Goal: Task Accomplishment & Management: Manage account settings

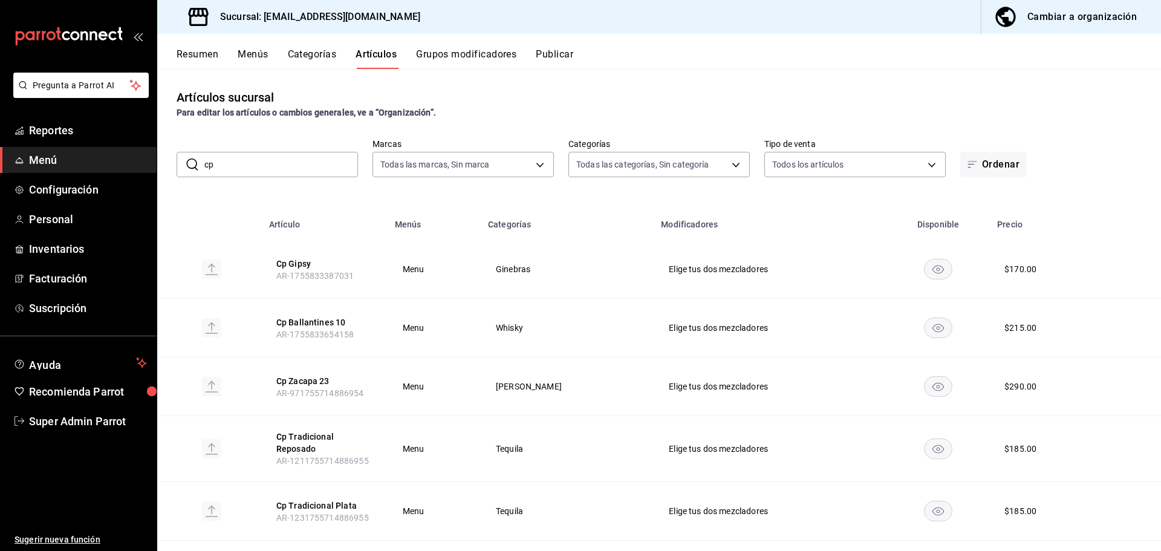
click at [1021, 15] on span "button" at bounding box center [1008, 17] width 29 height 24
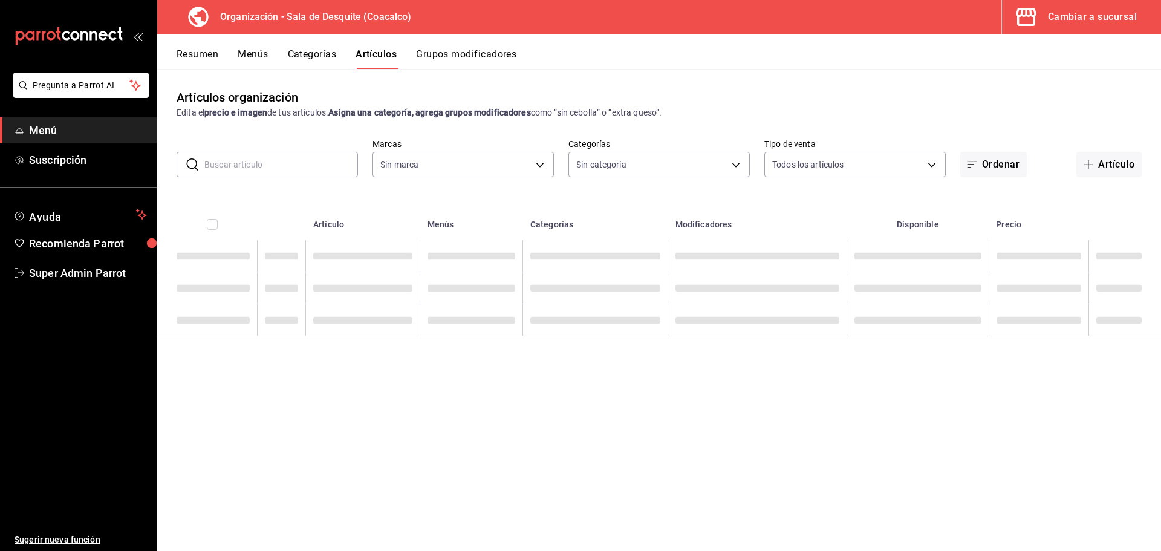
type input "ce7fefdb-faa0-48a6-8920-eec500a7b2ec"
type input "cb73de79-eda0-4170-9604-8310e9da0fa6,8cd0d061-b910-42c0-8ba7-e837081d3a16,969a1…"
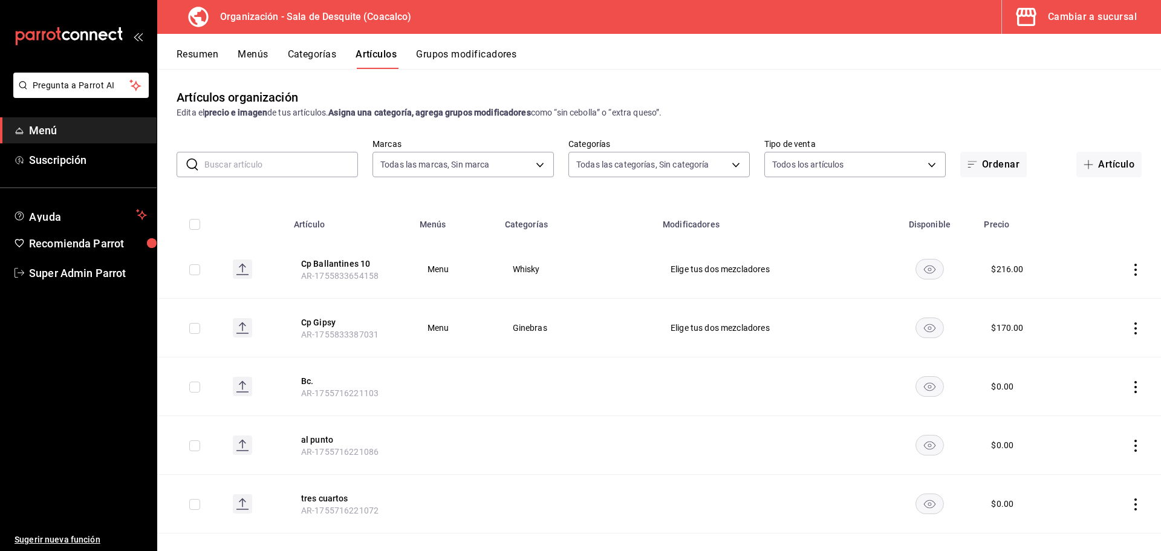
click at [308, 171] on input "text" at bounding box center [281, 164] width 154 height 24
click at [205, 53] on button "Resumen" at bounding box center [198, 58] width 42 height 21
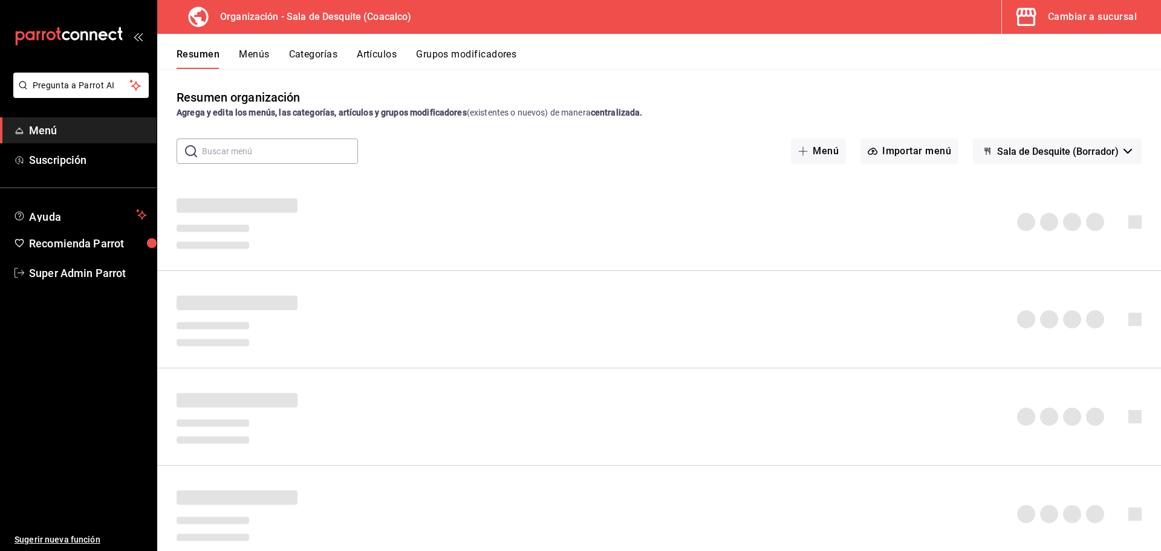
click at [372, 47] on div "Resumen Menús Categorías Artículos Grupos modificadores" at bounding box center [659, 51] width 1004 height 35
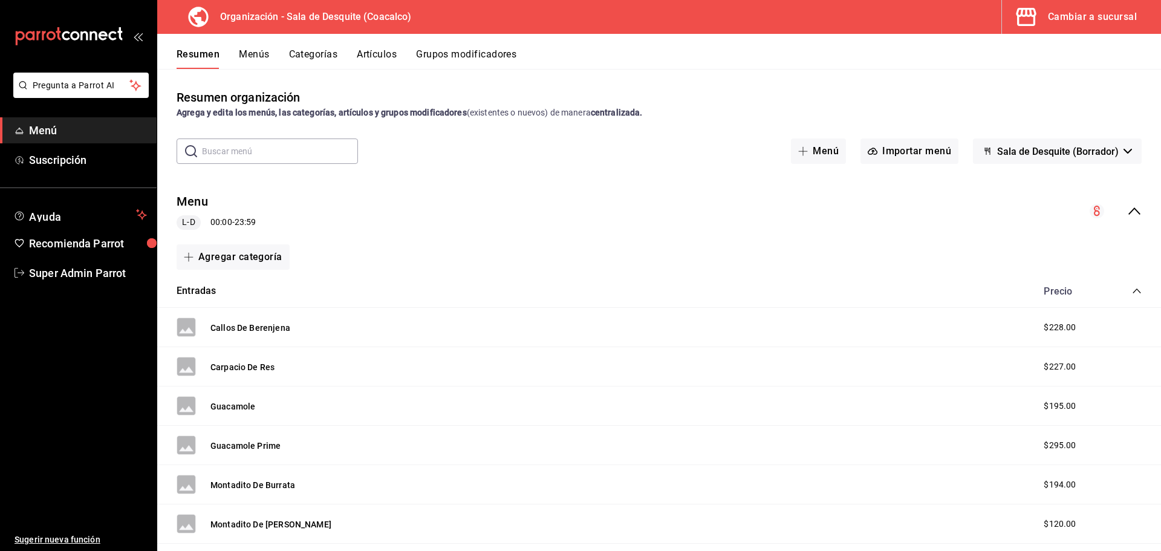
click at [388, 59] on button "Artículos" at bounding box center [377, 58] width 40 height 21
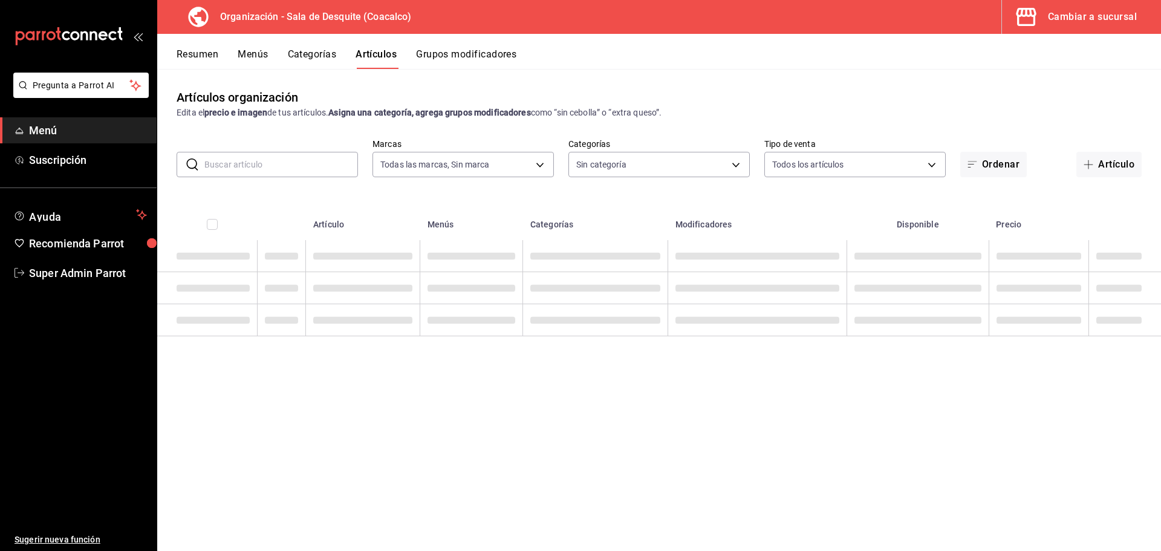
type input "ce7fefdb-faa0-48a6-8920-eec500a7b2ec"
type input "cb73de79-eda0-4170-9604-8310e9da0fa6,8cd0d061-b910-42c0-8ba7-e837081d3a16,969a1…"
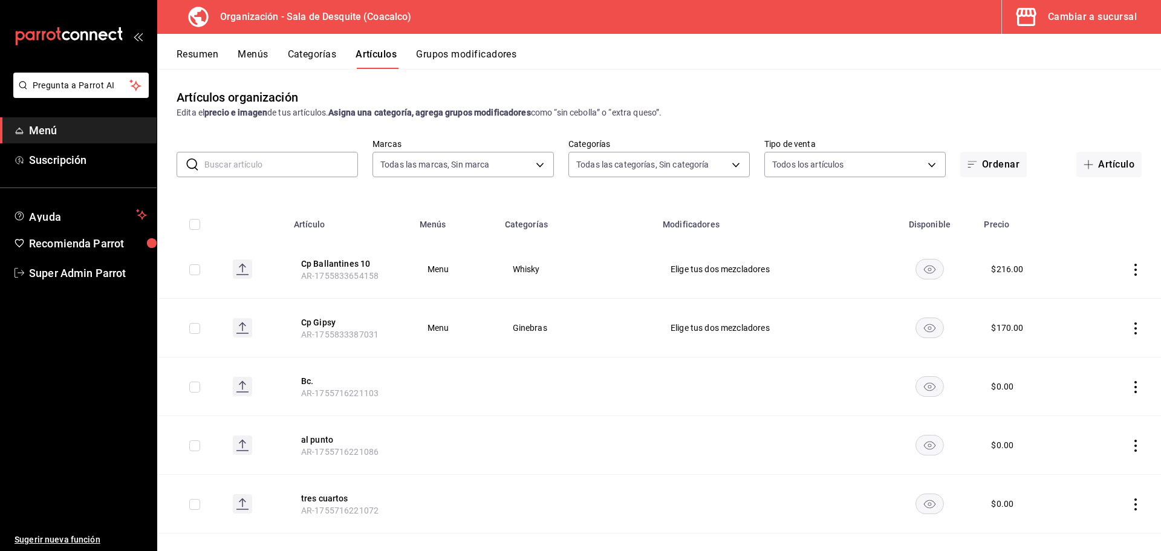
click at [227, 59] on div "Resumen Menús Categorías Artículos Grupos modificadores" at bounding box center [669, 58] width 985 height 21
click at [241, 57] on button "Menús" at bounding box center [253, 58] width 30 height 21
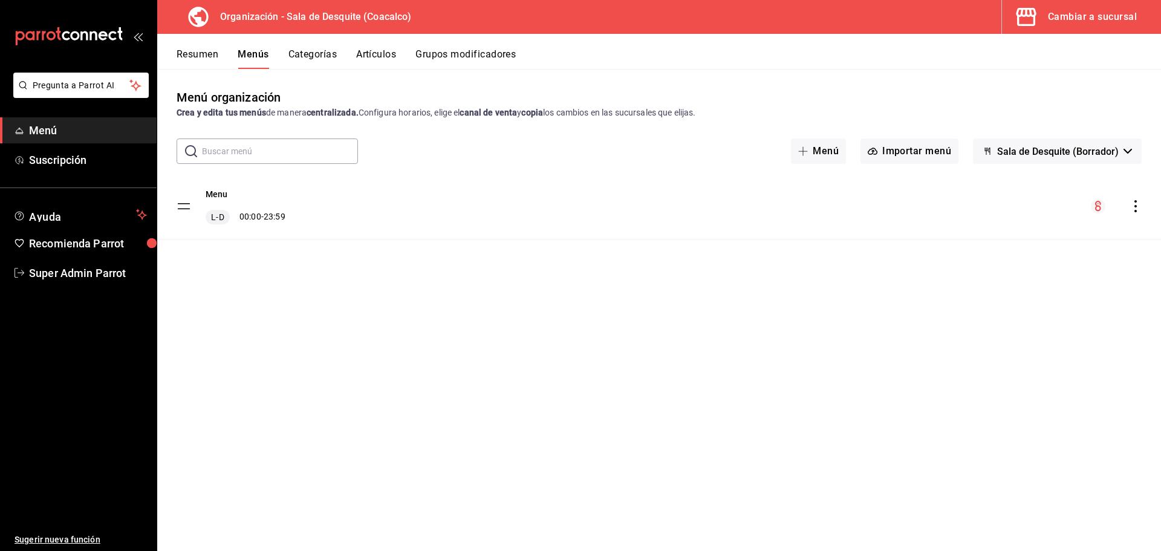
click at [189, 54] on button "Resumen" at bounding box center [198, 58] width 42 height 21
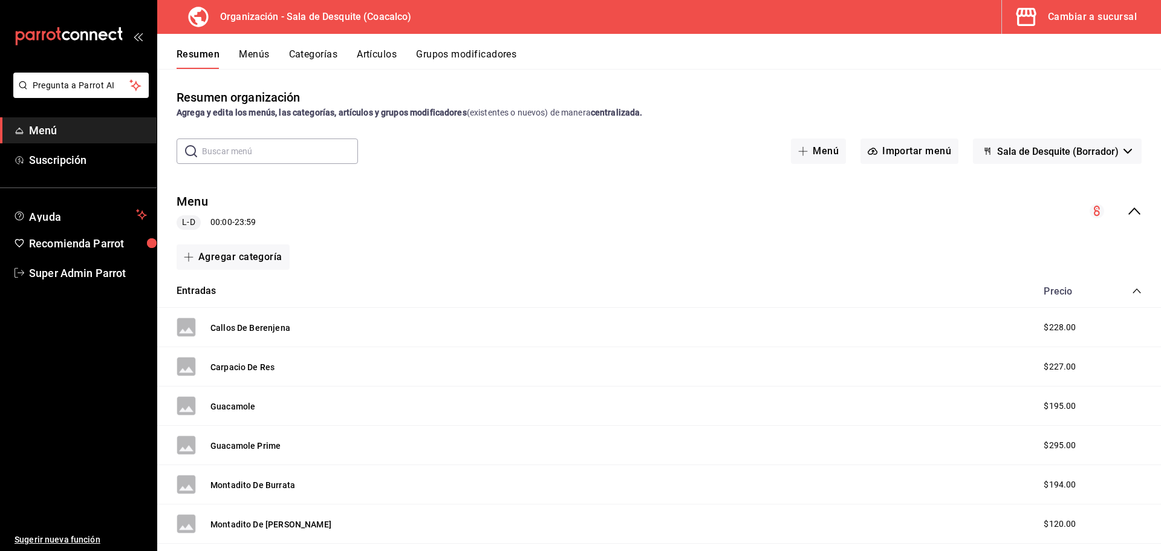
click at [1060, 159] on button "Sala de Desquite (Borrador)" at bounding box center [1057, 151] width 169 height 25
click at [1052, 135] on div at bounding box center [580, 275] width 1161 height 551
click at [261, 62] on button "Menús" at bounding box center [254, 58] width 30 height 21
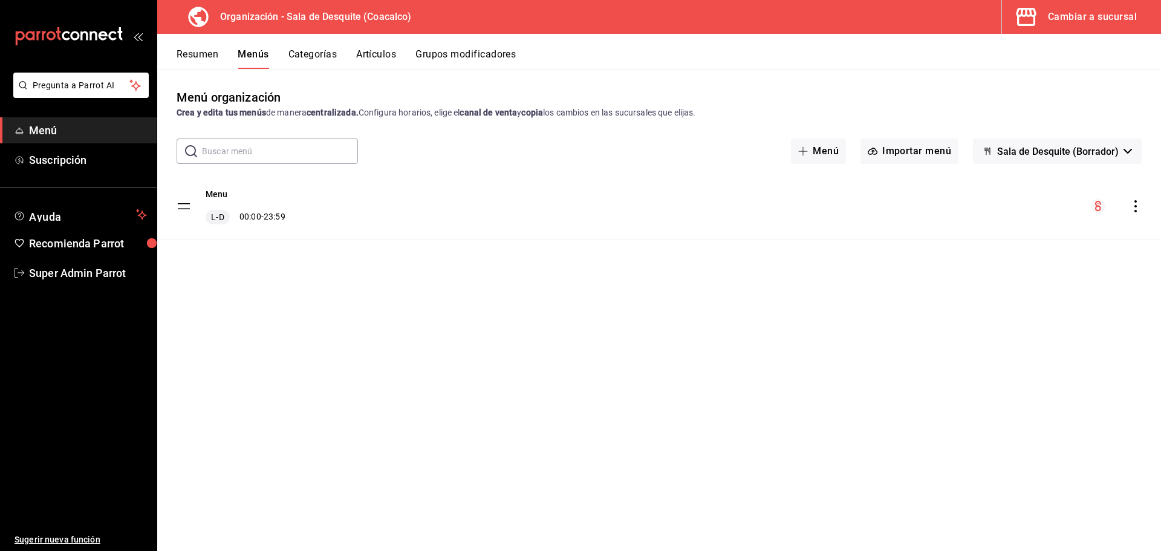
click at [1144, 203] on div "Menu L-D 00:00 - 23:59" at bounding box center [659, 206] width 1004 height 65
click at [1140, 203] on icon "actions" at bounding box center [1136, 206] width 12 height 12
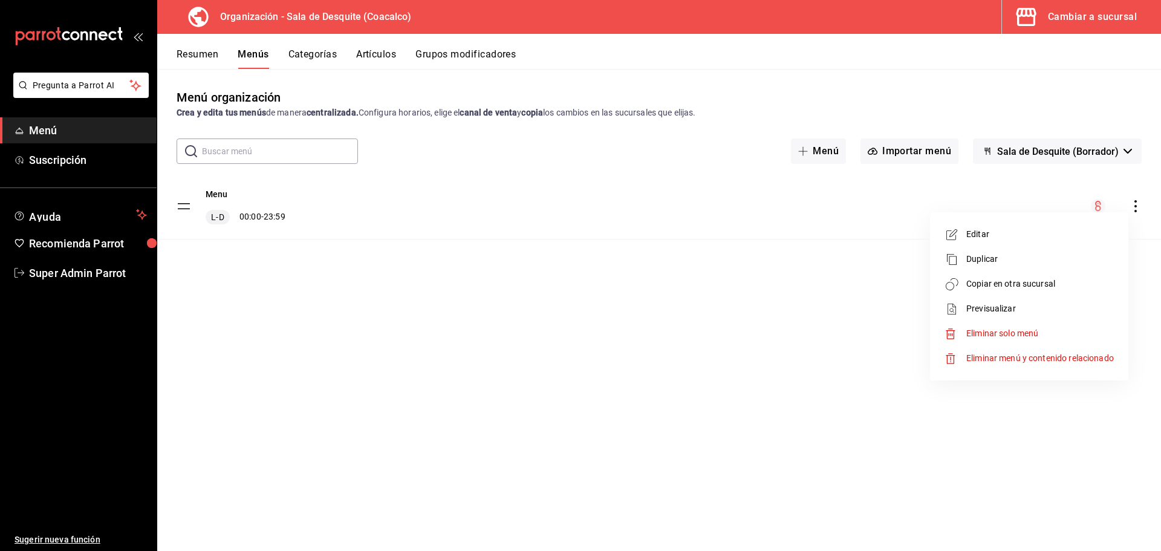
click at [641, 295] on div at bounding box center [580, 275] width 1161 height 551
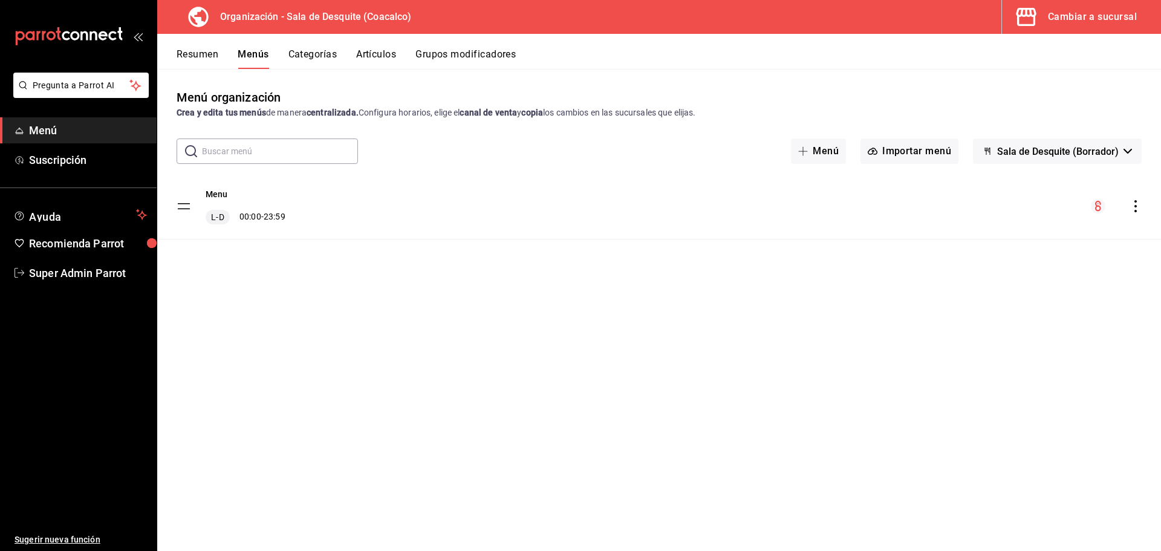
click at [317, 50] on button "Categorías" at bounding box center [313, 58] width 49 height 21
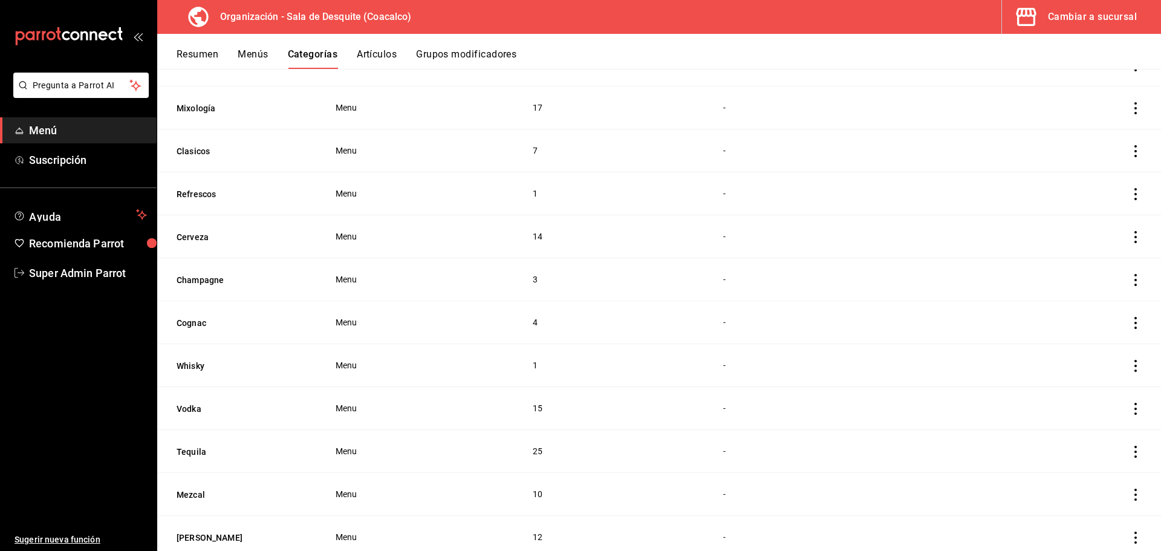
scroll to position [302, 0]
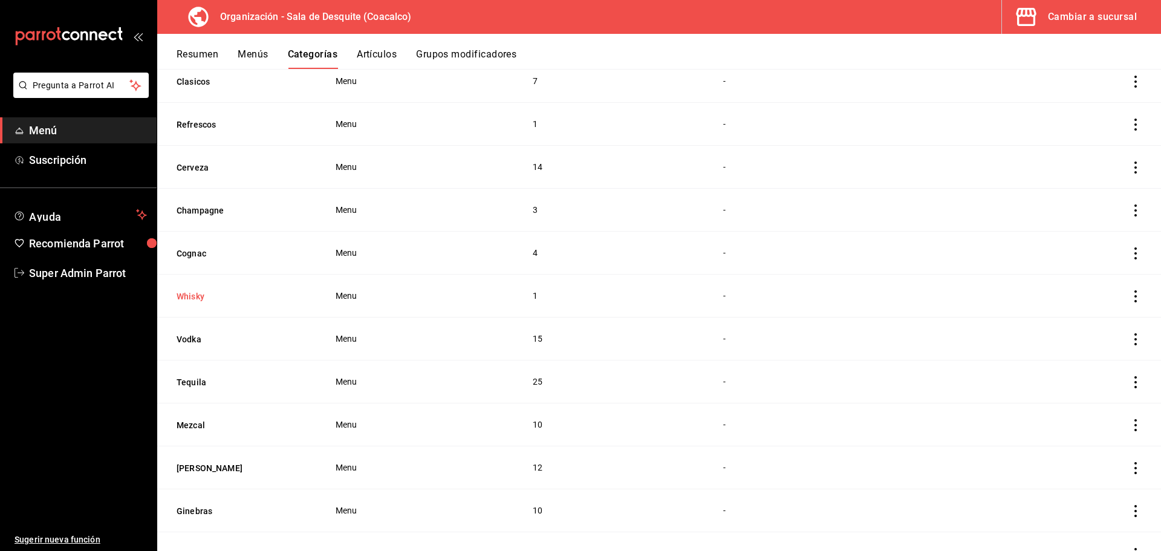
click at [188, 292] on button "Whisky" at bounding box center [237, 296] width 121 height 12
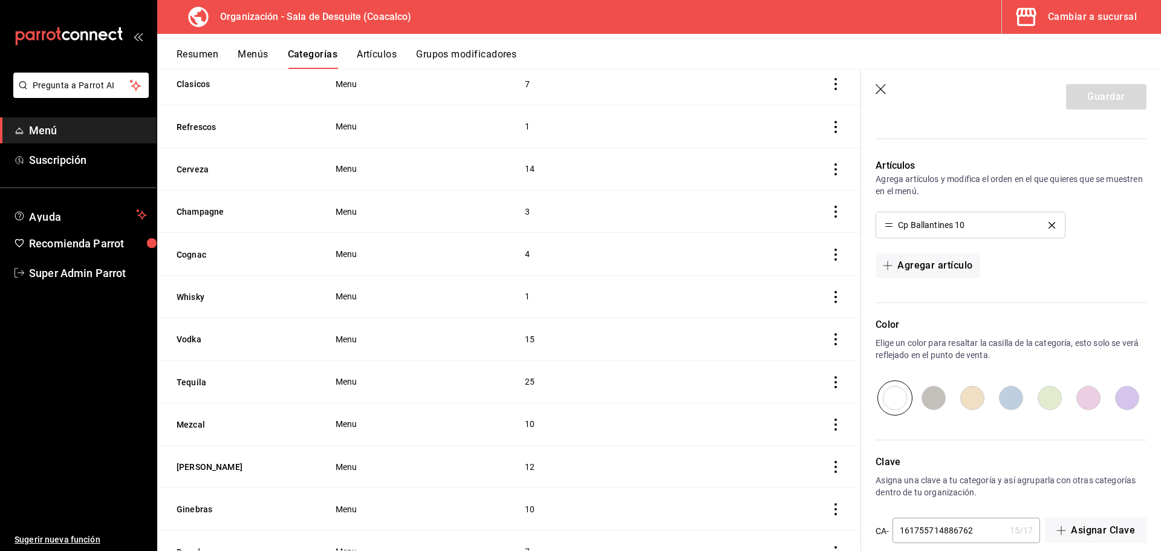
scroll to position [284, 0]
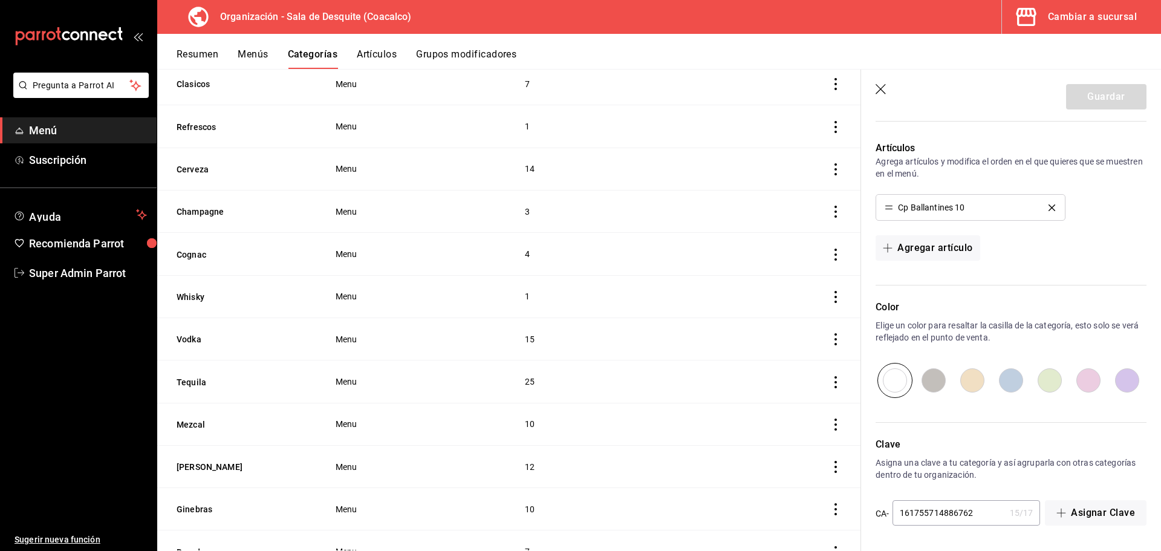
click at [882, 98] on header "Guardar" at bounding box center [1011, 95] width 300 height 50
click at [882, 92] on icon "button" at bounding box center [882, 90] width 12 height 12
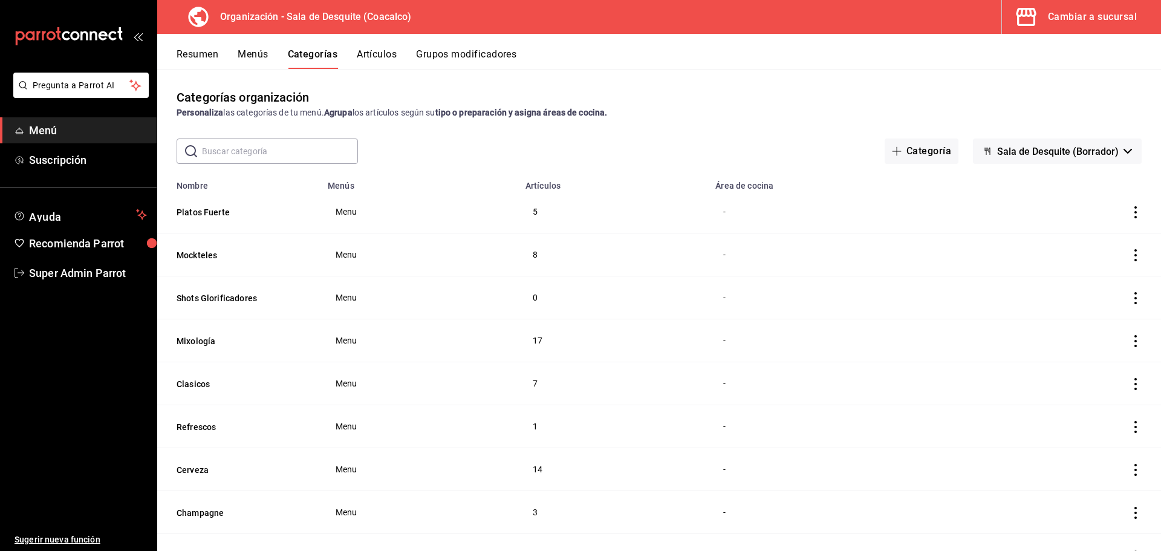
click at [246, 62] on button "Menús" at bounding box center [253, 58] width 30 height 21
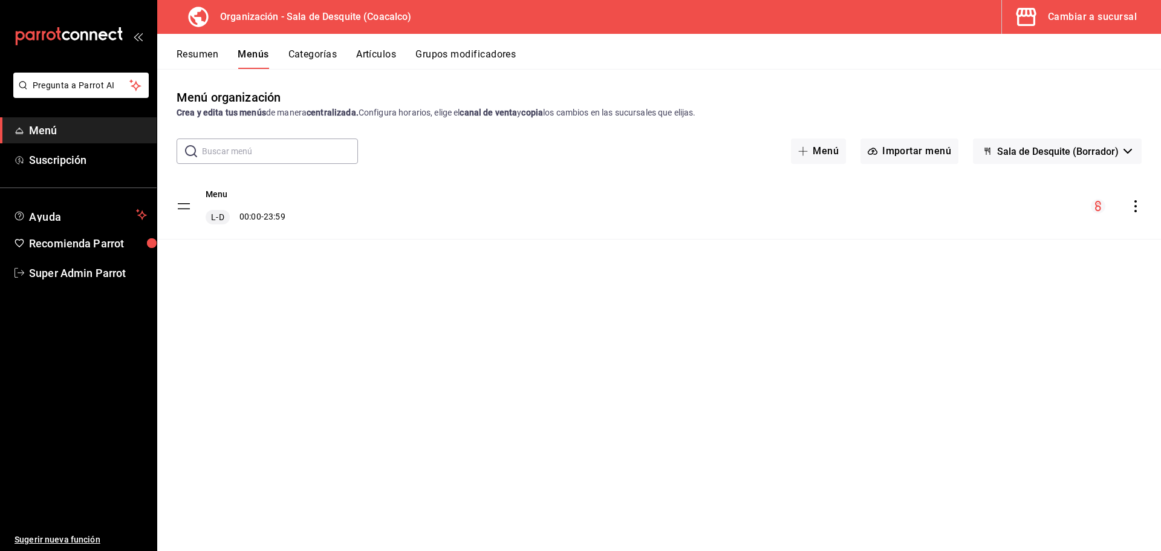
click at [318, 62] on button "Categorías" at bounding box center [313, 58] width 49 height 21
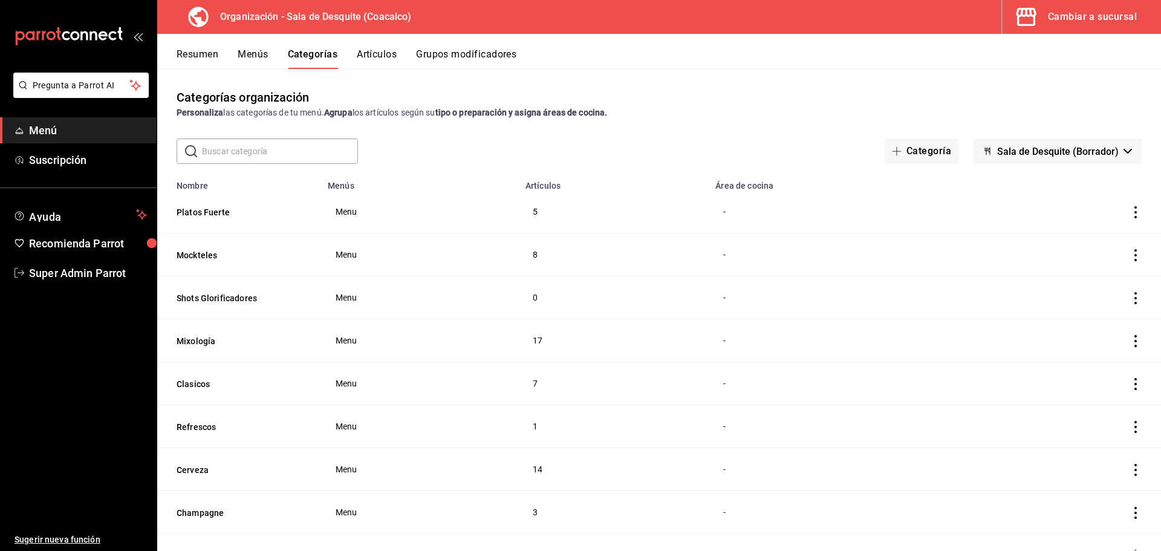
click at [1094, 24] on div "Cambiar a sucursal" at bounding box center [1092, 16] width 89 height 17
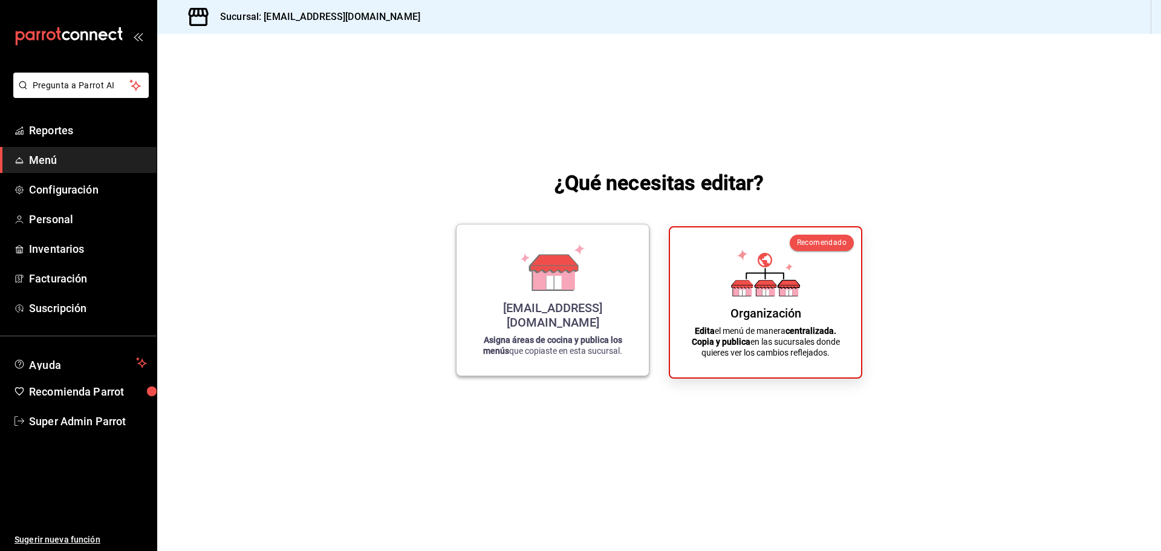
click at [511, 292] on div "saladedesquite@coacalco.com Asigna áreas de cocina y publica los menús que copi…" at bounding box center [552, 300] width 163 height 132
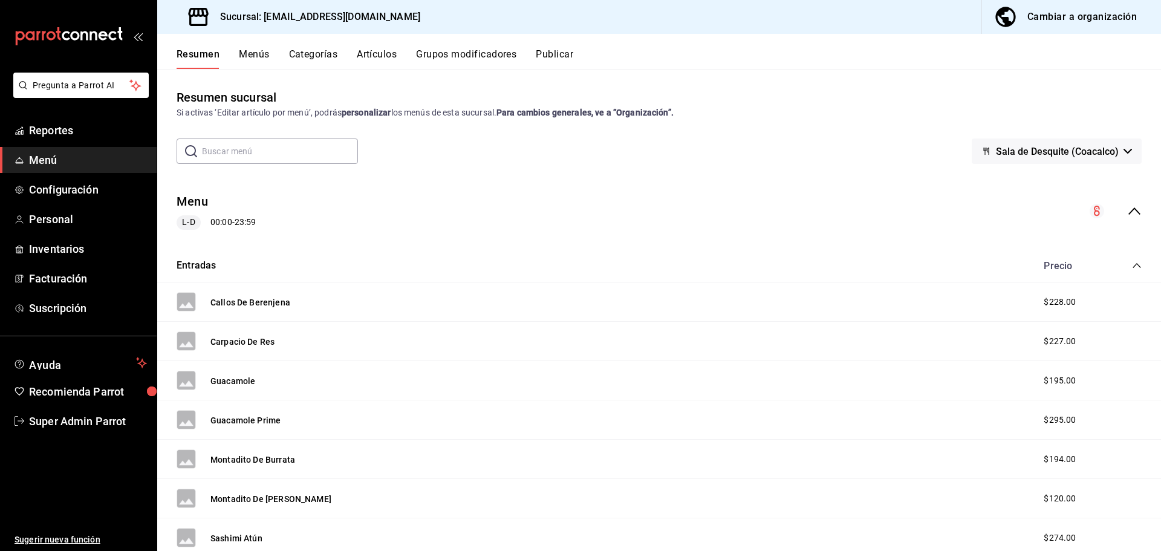
click at [325, 59] on button "Categorías" at bounding box center [313, 58] width 49 height 21
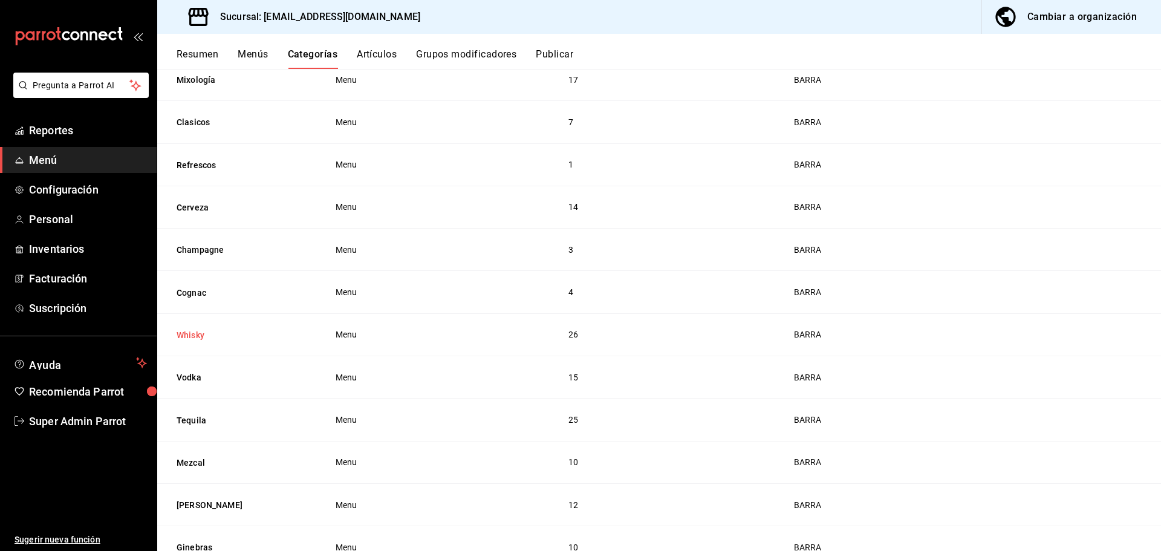
click at [191, 329] on button "Whisky" at bounding box center [237, 335] width 121 height 12
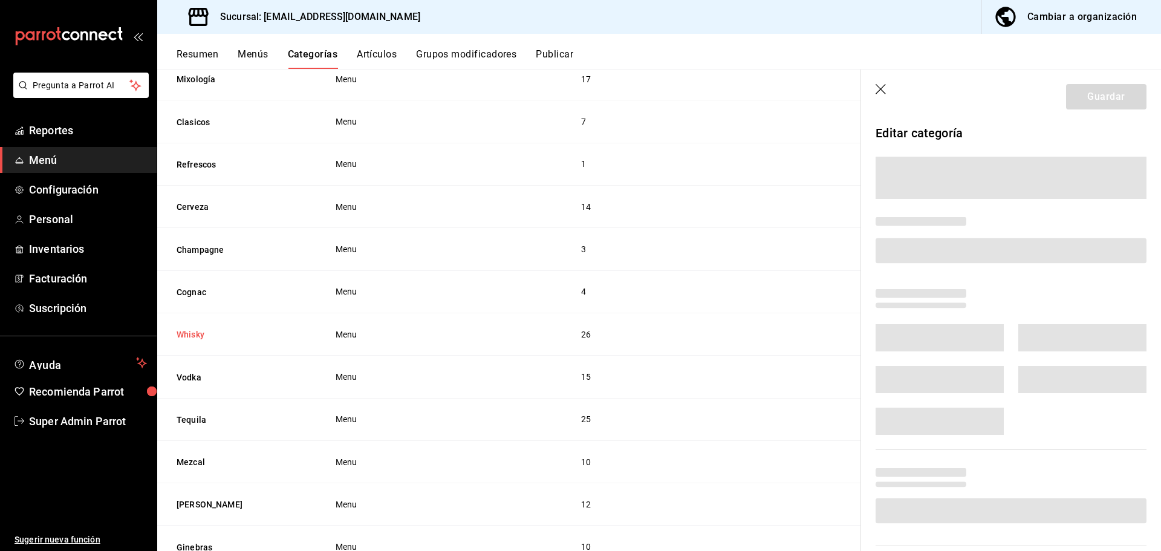
scroll to position [301, 0]
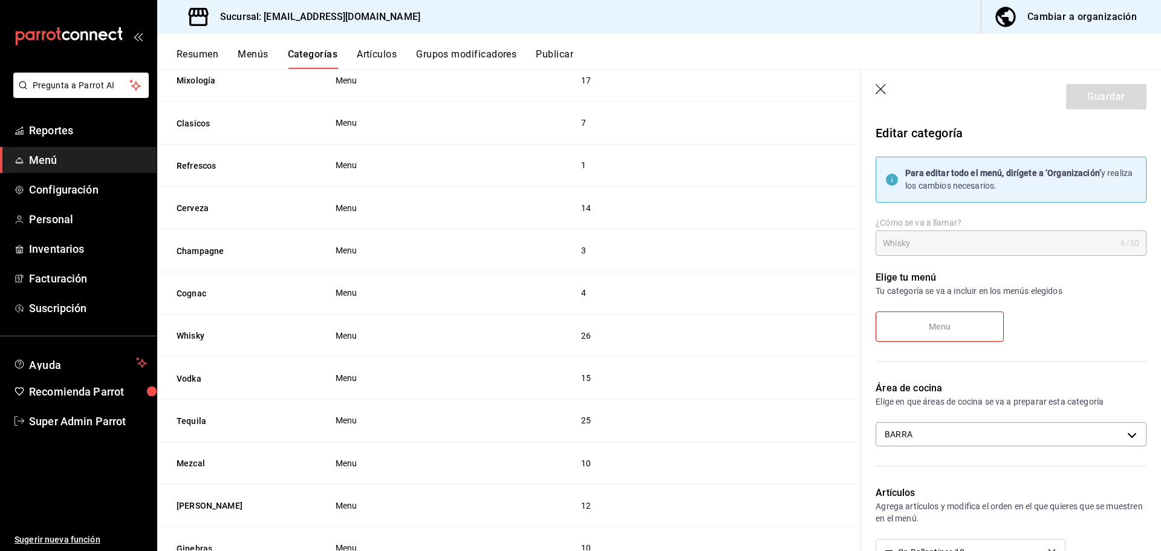
click at [882, 90] on icon "button" at bounding box center [882, 90] width 12 height 12
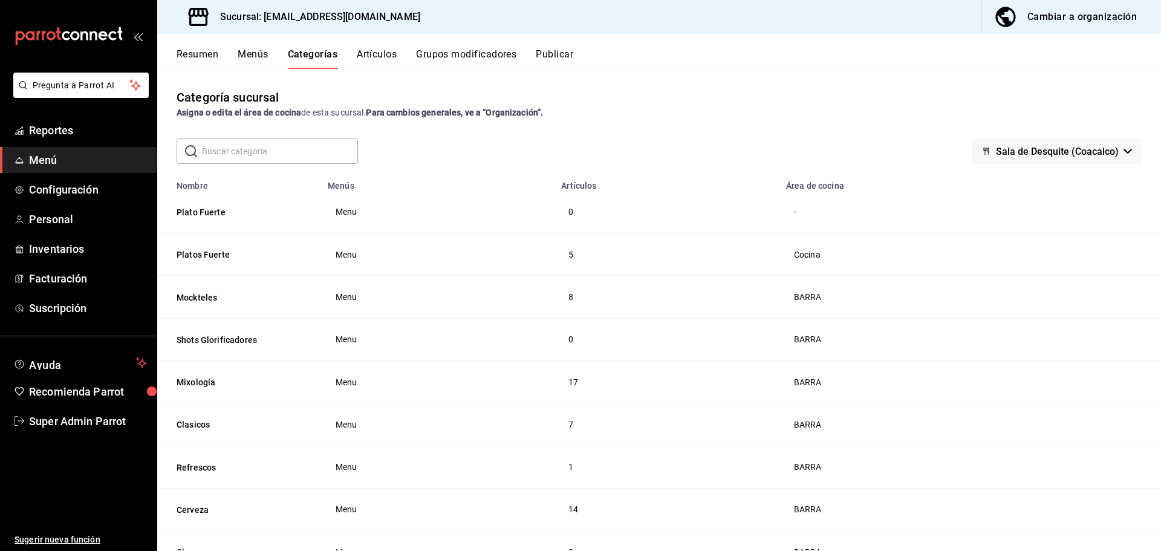
click at [384, 52] on button "Artículos" at bounding box center [377, 58] width 40 height 21
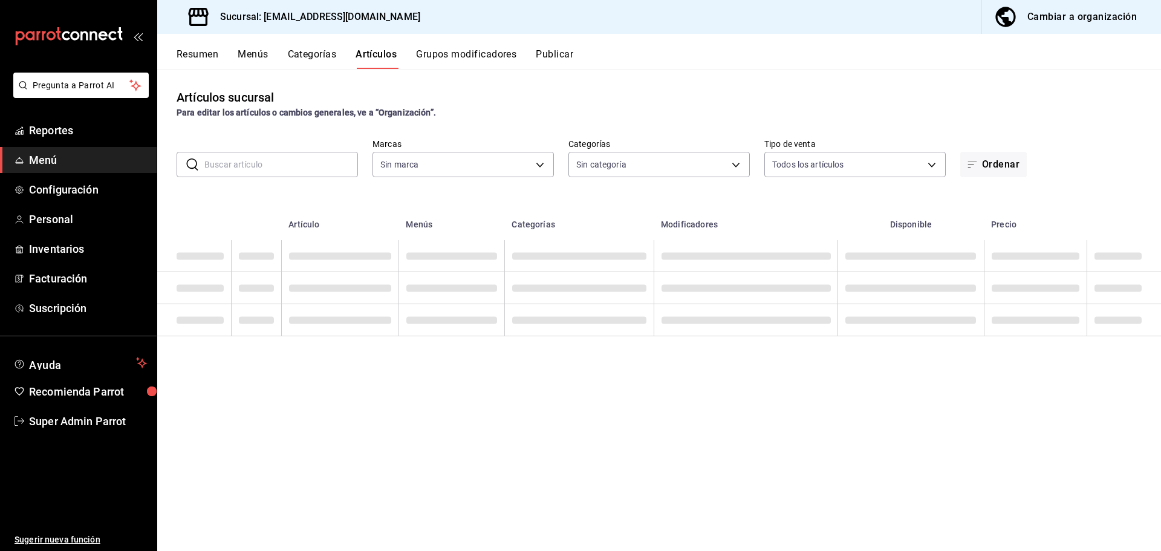
type input "62a8501e-83aa-44fc-a14d-b1e4ad847988"
type input "21475e18-6b76-4e25-86e8-f9565ca30054,166245bc-2b74-42f2-a05b-673d3d312478,71ed7…"
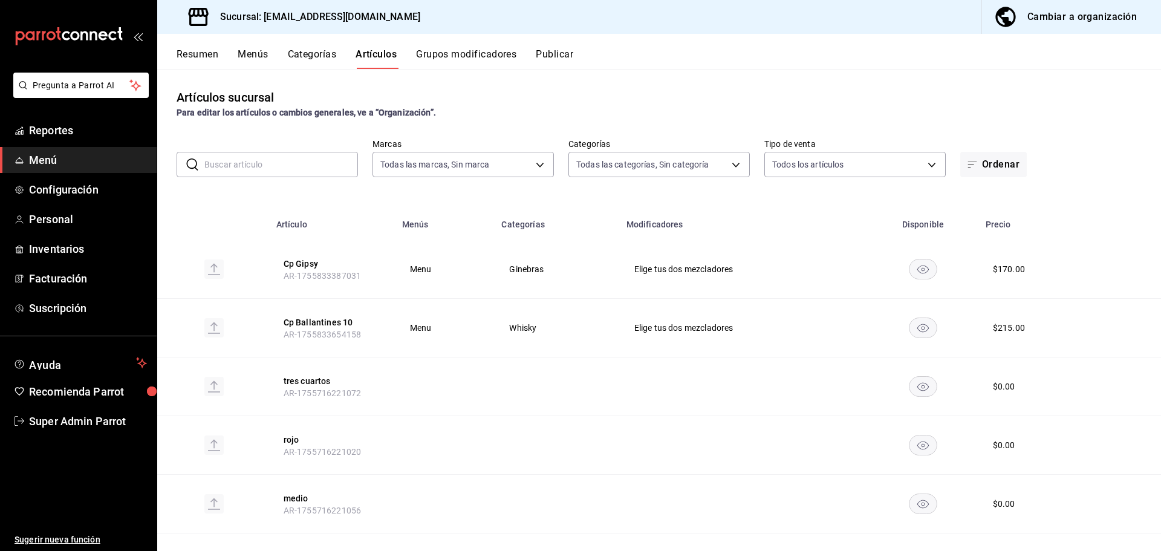
click at [321, 50] on button "Categorías" at bounding box center [312, 58] width 49 height 21
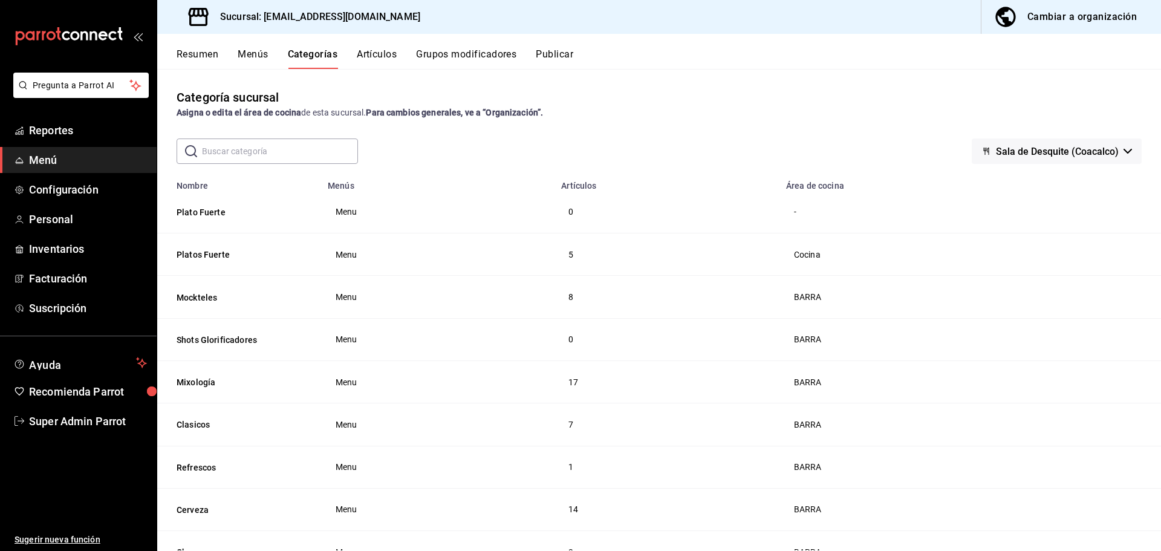
click at [376, 50] on button "Artículos" at bounding box center [377, 58] width 40 height 21
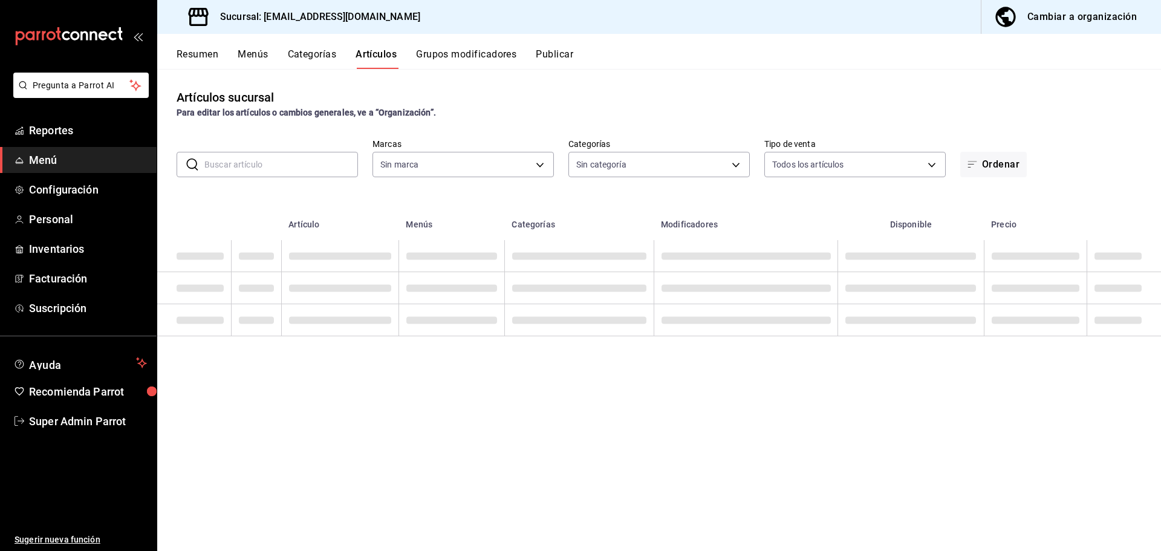
click at [308, 54] on button "Categorías" at bounding box center [312, 58] width 49 height 21
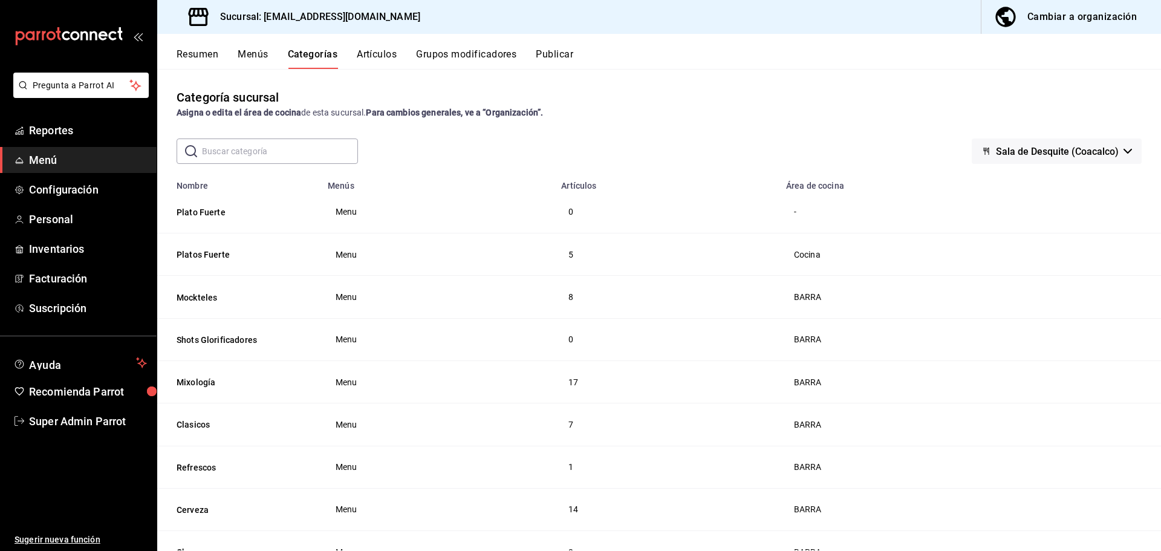
click at [393, 64] on button "Artículos" at bounding box center [377, 58] width 40 height 21
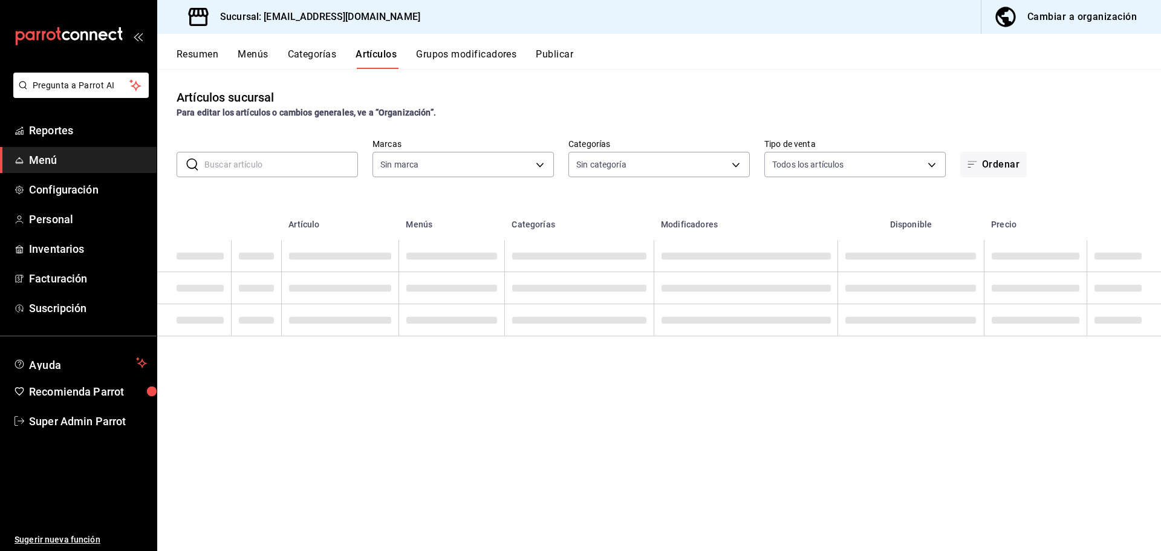
type input "62a8501e-83aa-44fc-a14d-b1e4ad847988"
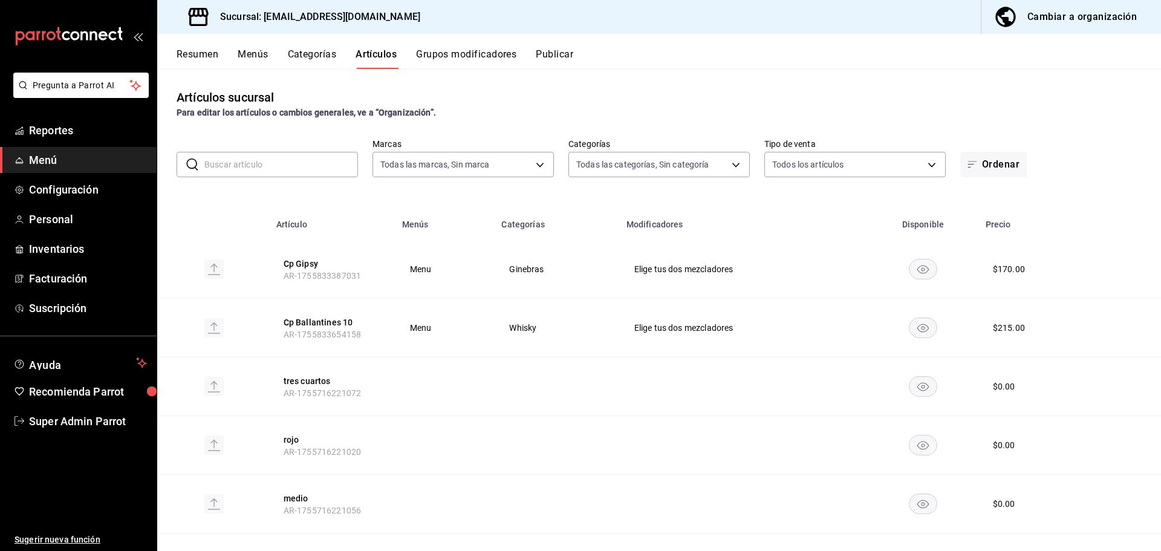
type input "21475e18-6b76-4e25-86e8-f9565ca30054,166245bc-2b74-42f2-a05b-673d3d312478,71ed7…"
click at [310, 51] on button "Categorías" at bounding box center [312, 58] width 49 height 21
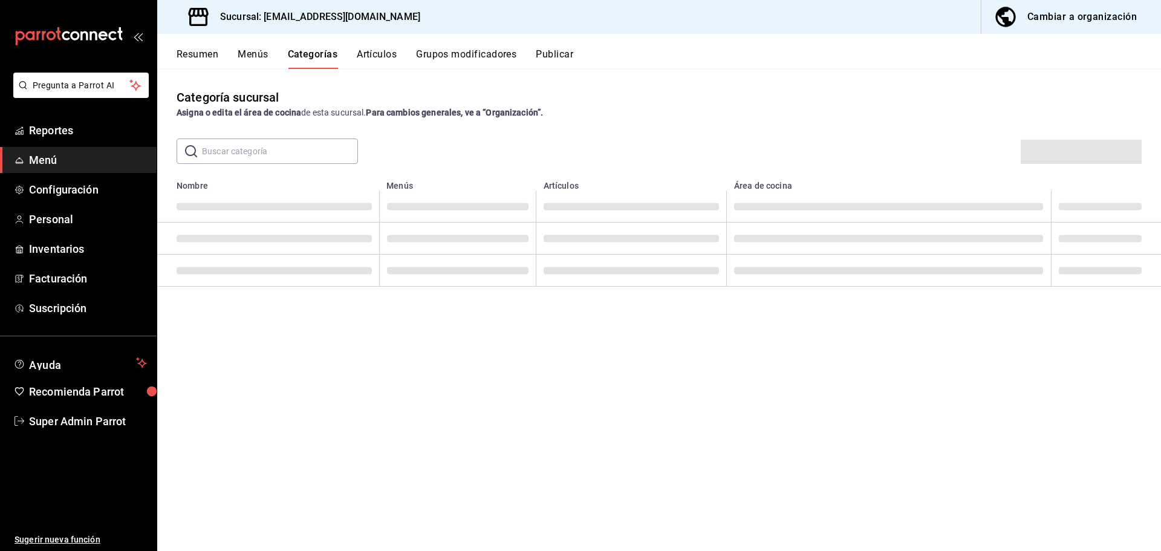
click at [383, 53] on button "Artículos" at bounding box center [377, 58] width 40 height 21
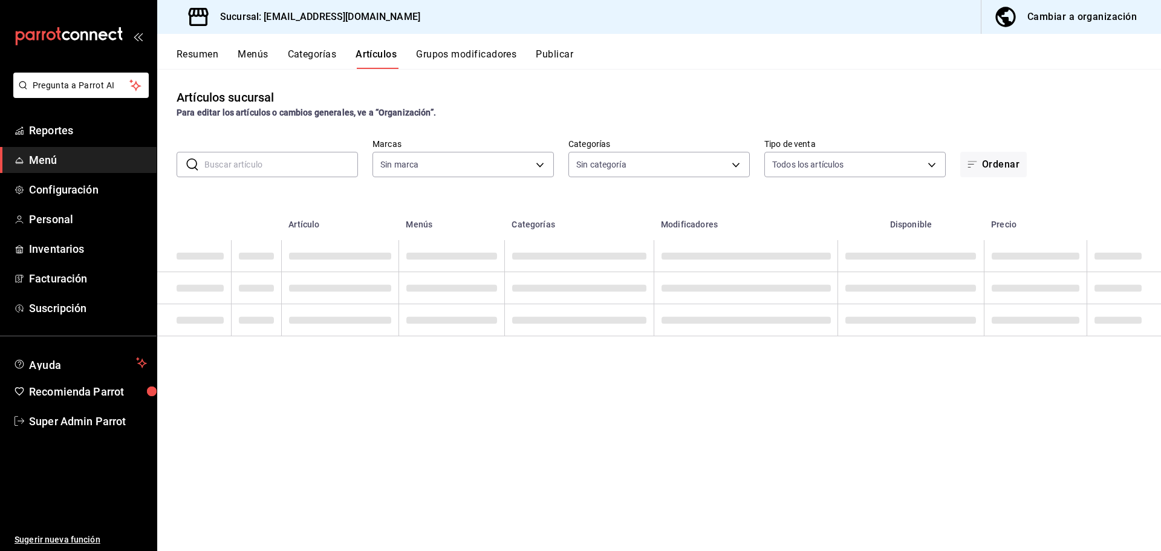
type input "62a8501e-83aa-44fc-a14d-b1e4ad847988"
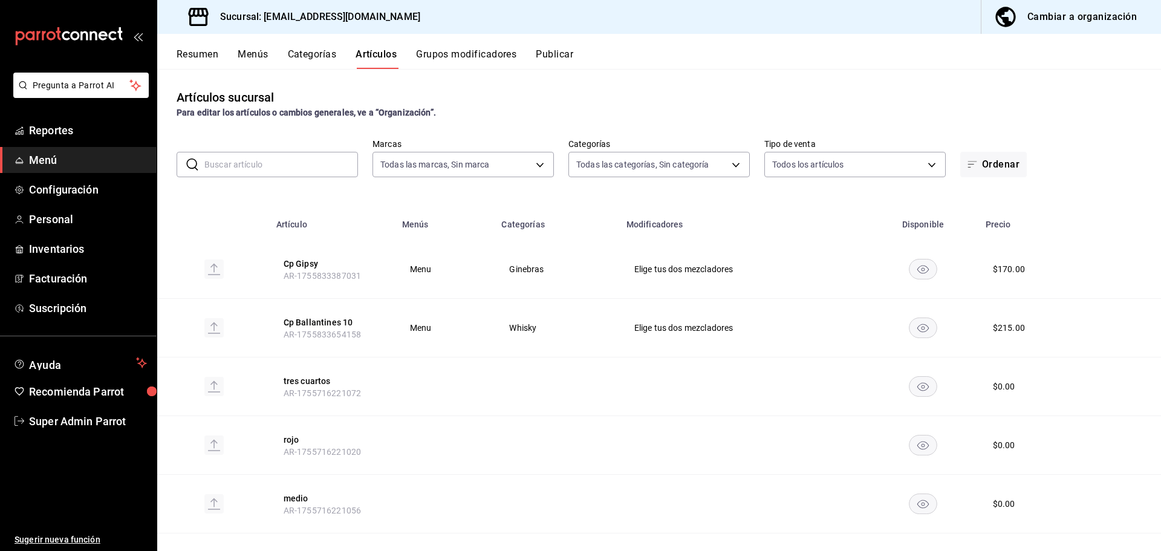
type input "21475e18-6b76-4e25-86e8-f9565ca30054,166245bc-2b74-42f2-a05b-673d3d312478,71ed7…"
click at [76, 422] on span "Super Admin Parrot" at bounding box center [88, 421] width 118 height 16
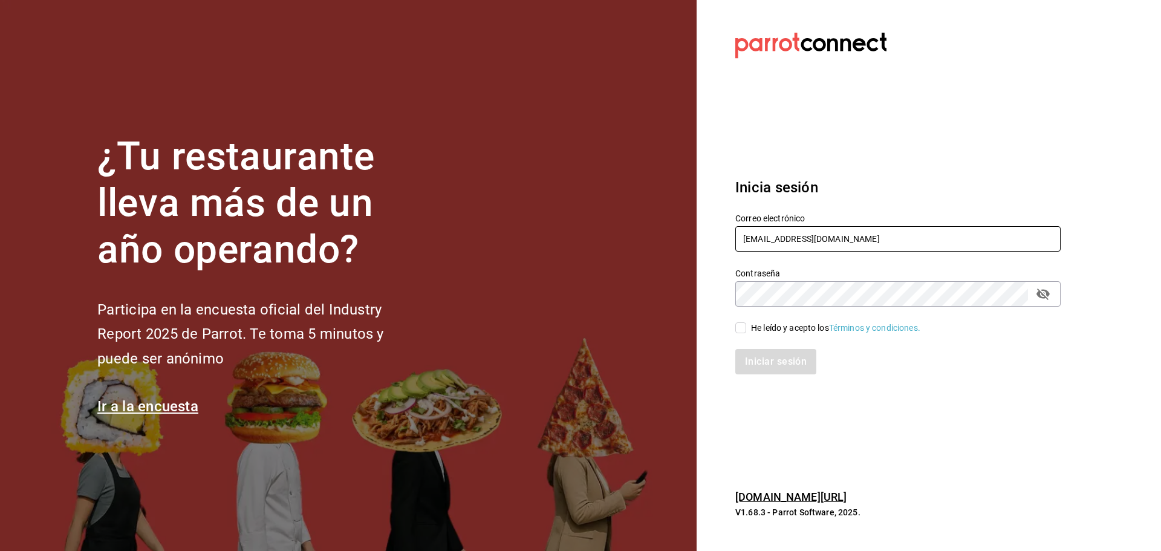
click at [763, 249] on input "[EMAIL_ADDRESS][DOMAIN_NAME]" at bounding box center [898, 238] width 325 height 25
paste input "la13cantinamexa@cancun"
type input "la13cantinamexa@cancun.com"
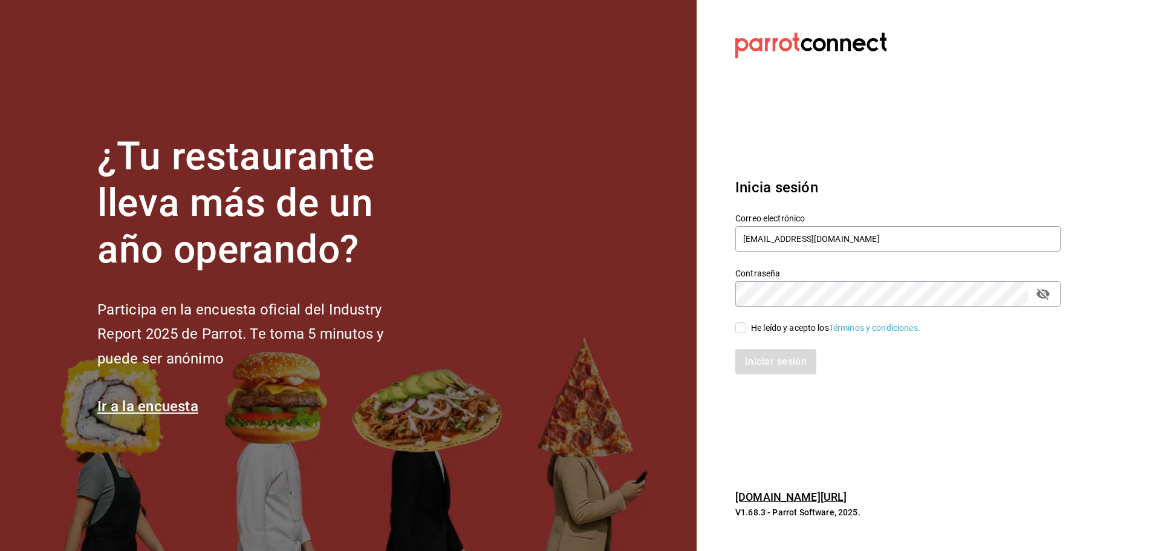
click at [1039, 296] on icon "passwordField" at bounding box center [1043, 294] width 13 height 11
click at [755, 324] on div "He leído y acepto los Términos y condiciones." at bounding box center [835, 328] width 169 height 13
click at [746, 324] on input "He leído y acepto los Términos y condiciones." at bounding box center [741, 327] width 11 height 11
checkbox input "true"
click at [771, 356] on button "Iniciar sesión" at bounding box center [777, 361] width 82 height 25
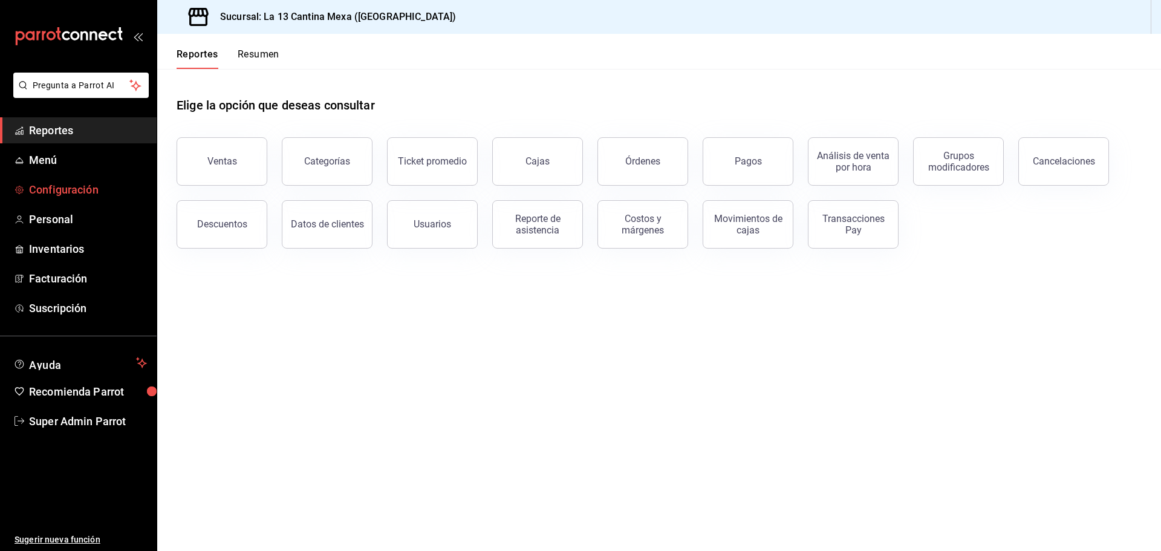
click at [83, 195] on span "Configuración" at bounding box center [88, 189] width 118 height 16
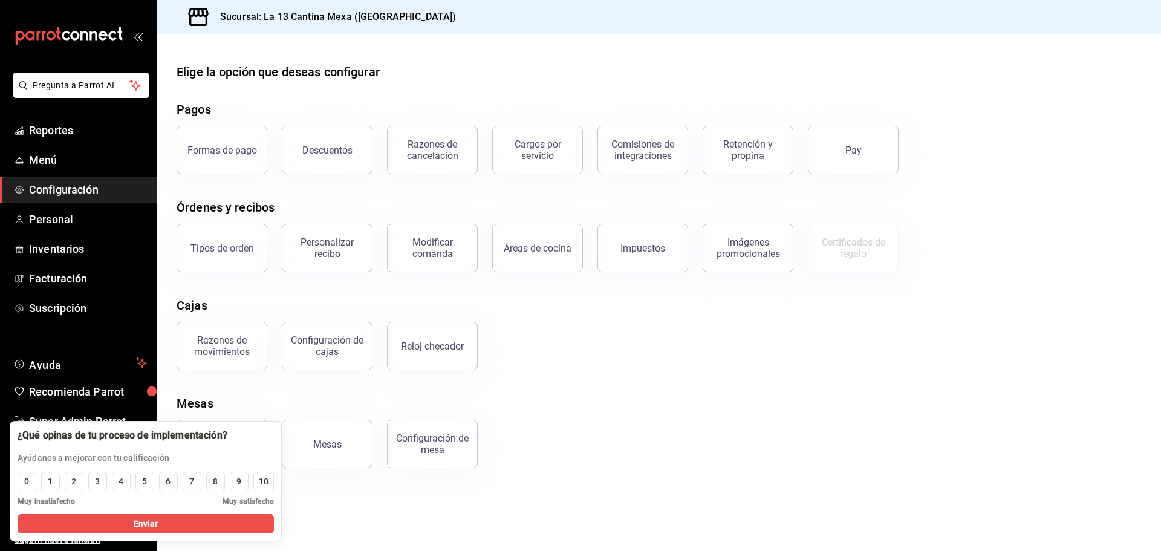
click at [358, 520] on main "Elige la opción que deseas configurar Pagos Formas de pago Descuentos Razones d…" at bounding box center [659, 292] width 1004 height 517
drag, startPoint x: 253, startPoint y: 437, endPoint x: 258, endPoint y: 448, distance: 11.7
click at [258, 448] on div "¿Qué opinas de tu proceso de implementación? Ayúdanos a mejorar con tu califica…" at bounding box center [146, 481] width 272 height 120
click at [721, 417] on div "Áreas de servicio Mesas Configuración de mesa" at bounding box center [652, 436] width 980 height 63
click at [853, 142] on button "Pay" at bounding box center [853, 150] width 91 height 48
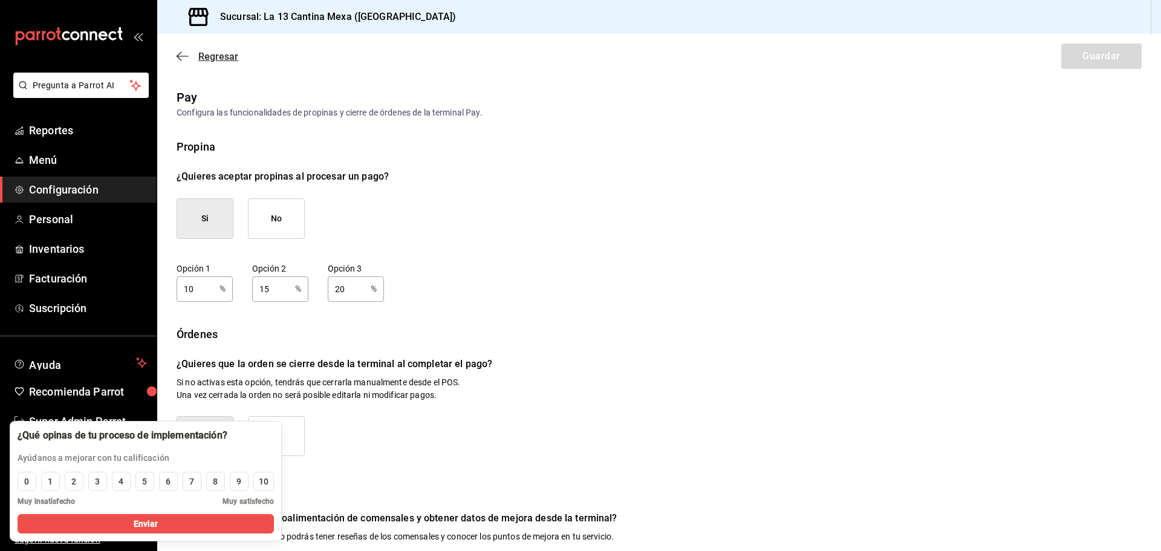
click at [189, 60] on span "Regresar" at bounding box center [208, 56] width 62 height 11
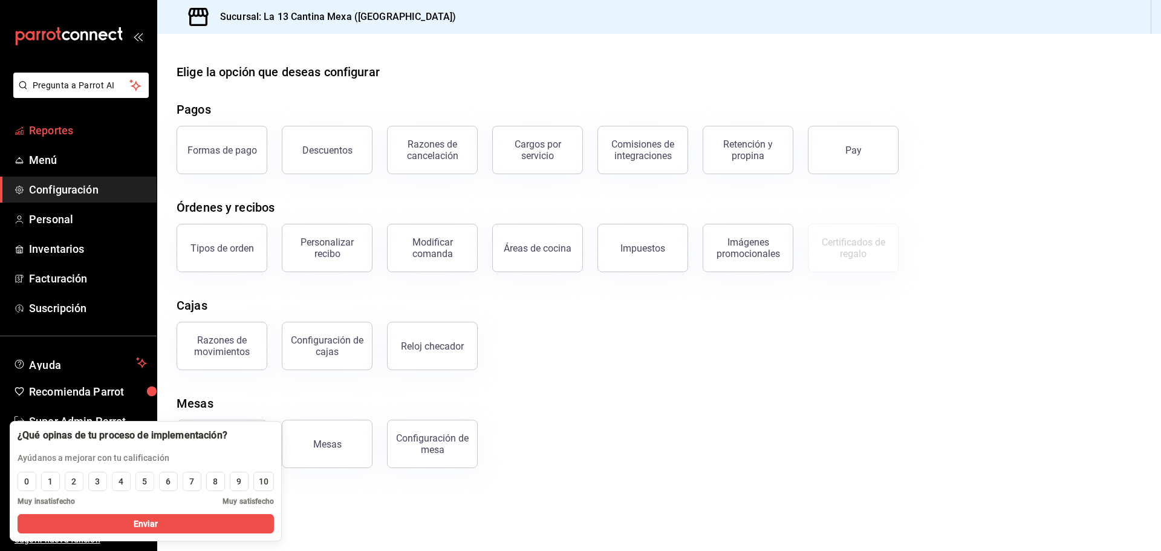
click at [51, 130] on span "Reportes" at bounding box center [88, 130] width 118 height 16
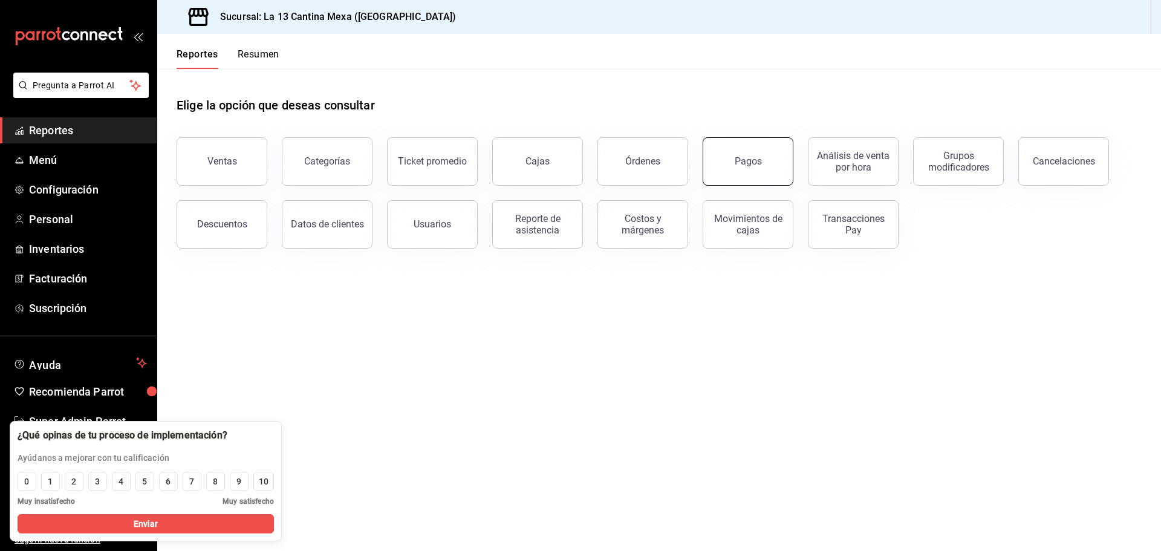
click at [731, 163] on button "Pagos" at bounding box center [748, 161] width 91 height 48
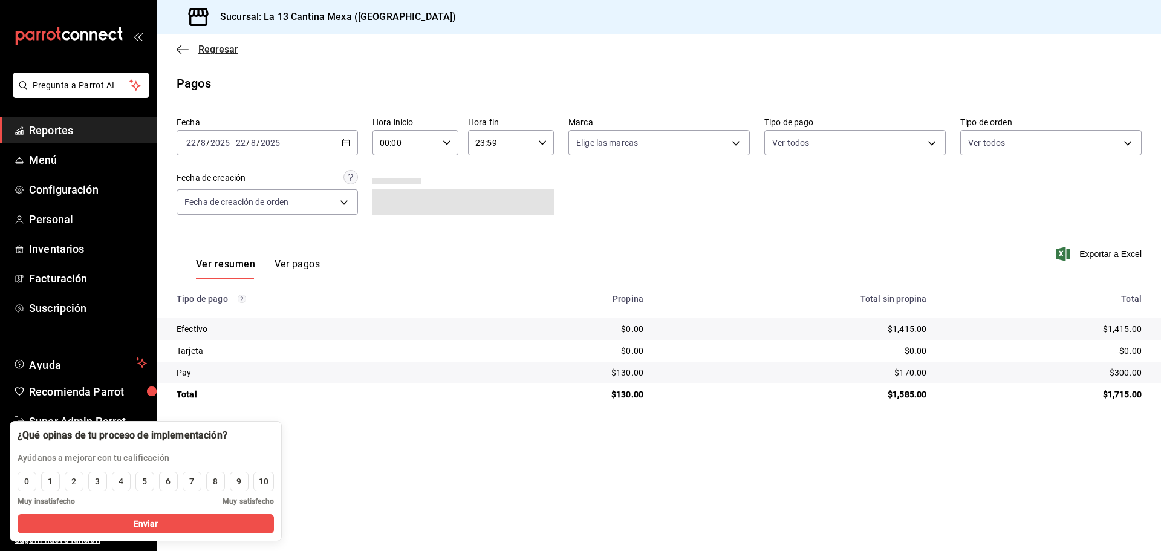
click at [189, 48] on span "Regresar" at bounding box center [208, 49] width 62 height 11
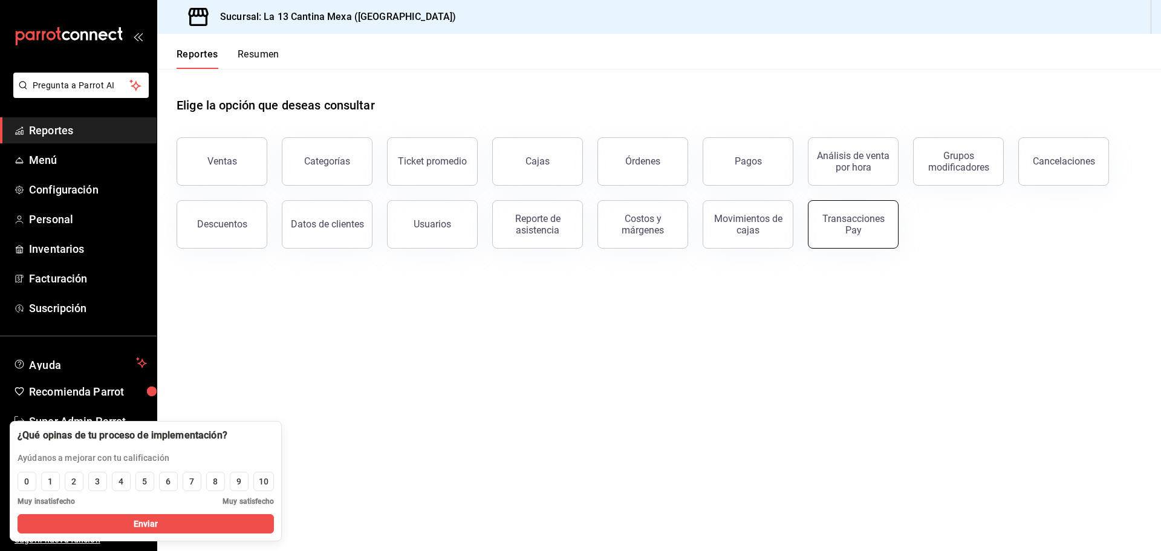
click at [835, 225] on div "Transacciones Pay" at bounding box center [853, 224] width 75 height 23
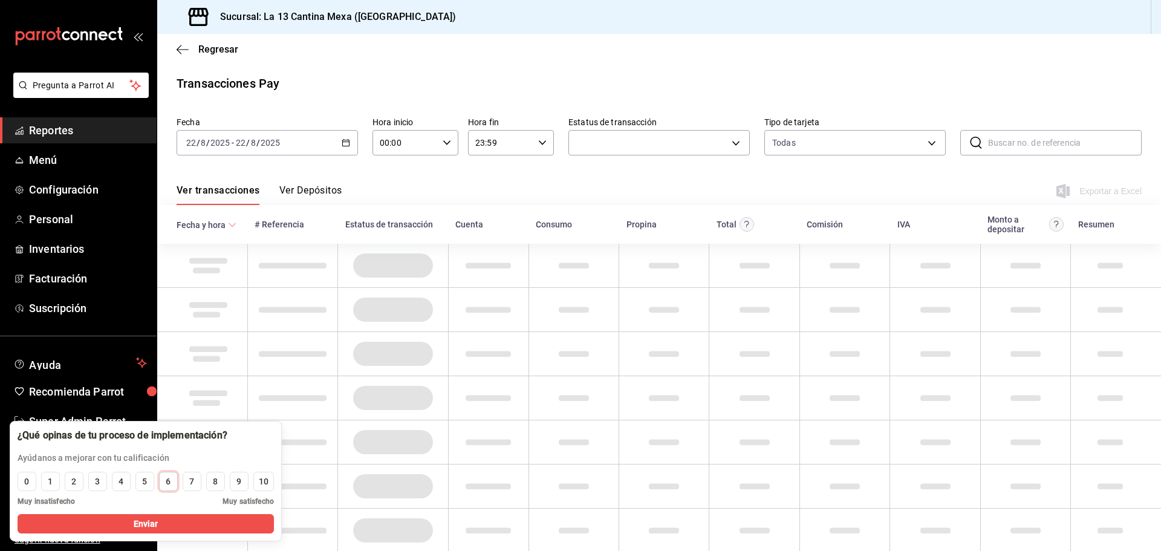
click at [165, 475] on button "6" at bounding box center [168, 481] width 19 height 19
click at [159, 452] on p "Ayúdanos a mejorar con tu calificación" at bounding box center [123, 458] width 210 height 13
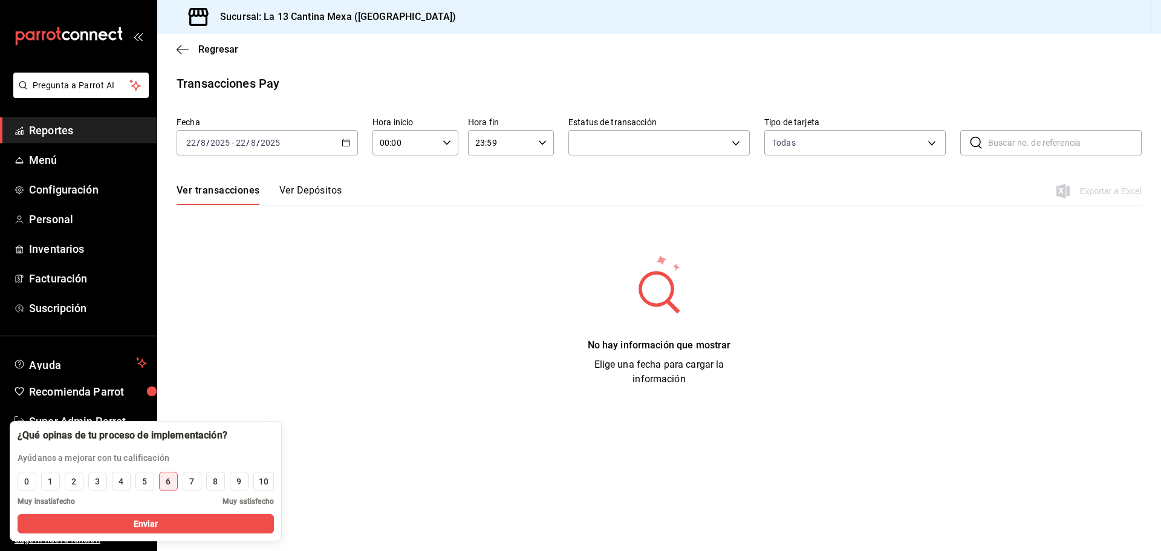
click at [321, 189] on button "Ver Depósitos" at bounding box center [310, 194] width 63 height 21
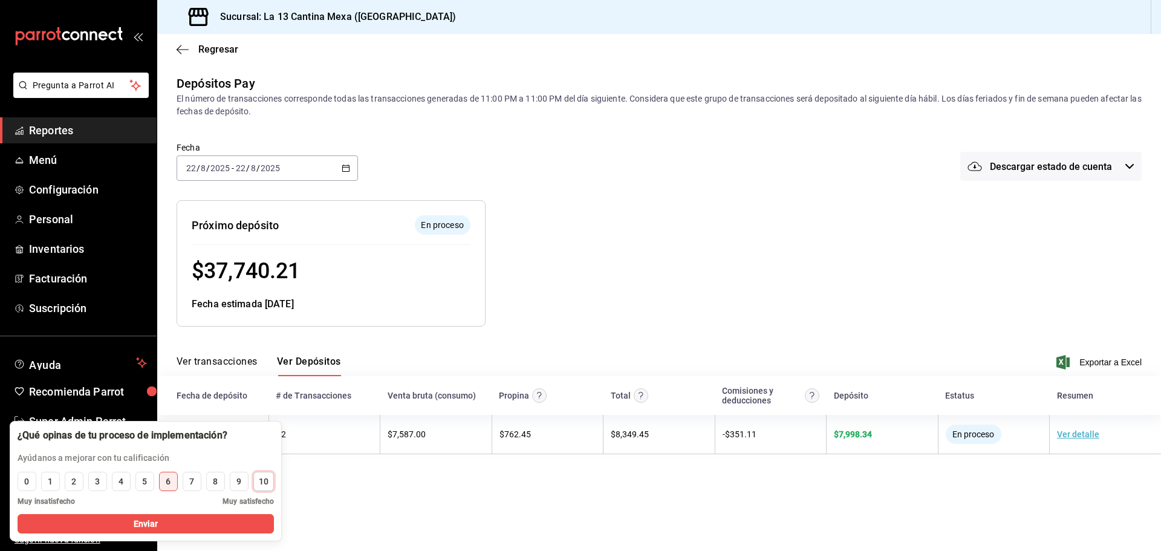
click at [269, 481] on div "10" at bounding box center [264, 481] width 10 height 13
click at [295, 24] on div "Sucursal: La 13 Cantina Mexa (Cancún)" at bounding box center [314, 17] width 294 height 34
click at [1064, 165] on span "Descargar estado de cuenta" at bounding box center [1051, 166] width 122 height 11
click at [1051, 201] on li "Julio 2025" at bounding box center [1043, 200] width 48 height 29
click at [1042, 171] on span "Julio 2025" at bounding box center [1051, 166] width 28 height 11
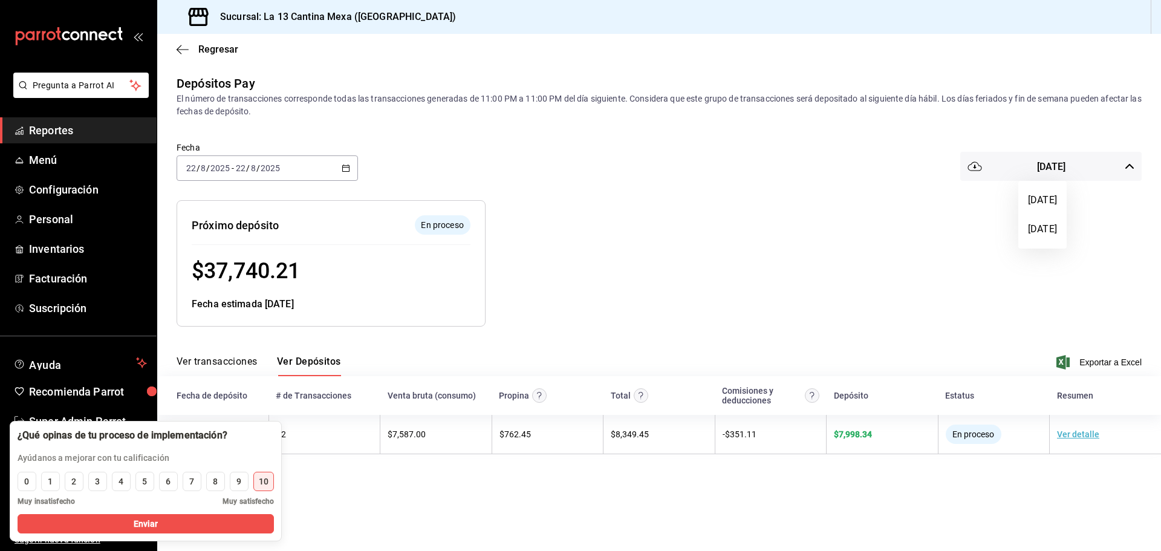
click at [791, 201] on div at bounding box center [580, 275] width 1161 height 551
click at [458, 230] on span "En proceso" at bounding box center [442, 225] width 52 height 13
click at [342, 162] on div "2025-08-22 22 / 8 / 2025 - 2025-08-22 22 / 8 / 2025" at bounding box center [267, 167] width 181 height 25
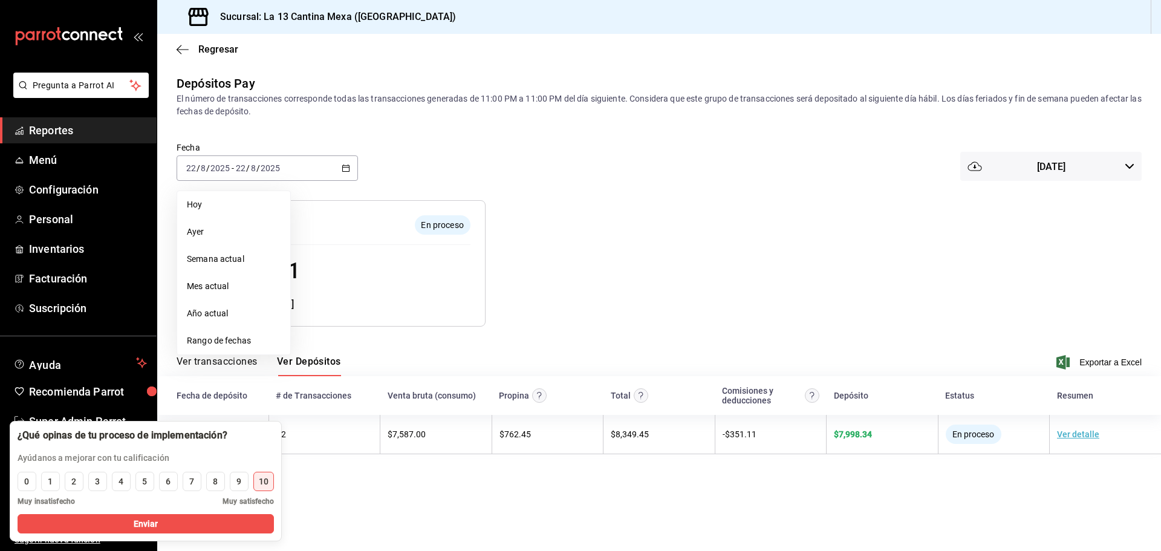
click at [244, 260] on span "Semana actual" at bounding box center [234, 259] width 94 height 13
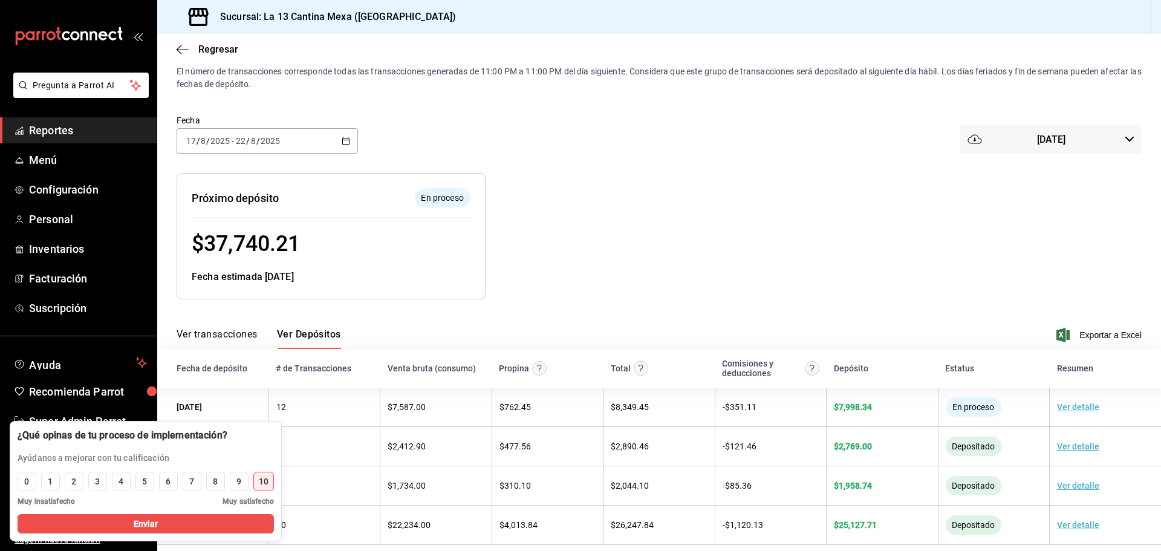
scroll to position [42, 0]
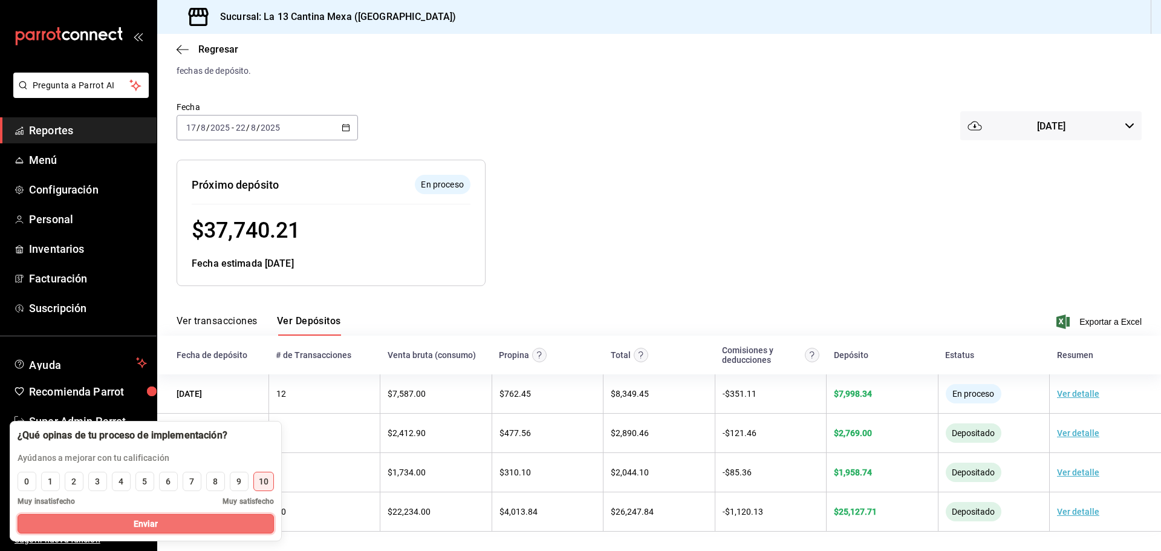
click at [153, 519] on span "Enviar" at bounding box center [146, 524] width 25 height 13
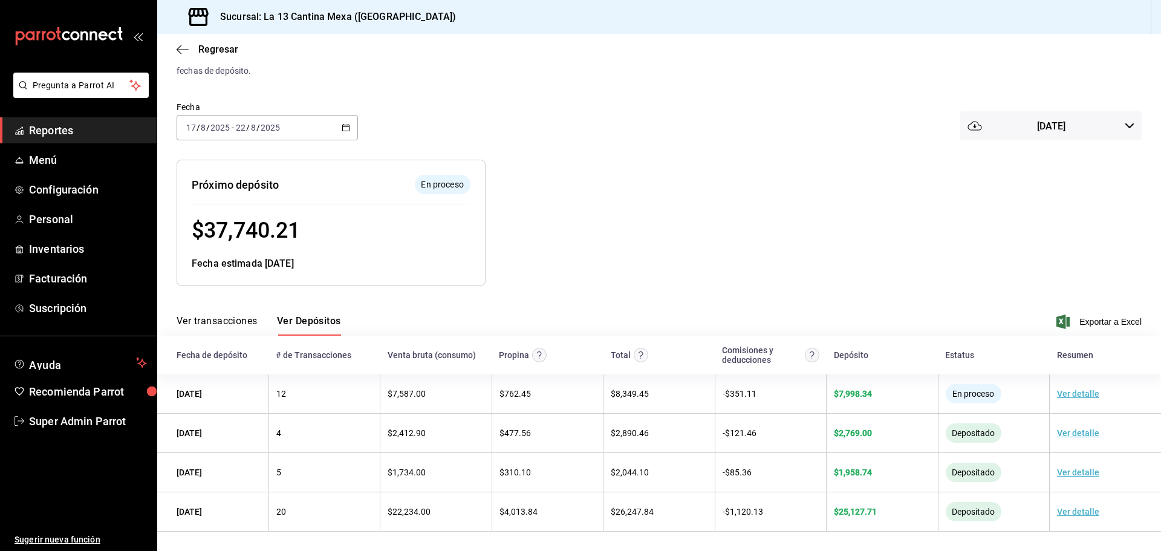
drag, startPoint x: 263, startPoint y: 263, endPoint x: 322, endPoint y: 263, distance: 58.7
click at [322, 263] on div "Fecha estimada [DATE]" at bounding box center [331, 263] width 279 height 15
click at [340, 261] on div "Fecha estimada [DATE]" at bounding box center [331, 263] width 279 height 15
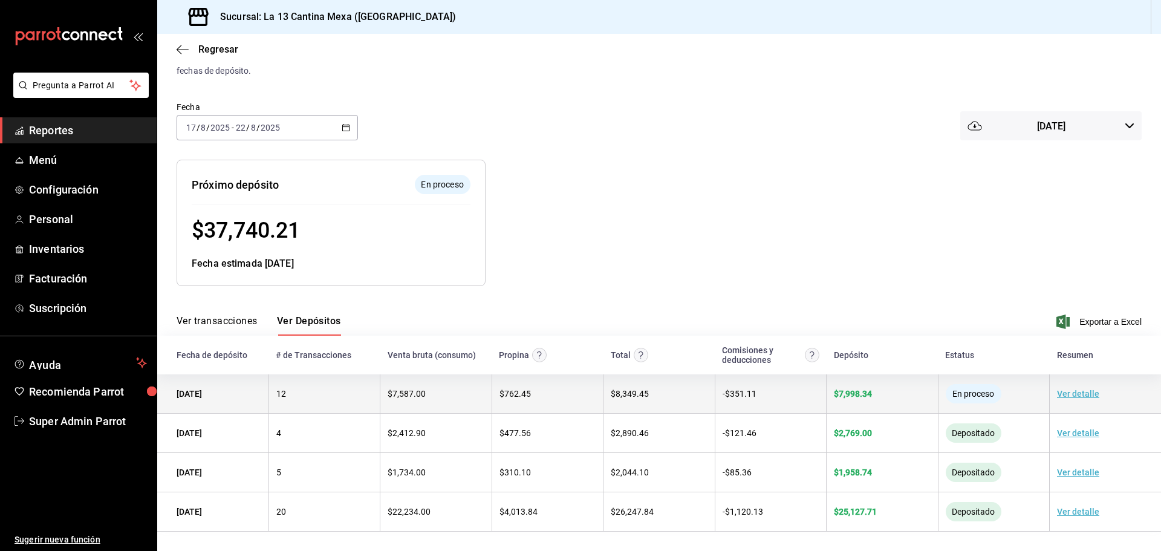
click at [1064, 394] on link "Ver detalle" at bounding box center [1078, 394] width 42 height 10
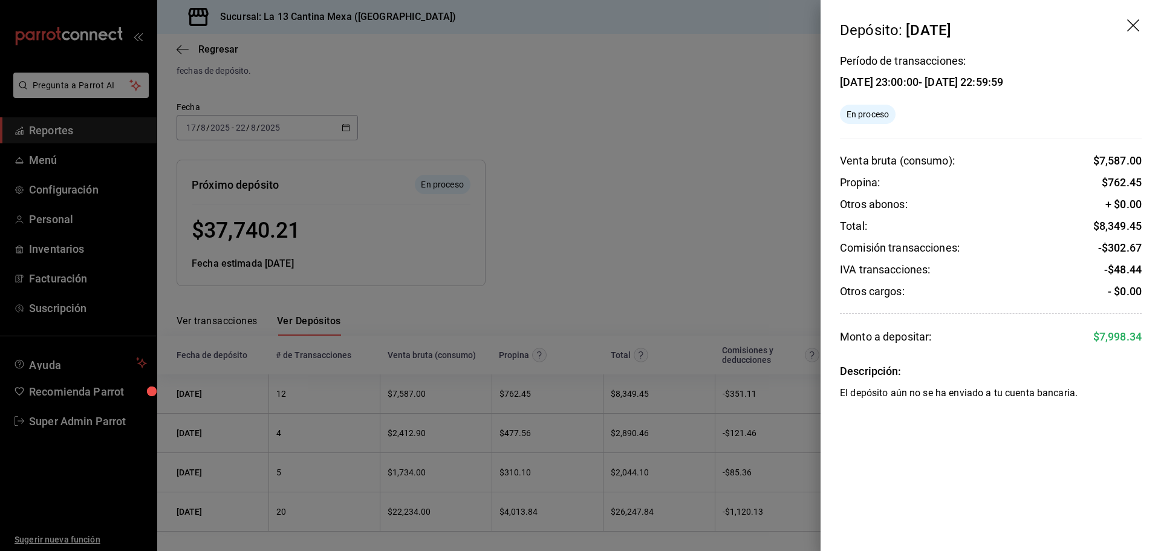
click at [1135, 24] on icon "drag" at bounding box center [1133, 25] width 12 height 12
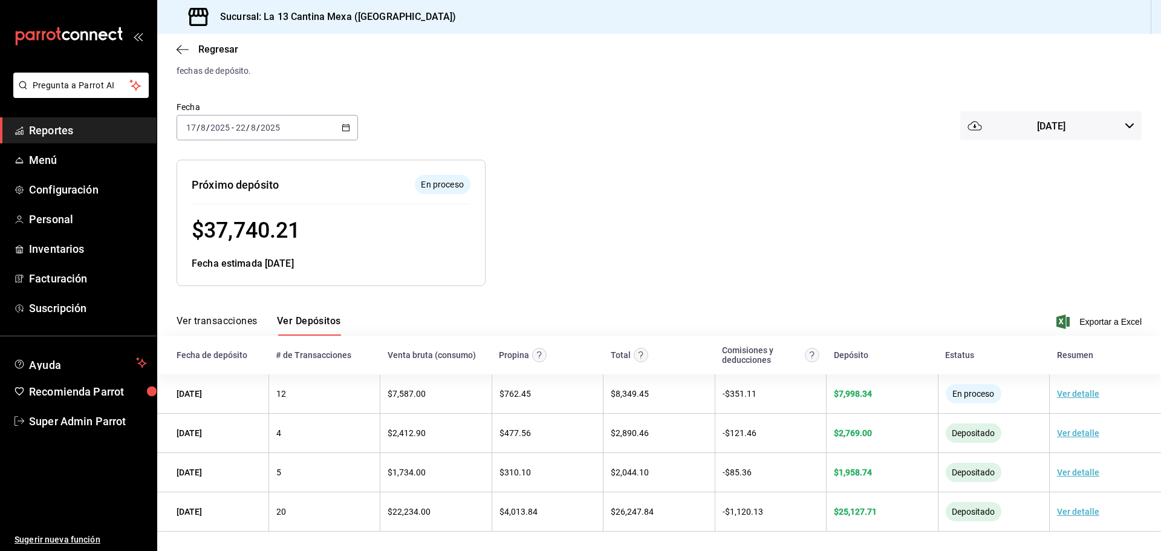
click at [265, 261] on div "Fecha estimada [DATE]" at bounding box center [331, 263] width 279 height 15
click at [327, 128] on div "2025-08-17 17 / 8 / 2025 - 2025-08-22 22 / 8 / 2025" at bounding box center [267, 127] width 181 height 25
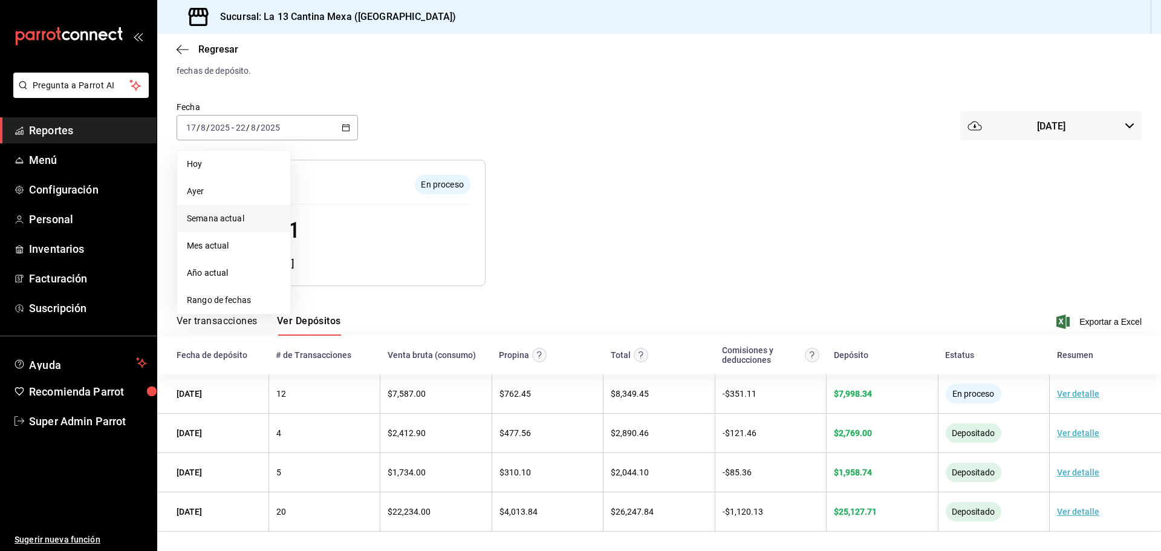
click at [621, 198] on div at bounding box center [732, 213] width 492 height 146
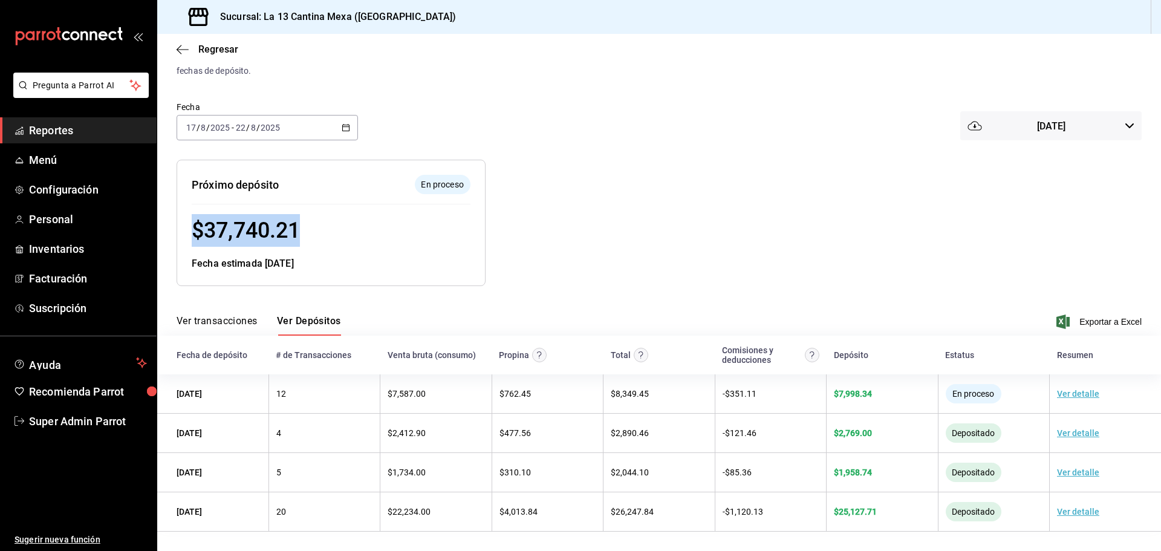
drag, startPoint x: 196, startPoint y: 220, endPoint x: 351, endPoint y: 253, distance: 158.4
click at [350, 251] on div "Próximo depósito En proceso $ 37,740.21 Fecha estimada 25/08/25" at bounding box center [331, 223] width 309 height 126
click at [376, 275] on div "Próximo depósito En proceso $ 37,740.21 Fecha estimada 25/08/25" at bounding box center [331, 223] width 309 height 126
click at [558, 246] on div at bounding box center [732, 213] width 492 height 146
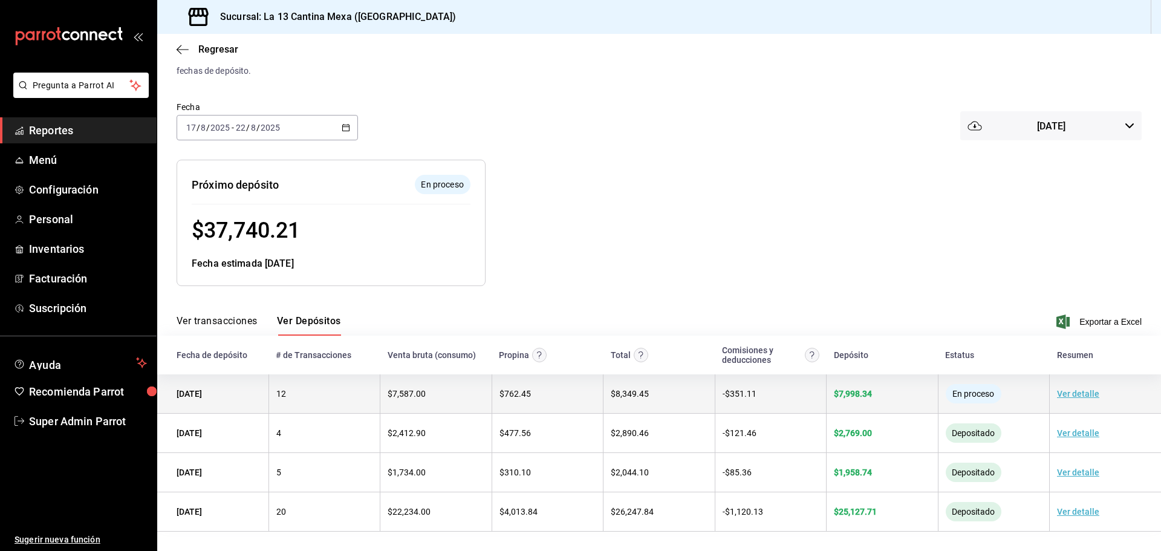
click at [1061, 395] on link "Ver detalle" at bounding box center [1078, 394] width 42 height 10
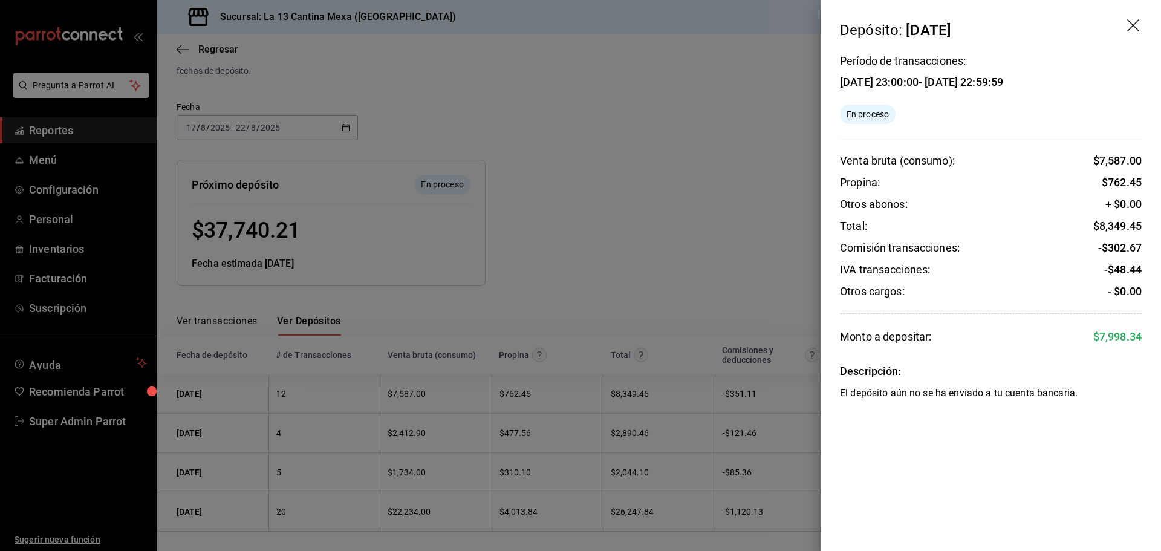
drag, startPoint x: 833, startPoint y: 55, endPoint x: 1054, endPoint y: 81, distance: 222.3
click at [1054, 81] on div "Período de transacciones: 20/08/25 23:00:00 - 21/08/25 22:59:59 En proceso Vent…" at bounding box center [991, 224] width 341 height 367
copy div "Período de transacciones: 20/08/25 23:00:00 - 21/08/25 22:59:59"
drag, startPoint x: 849, startPoint y: 42, endPoint x: 842, endPoint y: 31, distance: 13.6
click at [849, 42] on div "Período de transacciones: 20/08/25 23:00:00 - 21/08/25 22:59:59 En proceso Vent…" at bounding box center [991, 224] width 341 height 367
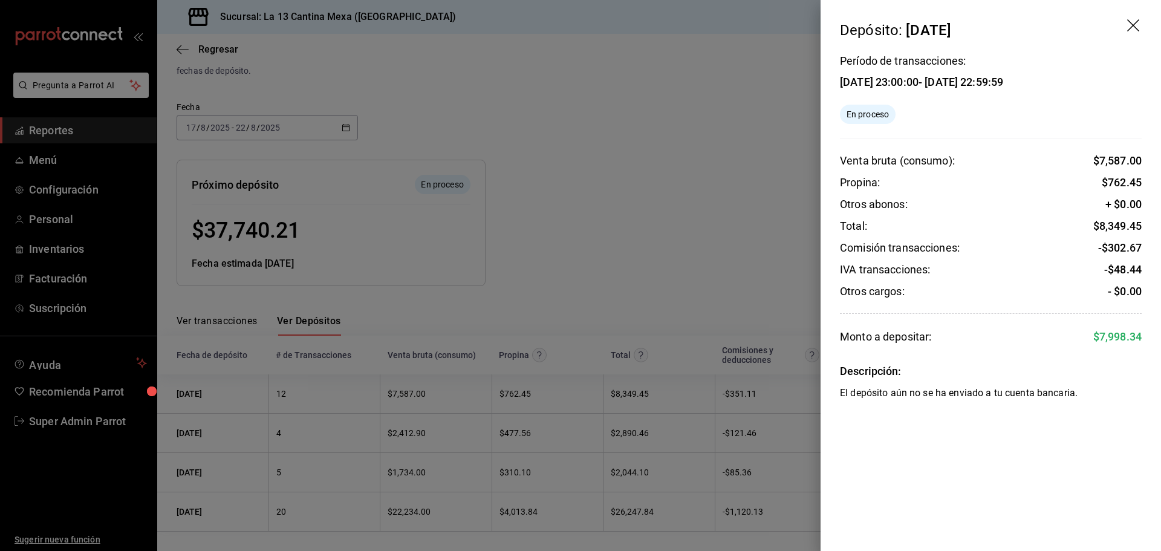
click at [840, 25] on header "Depósito: 22/08/25" at bounding box center [991, 20] width 341 height 41
drag, startPoint x: 828, startPoint y: 20, endPoint x: 1045, endPoint y: 81, distance: 225.0
click at [1045, 81] on div "Depósito: 22/08/25 Período de transacciones: 20/08/25 23:00:00 - 21/08/25 22:59…" at bounding box center [991, 275] width 341 height 551
copy div "Depósito: 22/08/25 Período de transacciones: 20/08/25 23:00:00 - 21/08/25 22:59…"
click at [1049, 85] on div "Período de transacciones: 20/08/25 23:00:00 - 21/08/25 22:59:59" at bounding box center [991, 73] width 302 height 34
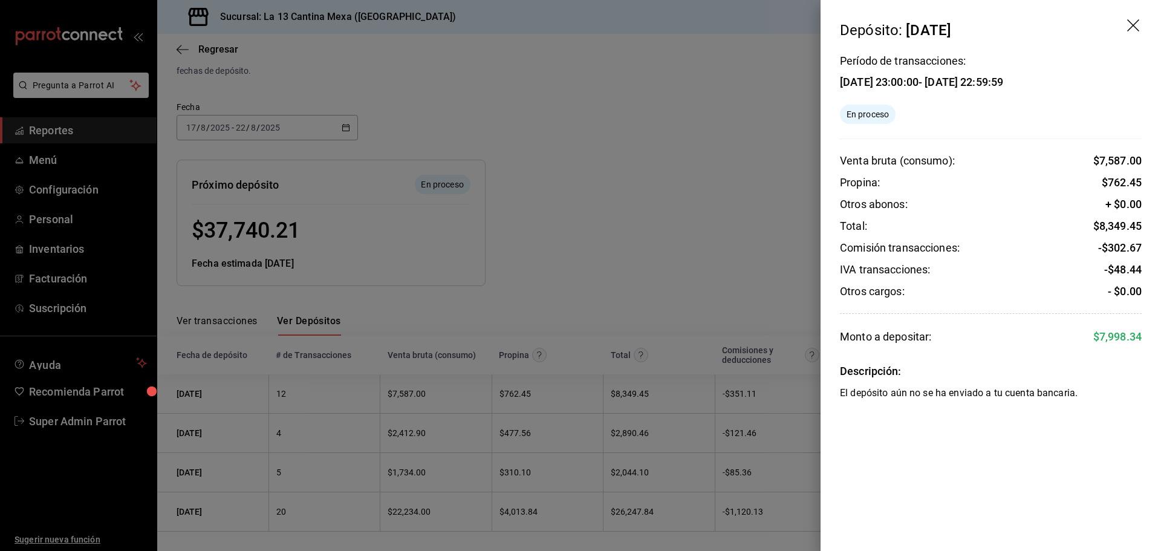
drag, startPoint x: 836, startPoint y: 74, endPoint x: 1046, endPoint y: 79, distance: 209.9
click at [1046, 79] on div "Período de transacciones: 20/08/25 23:00:00 - 21/08/25 22:59:59 En proceso Vent…" at bounding box center [991, 228] width 341 height 345
copy div "20/08/25 23:00:00 - 21/08/25 22:59:59"
click at [936, 96] on div "Período de transacciones: 20/08/25 23:00:00 - 21/08/25 22:59:59 En proceso Vent…" at bounding box center [991, 228] width 341 height 345
drag, startPoint x: 1091, startPoint y: 336, endPoint x: 1153, endPoint y: 342, distance: 62.6
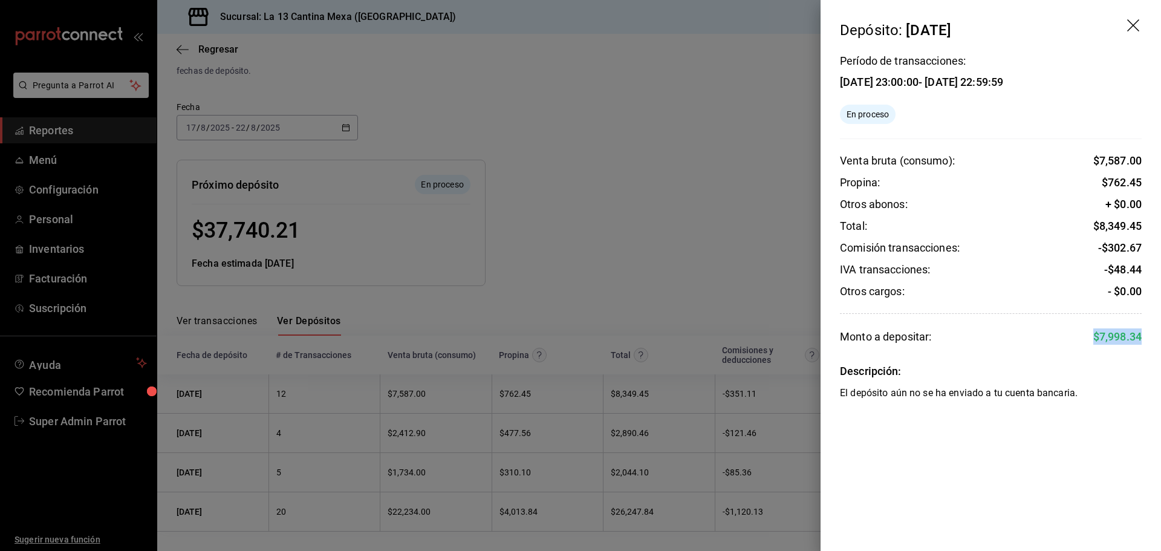
click at [1153, 342] on div "Período de transacciones: 20/08/25 23:00:00 - 21/08/25 22:59:59 En proceso Vent…" at bounding box center [991, 228] width 341 height 345
copy span "$ 7,998.34"
click at [1126, 28] on header "Depósito: 22/08/25" at bounding box center [991, 20] width 341 height 41
click at [1135, 23] on icon "drag" at bounding box center [1133, 25] width 12 height 12
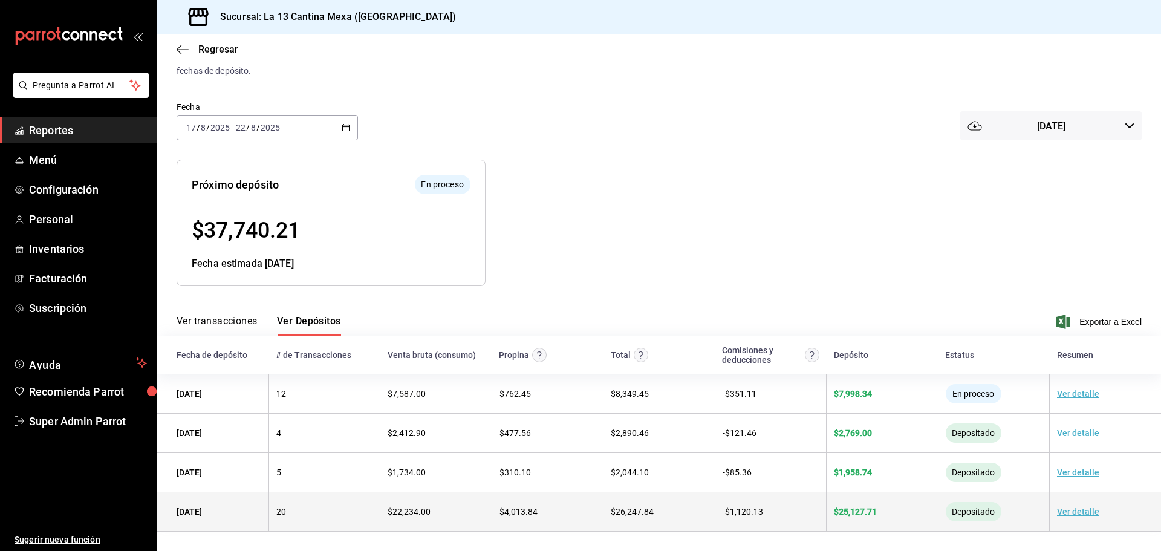
click at [208, 509] on td "18/08/25" at bounding box center [212, 511] width 111 height 39
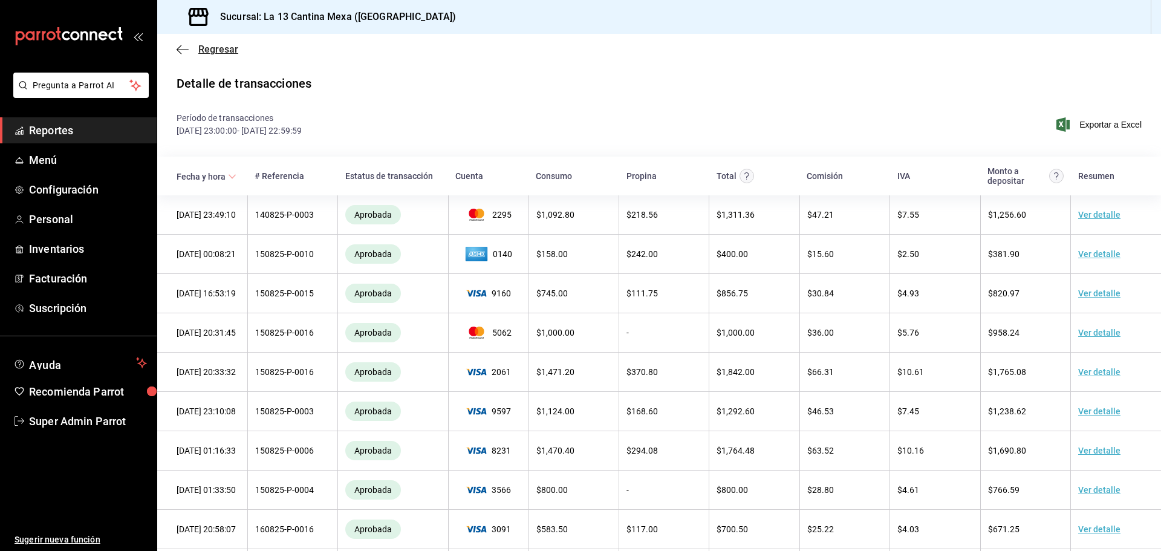
click at [180, 48] on icon "button" at bounding box center [183, 49] width 12 height 11
click at [183, 49] on icon "button" at bounding box center [183, 49] width 12 height 1
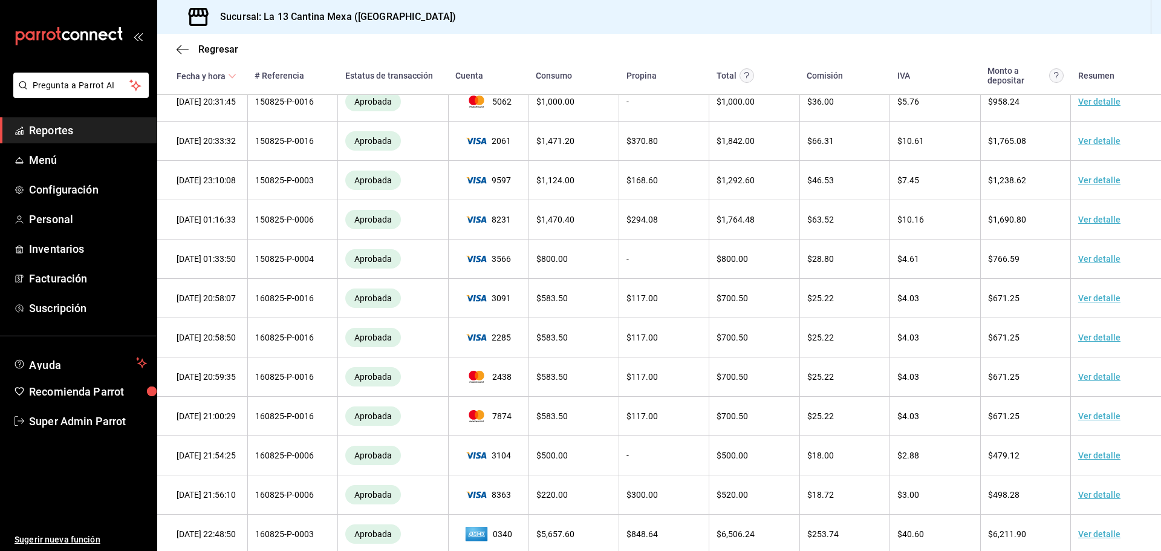
scroll to position [143, 0]
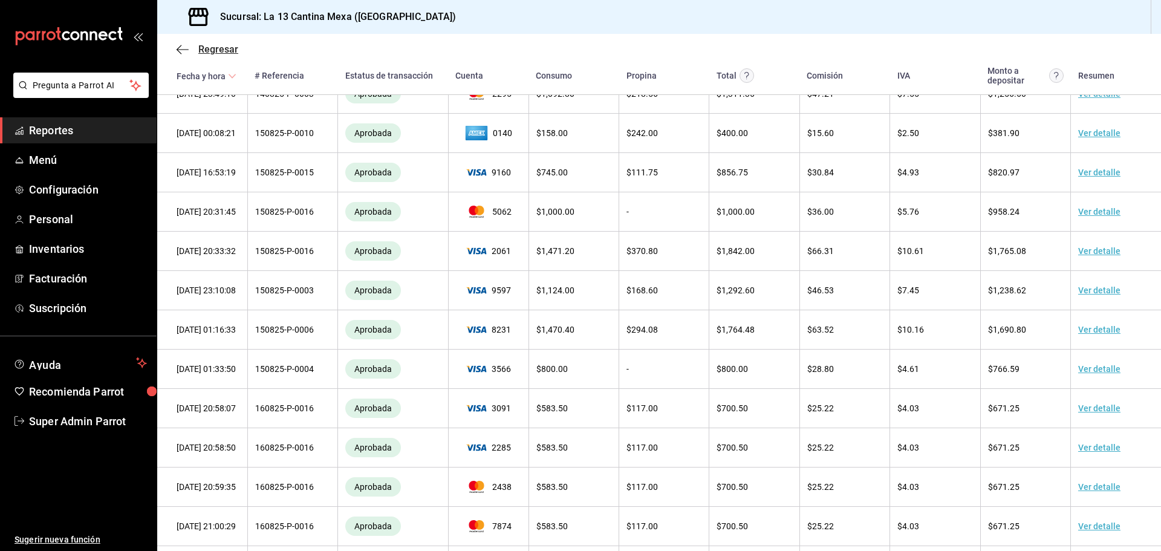
click at [184, 48] on icon "button" at bounding box center [183, 49] width 12 height 11
click at [86, 134] on span "Reportes" at bounding box center [88, 130] width 118 height 16
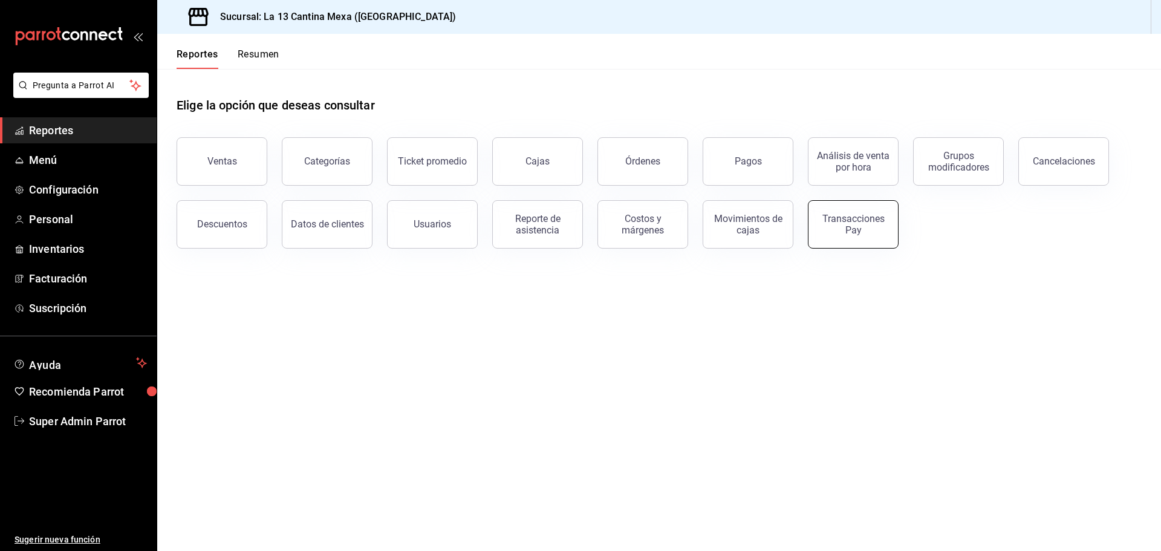
click at [841, 232] on div "Transacciones Pay" at bounding box center [853, 224] width 75 height 23
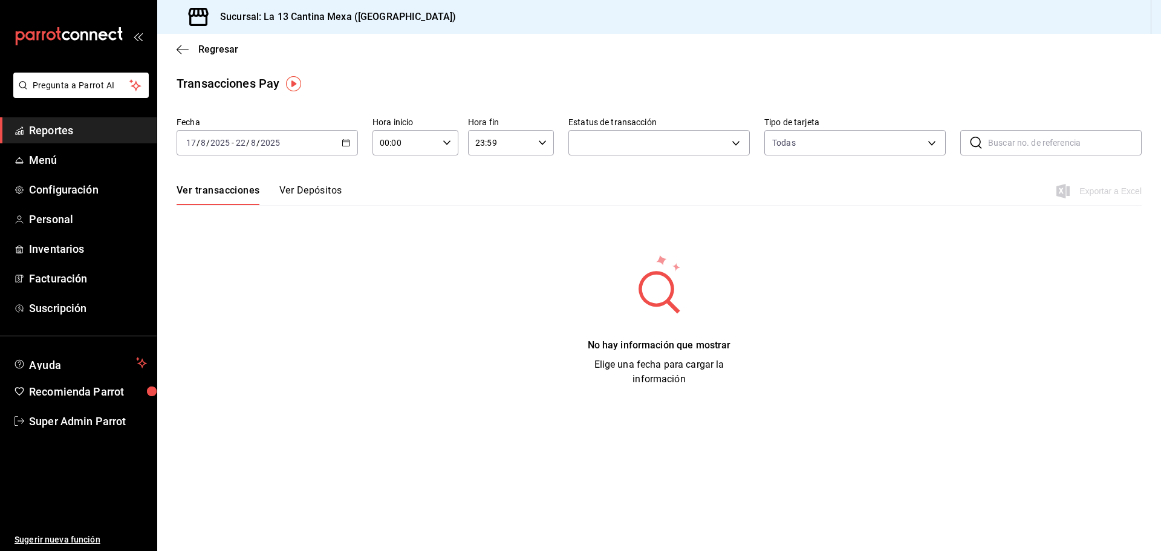
click at [347, 145] on icon "button" at bounding box center [346, 143] width 8 height 8
click at [207, 207] on span "Ayer" at bounding box center [234, 206] width 94 height 13
click at [348, 132] on div "2025-08-21 21 / 8 / 2025 - 2025-08-21 21 / 8 / 2025" at bounding box center [267, 142] width 181 height 25
click at [225, 229] on span "Semana actual" at bounding box center [234, 233] width 94 height 13
click at [324, 194] on button "Ver Depósitos" at bounding box center [310, 194] width 63 height 21
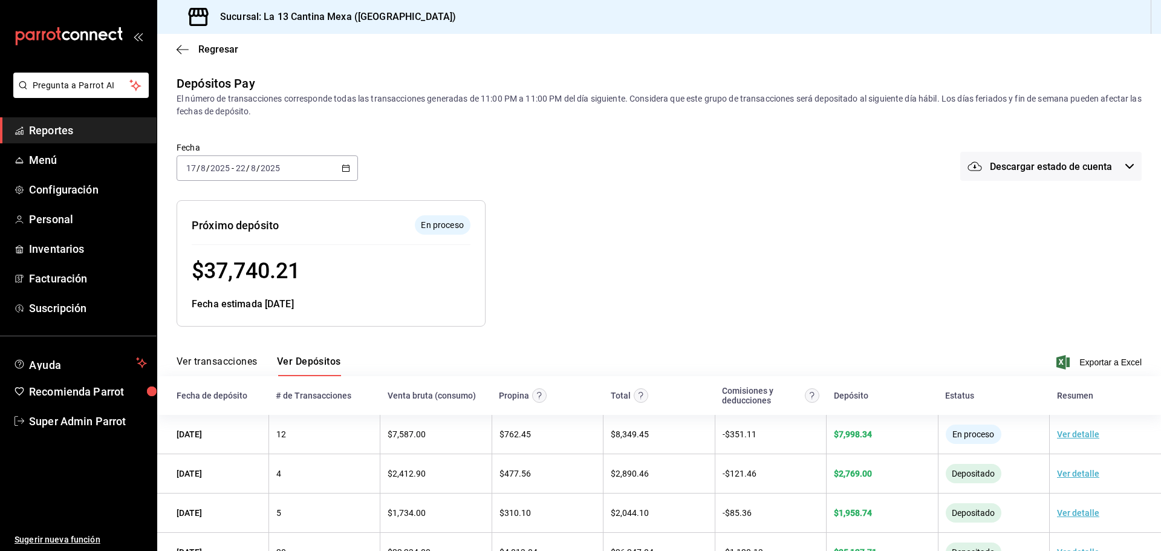
click at [346, 168] on icon "button" at bounding box center [346, 168] width 8 height 8
click at [486, 184] on div at bounding box center [732, 254] width 492 height 146
drag, startPoint x: 947, startPoint y: 95, endPoint x: 1014, endPoint y: 112, distance: 69.8
click at [1014, 112] on div "El número de transacciones corresponde todas las transacciones generadas de 11:…" at bounding box center [659, 105] width 965 height 25
copy div "Los días feriados y fin de semana pueden afectar las fechas de depósito."
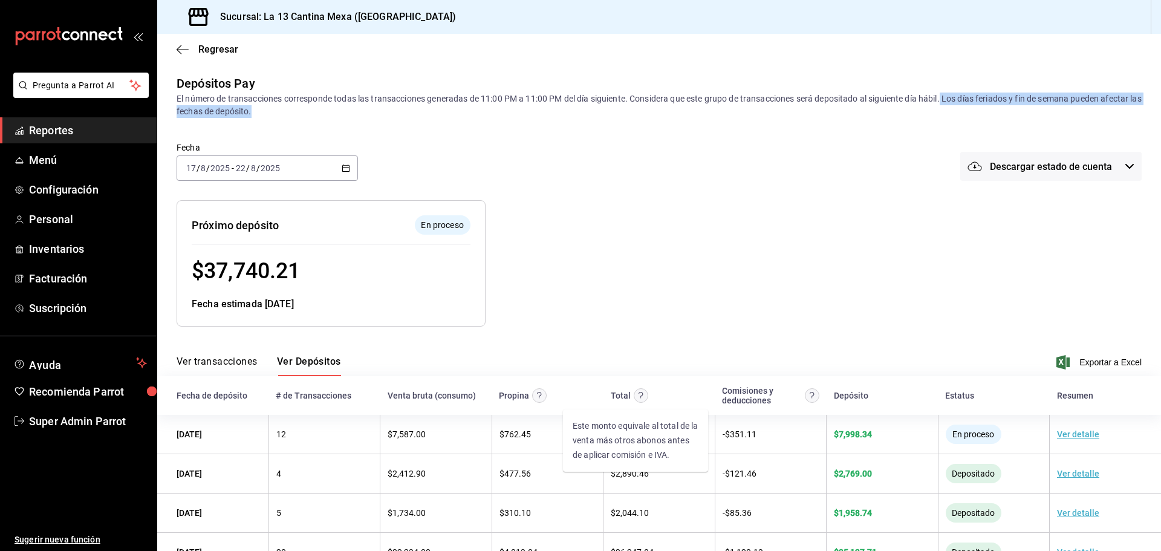
scroll to position [42, 0]
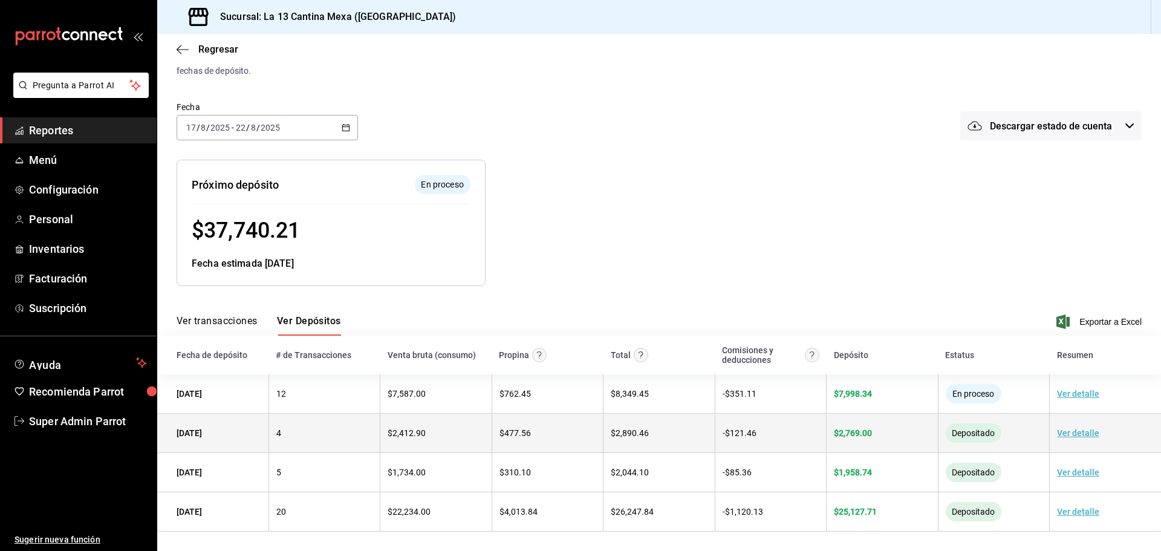
click at [1069, 434] on link "Ver detalle" at bounding box center [1078, 433] width 42 height 10
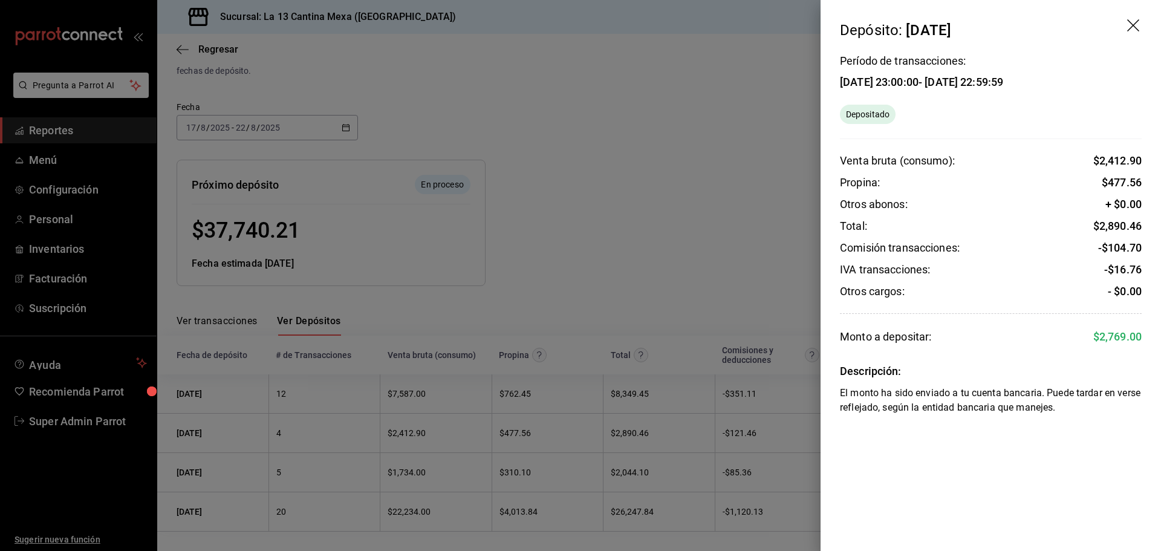
click at [1127, 24] on icon "drag" at bounding box center [1134, 26] width 15 height 15
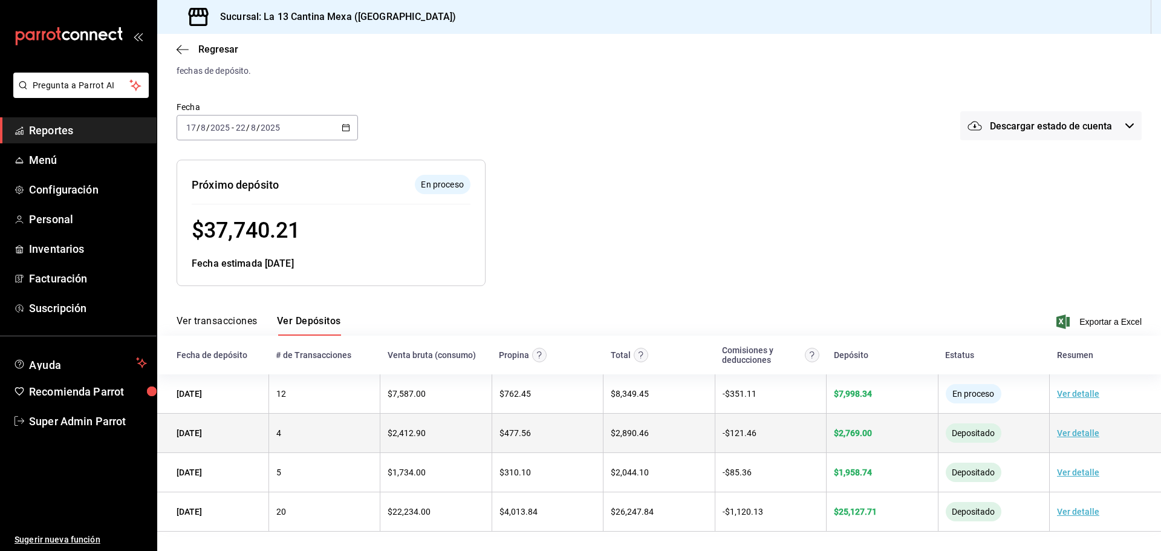
click at [1072, 434] on link "Ver detalle" at bounding box center [1078, 433] width 42 height 10
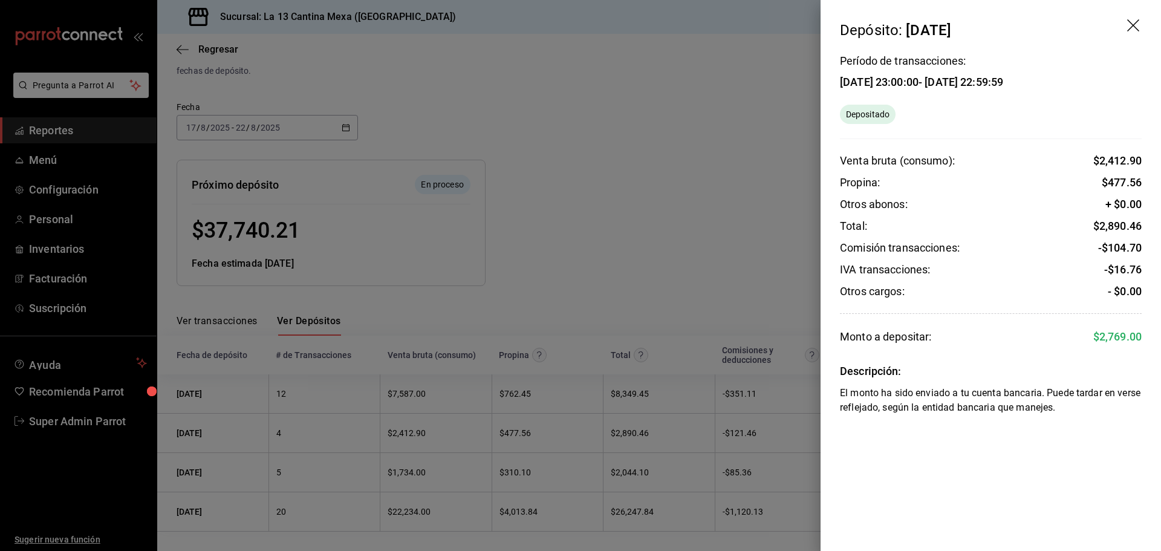
click at [1134, 26] on icon "drag" at bounding box center [1133, 25] width 12 height 12
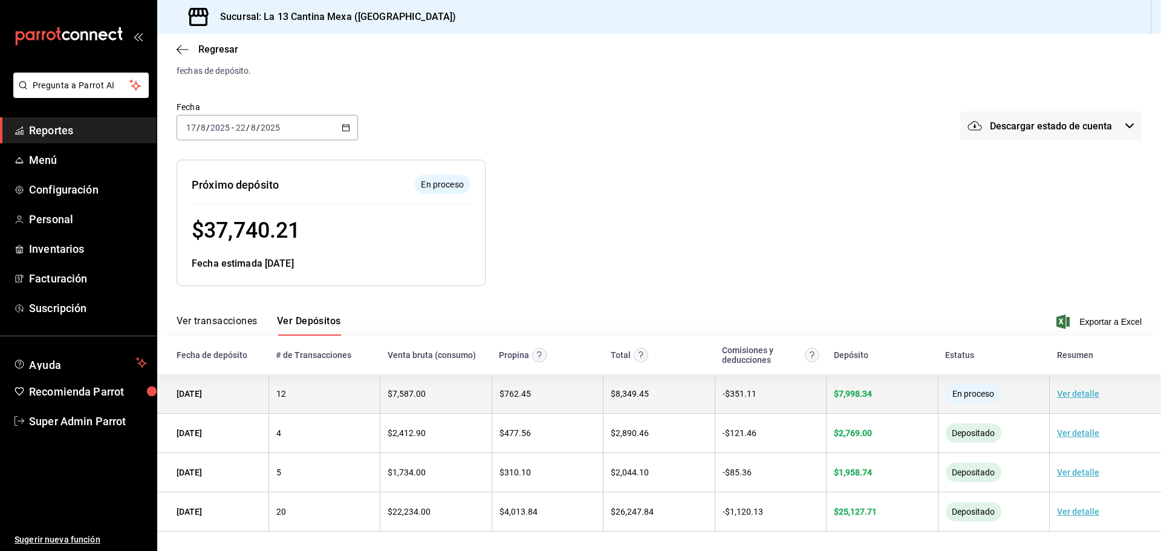
click at [1069, 396] on link "Ver detalle" at bounding box center [1078, 394] width 42 height 10
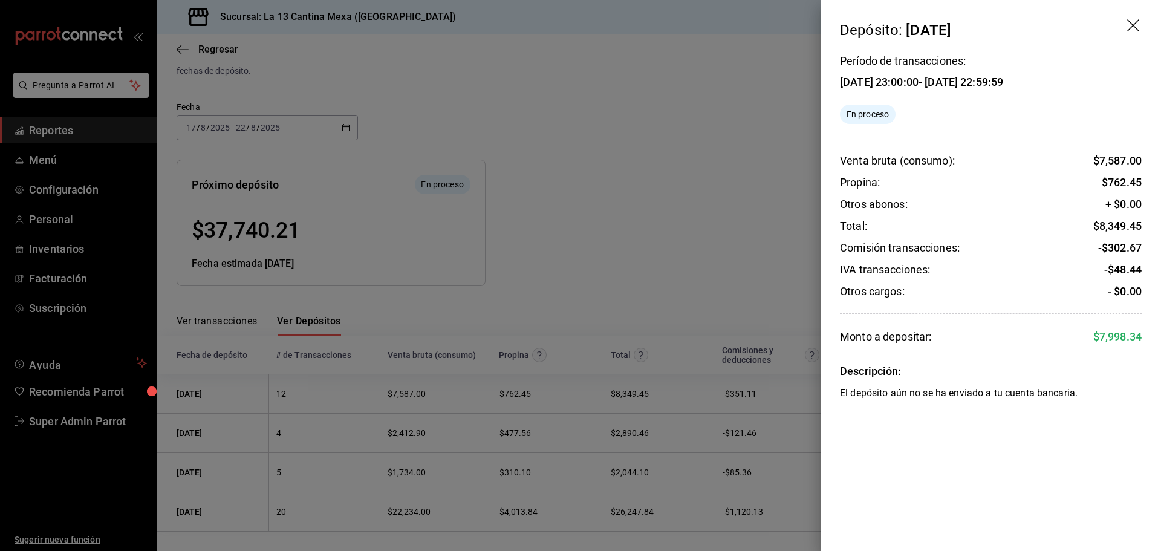
click at [1132, 22] on icon "drag" at bounding box center [1134, 26] width 15 height 15
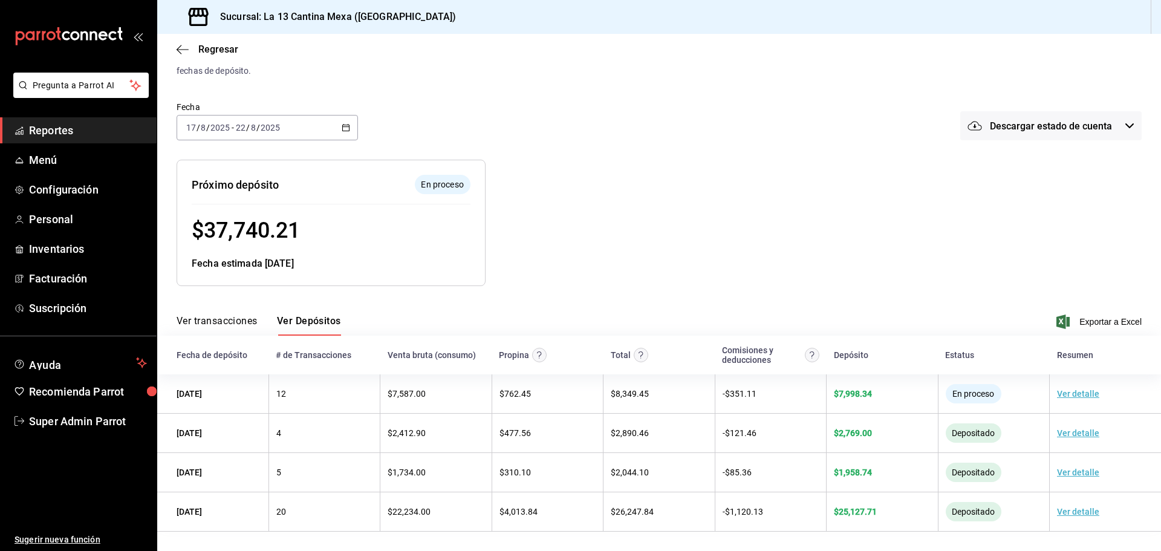
click at [244, 325] on button "Ver transacciones" at bounding box center [217, 325] width 81 height 21
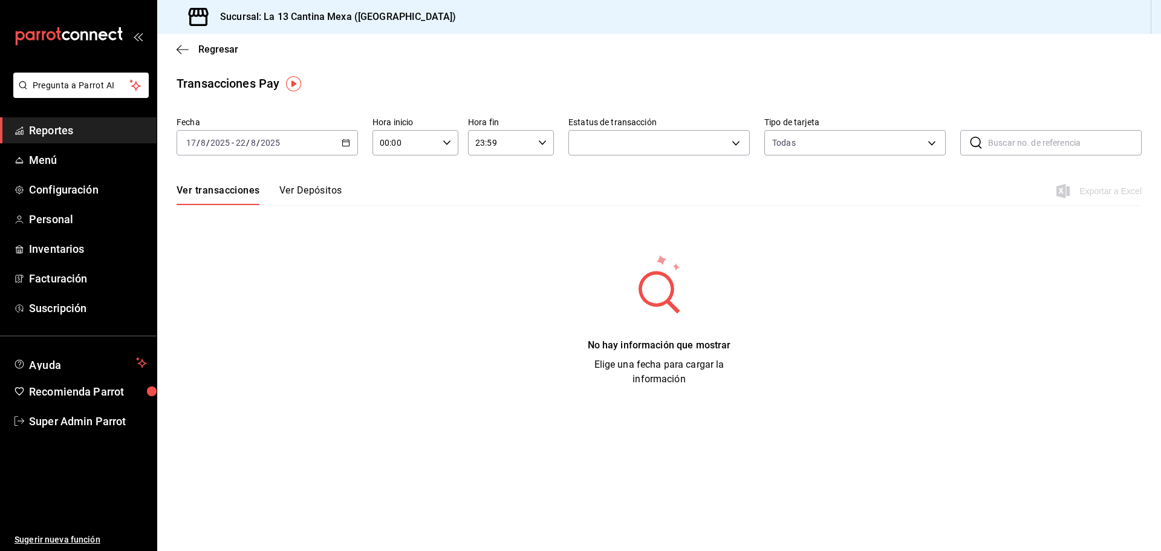
click at [352, 147] on div "2025-08-17 17 / 8 / 2025 - 2025-08-22 22 / 8 / 2025" at bounding box center [267, 142] width 181 height 25
click at [240, 236] on span "Semana actual" at bounding box center [234, 233] width 94 height 13
click at [616, 142] on body "Pregunta a Parrot AI Reportes Menú Configuración Personal Inventarios Facturaci…" at bounding box center [580, 275] width 1161 height 551
click at [630, 181] on li "Todas" at bounding box center [659, 189] width 180 height 36
type input "approved,failed,canceled,reversed,refunded"
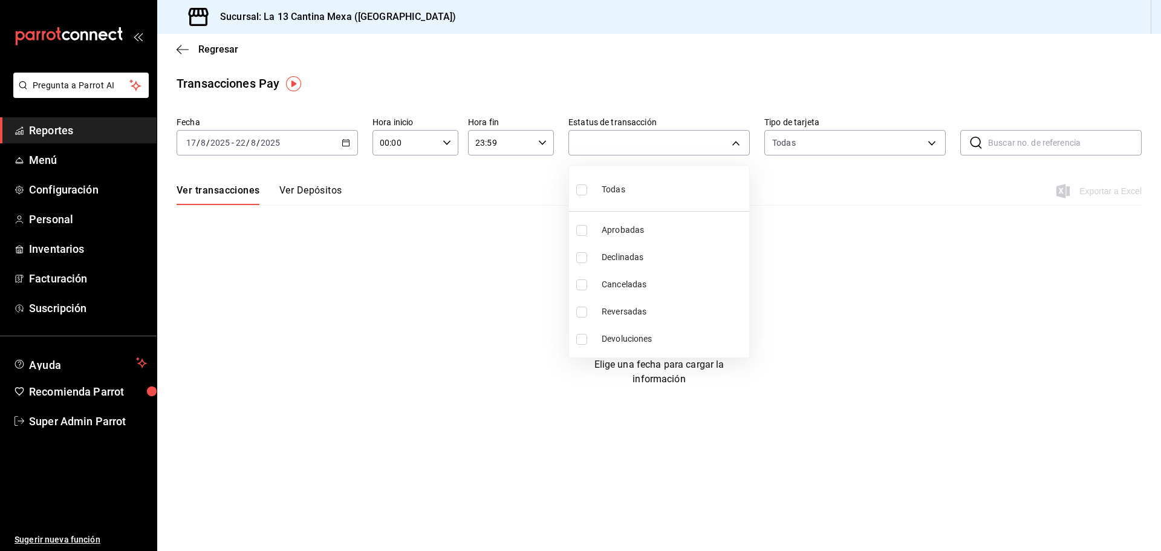
checkbox input "true"
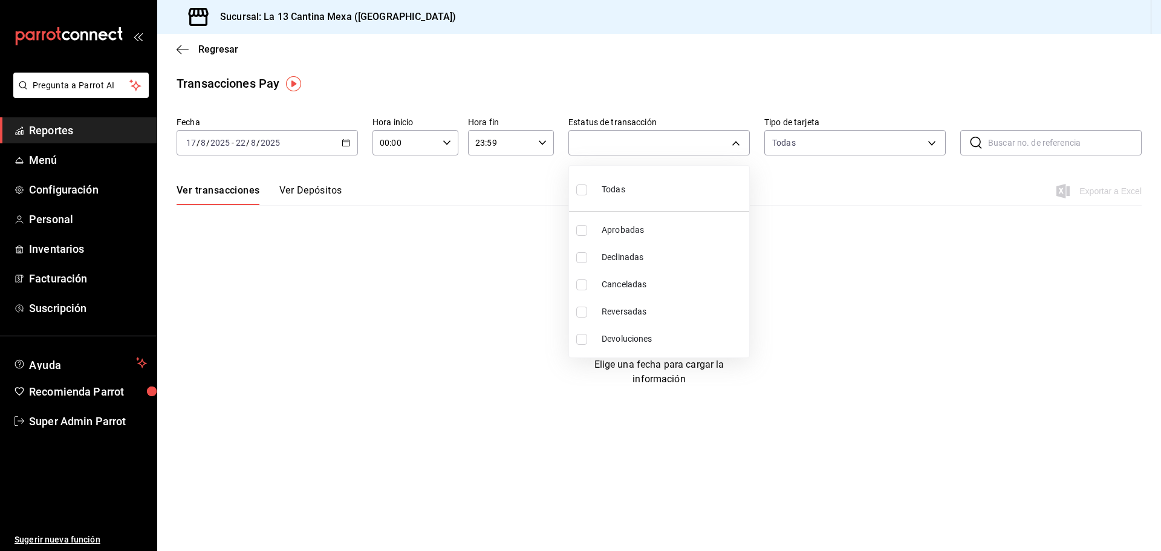
checkbox input "true"
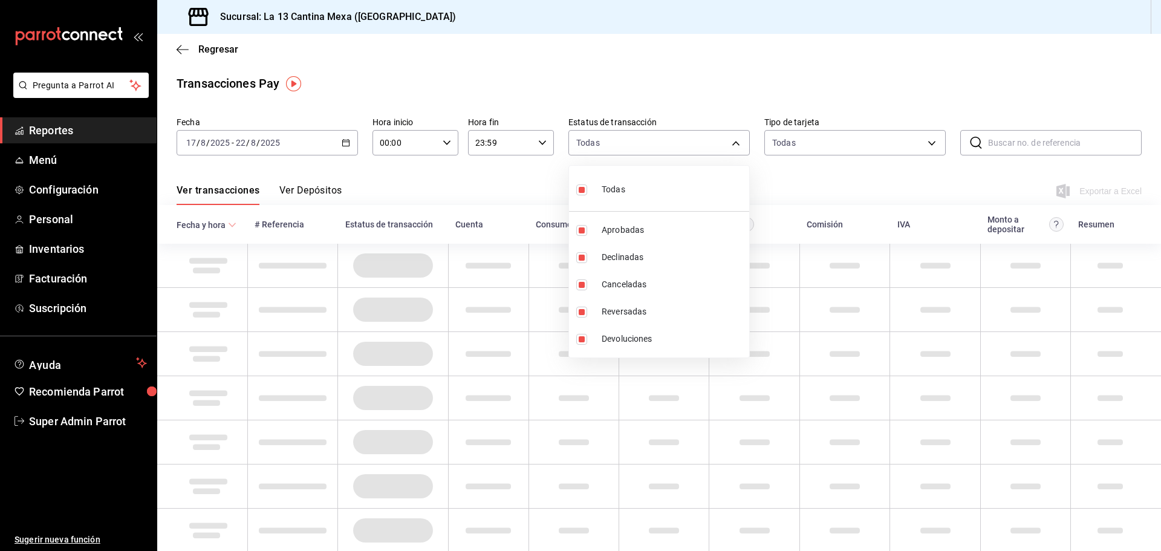
click at [851, 188] on div at bounding box center [580, 275] width 1161 height 551
click at [726, 150] on body "Pregunta a Parrot AI Reportes Menú Configuración Personal Inventarios Facturaci…" at bounding box center [580, 275] width 1161 height 551
click at [684, 97] on div at bounding box center [580, 275] width 1161 height 551
click at [344, 142] on \(Stroke\) "button" at bounding box center [346, 142] width 7 height 1
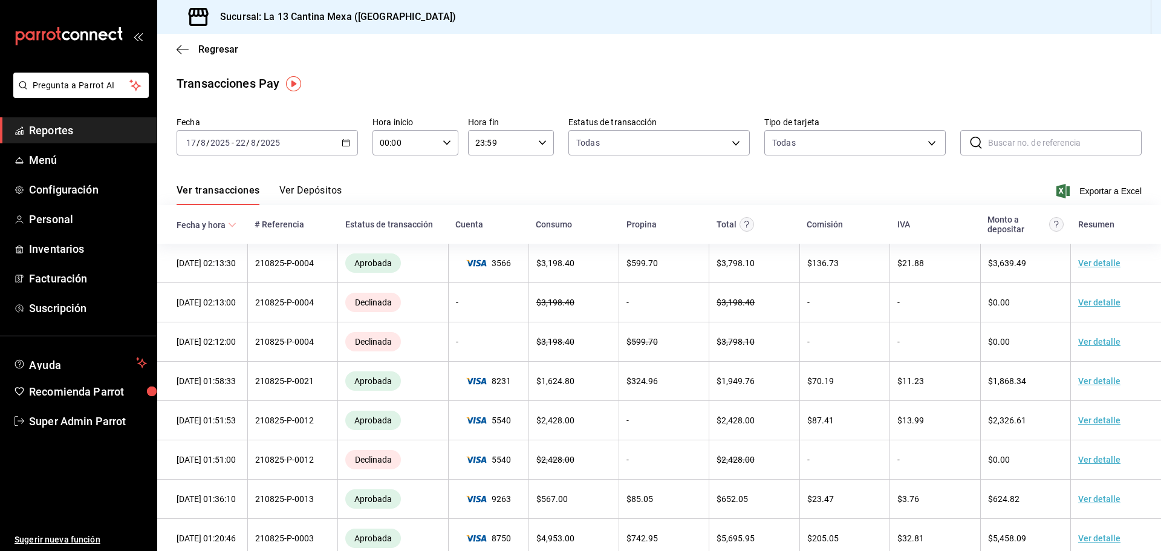
click at [488, 182] on div "Ver transacciones Ver Depósitos Exportar a Excel" at bounding box center [659, 187] width 965 height 35
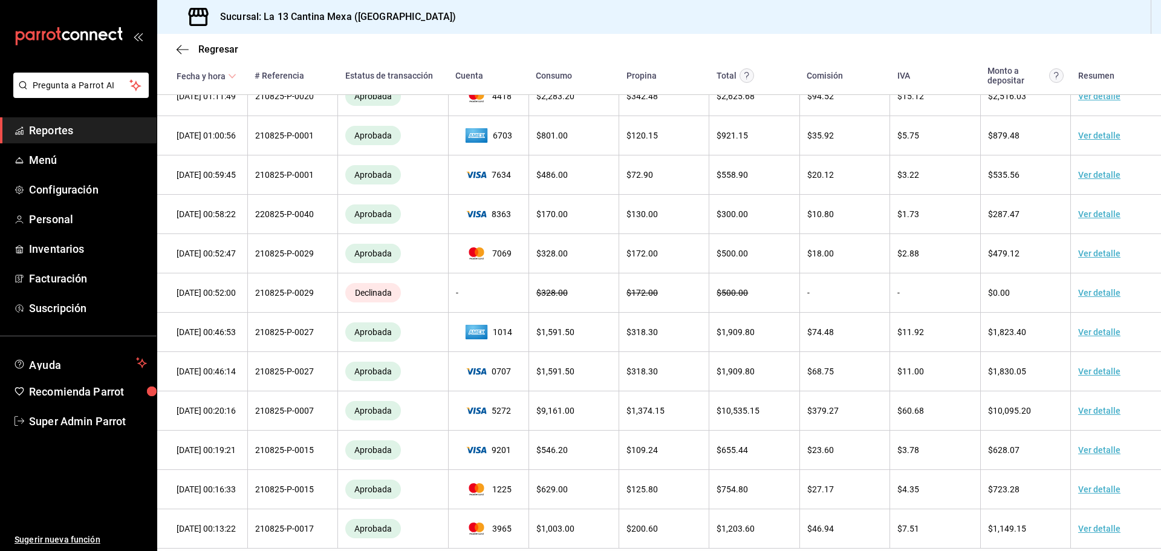
scroll to position [546, 0]
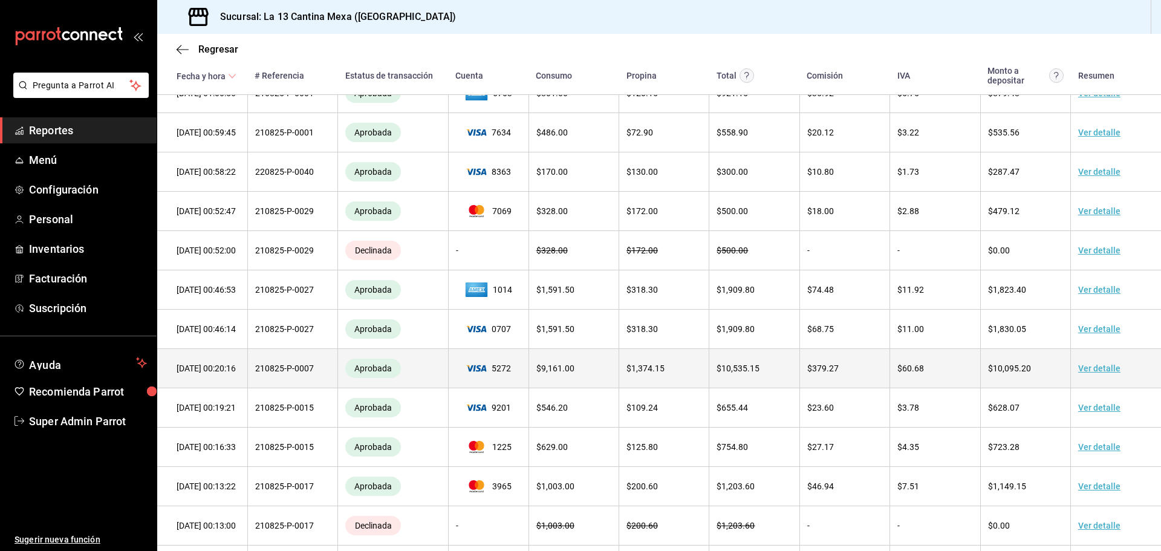
click at [202, 388] on td "22/08/25 00:20:16" at bounding box center [202, 368] width 90 height 39
click at [907, 373] on span "$ 60.68" at bounding box center [911, 369] width 27 height 10
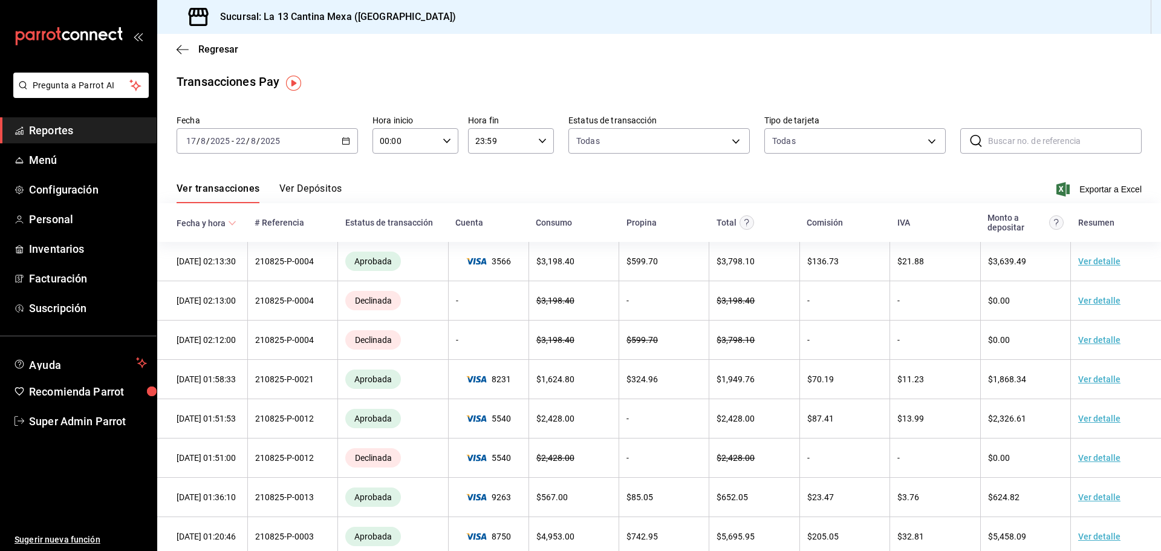
scroll to position [0, 0]
click at [342, 140] on icon "button" at bounding box center [346, 143] width 8 height 8
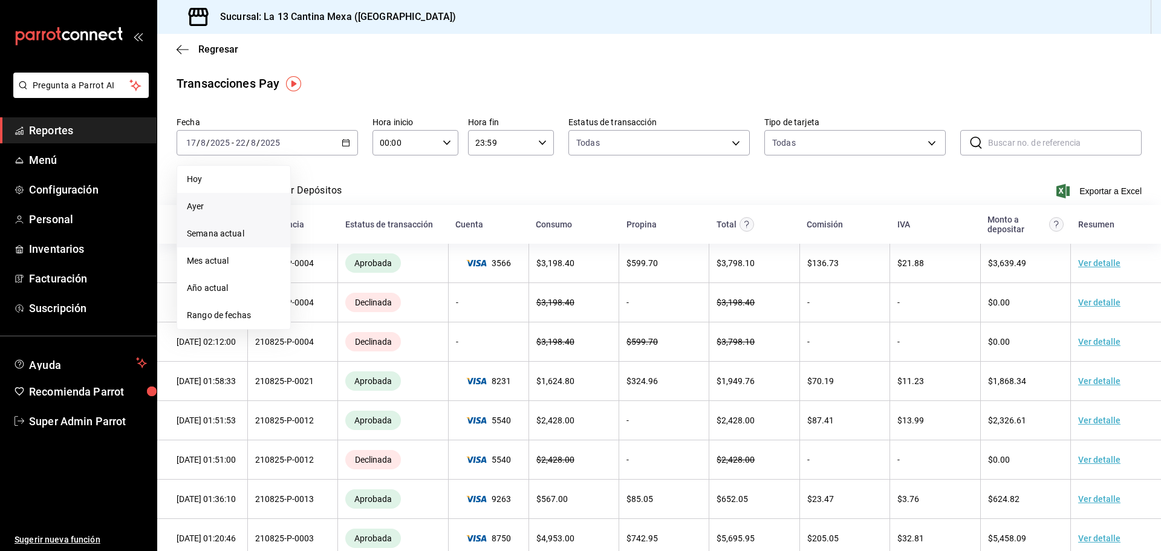
click at [238, 214] on li "Ayer" at bounding box center [233, 206] width 113 height 27
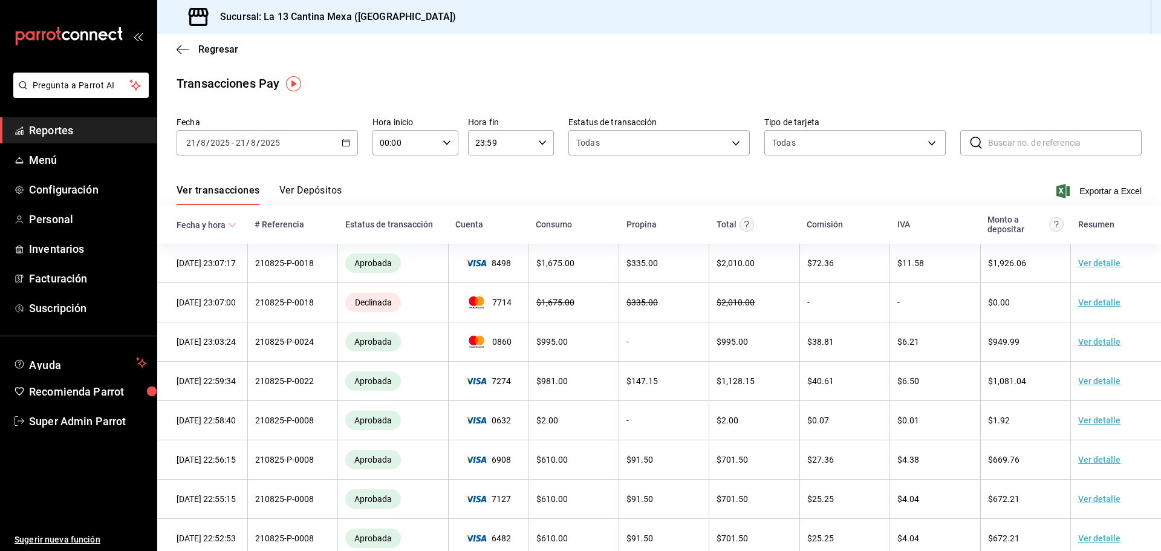
click at [331, 145] on div "2025-08-21 21 / 8 / 2025 - 2025-08-21 21 / 8 / 2025" at bounding box center [267, 142] width 181 height 25
click at [344, 139] on icon "button" at bounding box center [346, 143] width 8 height 8
click at [208, 240] on span "Semana actual" at bounding box center [234, 233] width 94 height 13
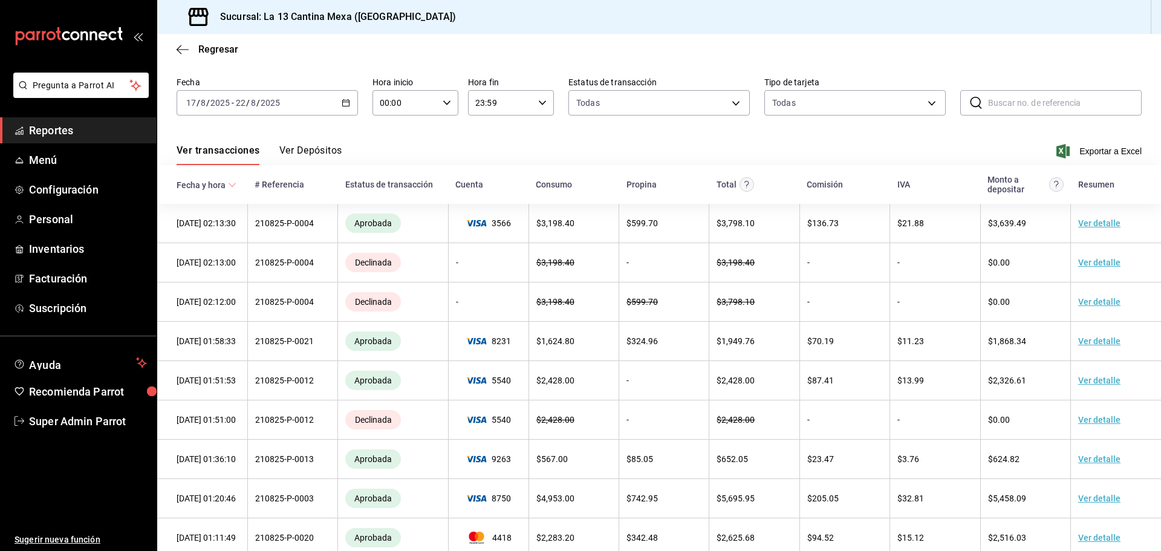
scroll to position [60, 0]
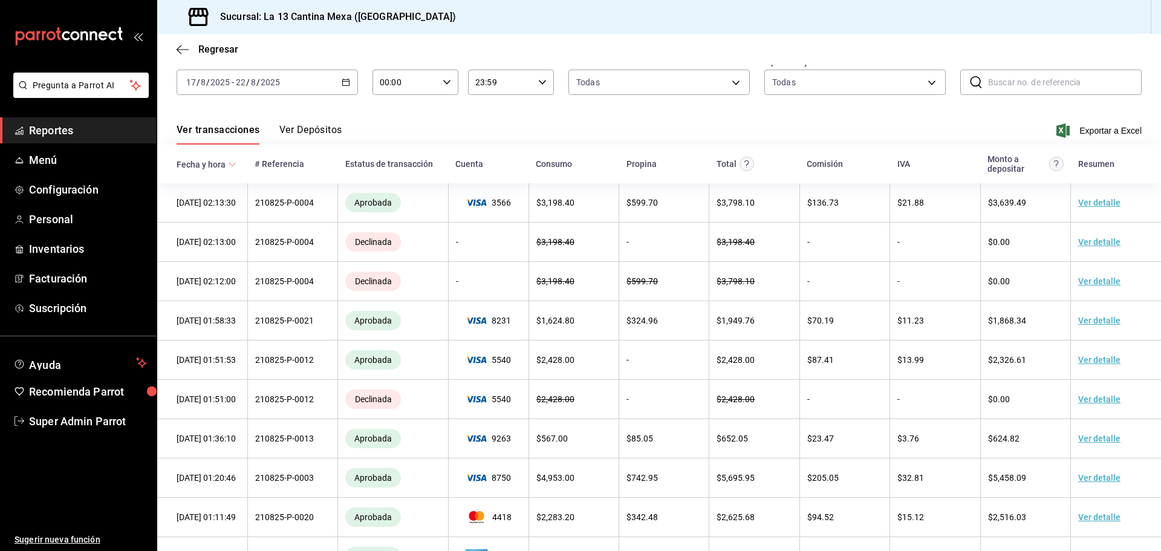
click at [342, 85] on \(Stroke\) "button" at bounding box center [345, 82] width 7 height 7
click at [400, 119] on div "Ver transacciones Ver Depósitos Exportar a Excel" at bounding box center [659, 126] width 965 height 35
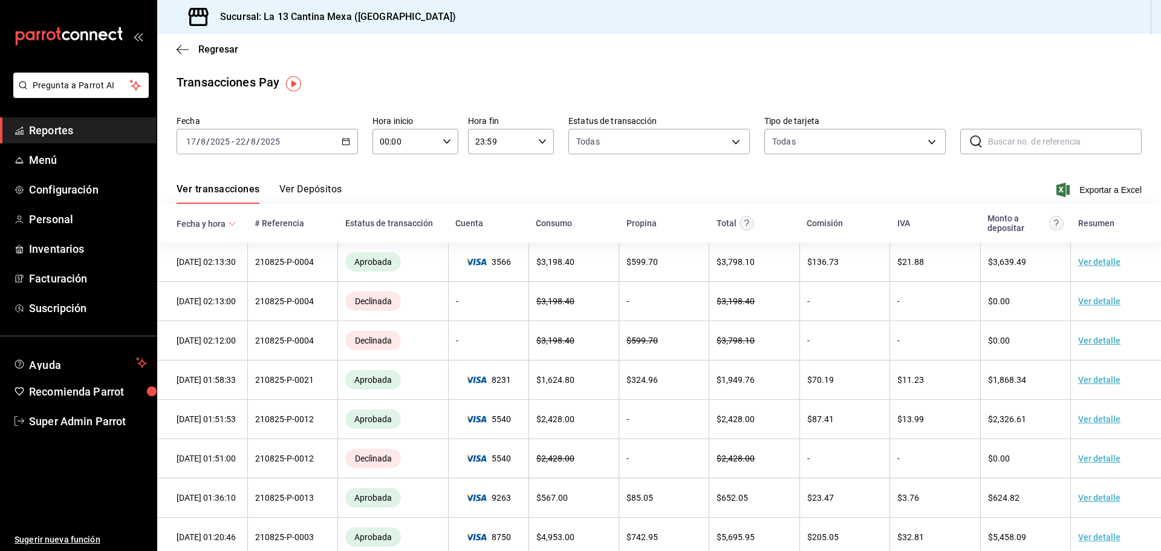
scroll to position [0, 0]
click at [350, 146] on div "2025-08-17 17 / 8 / 2025 - 2025-08-22 22 / 8 / 2025" at bounding box center [267, 142] width 181 height 25
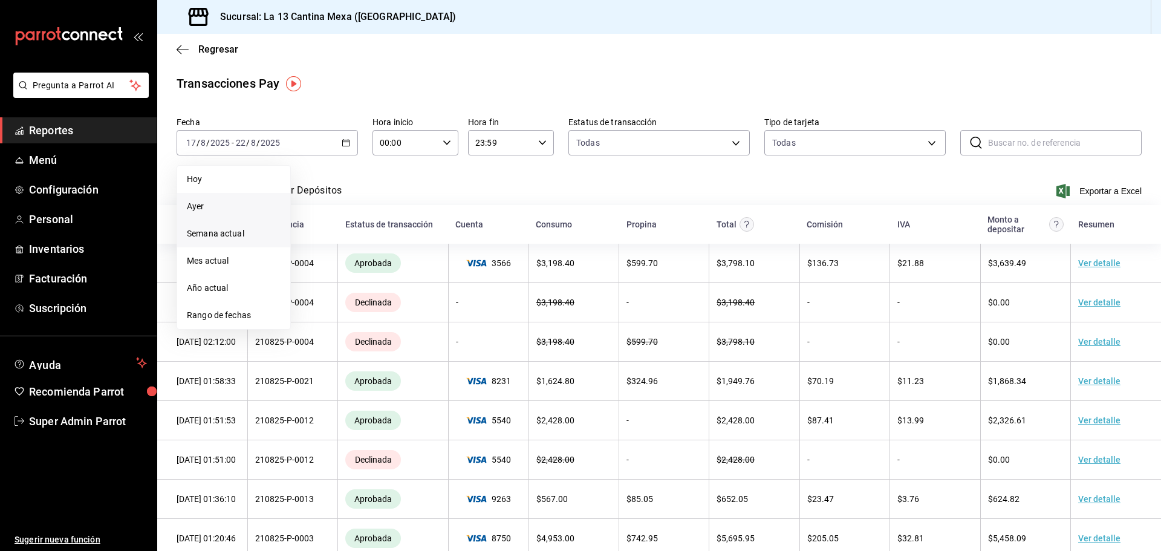
click at [243, 210] on span "Ayer" at bounding box center [234, 206] width 94 height 13
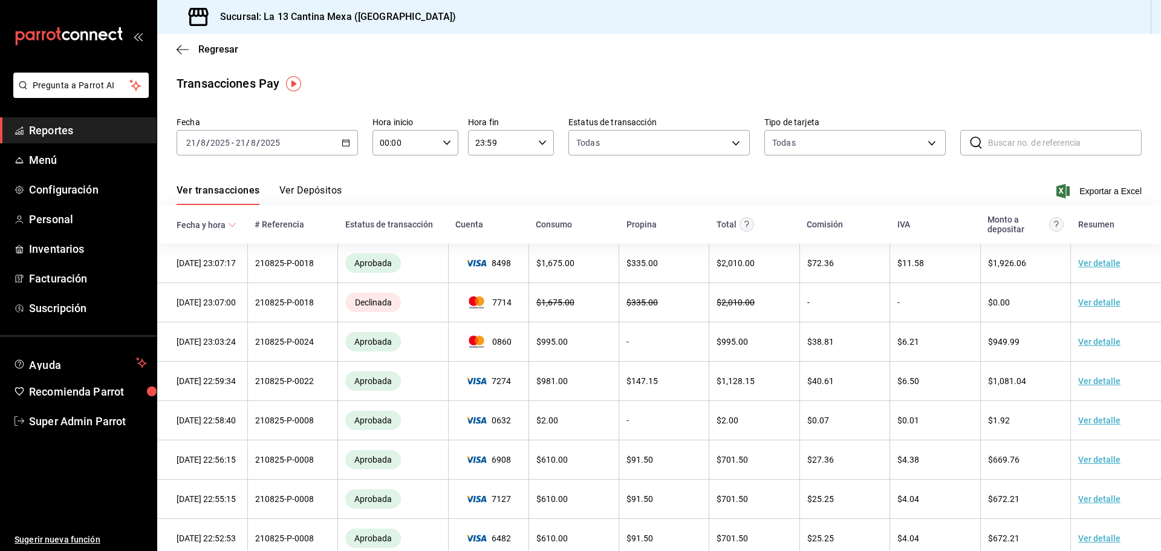
click at [346, 150] on div "2025-08-21 21 / 8 / 2025 - 2025-08-21 21 / 8 / 2025" at bounding box center [267, 142] width 181 height 25
click at [246, 175] on span "Hoy" at bounding box center [234, 179] width 94 height 13
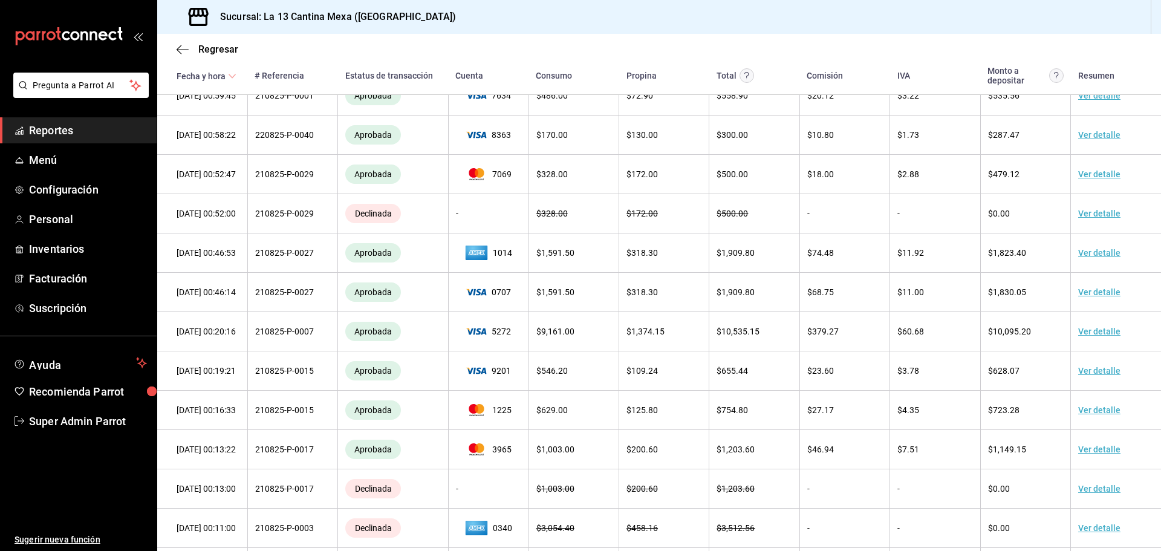
scroll to position [602, 0]
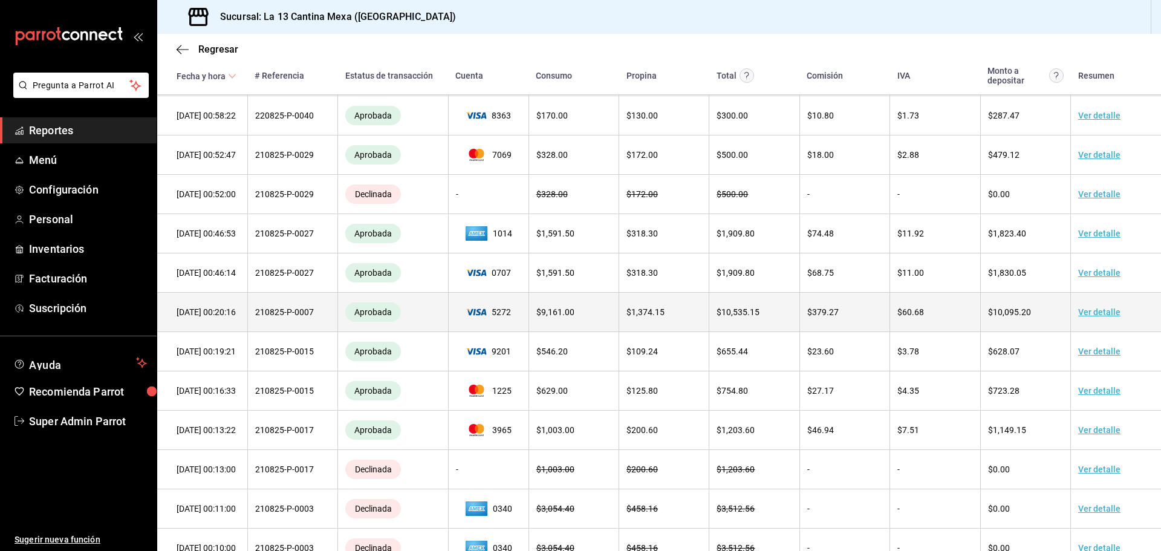
click at [1083, 317] on link "Ver detalle" at bounding box center [1099, 312] width 42 height 10
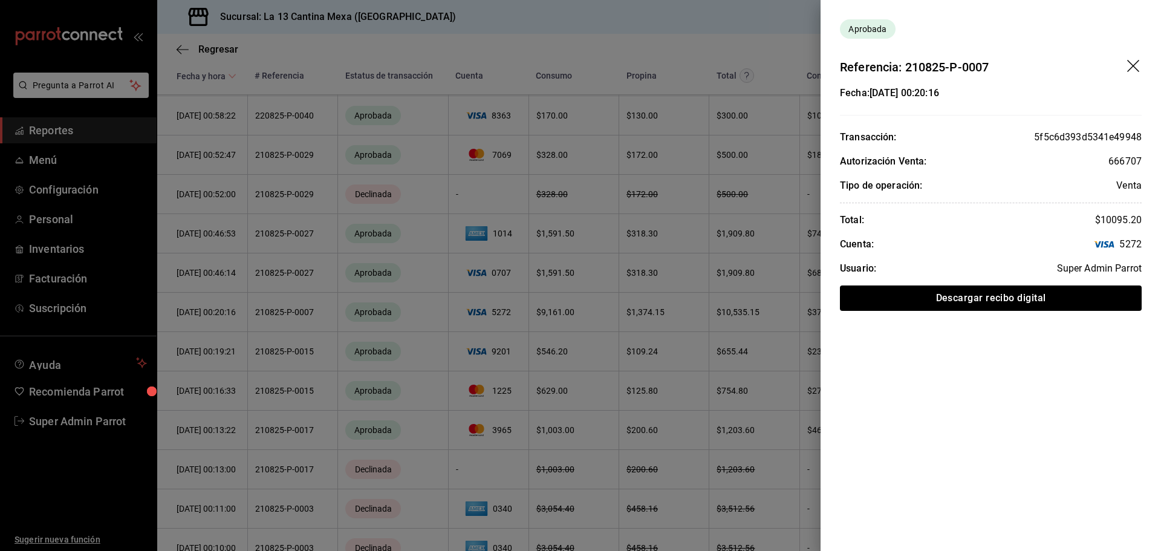
click at [1136, 63] on icon "drag" at bounding box center [1133, 66] width 12 height 12
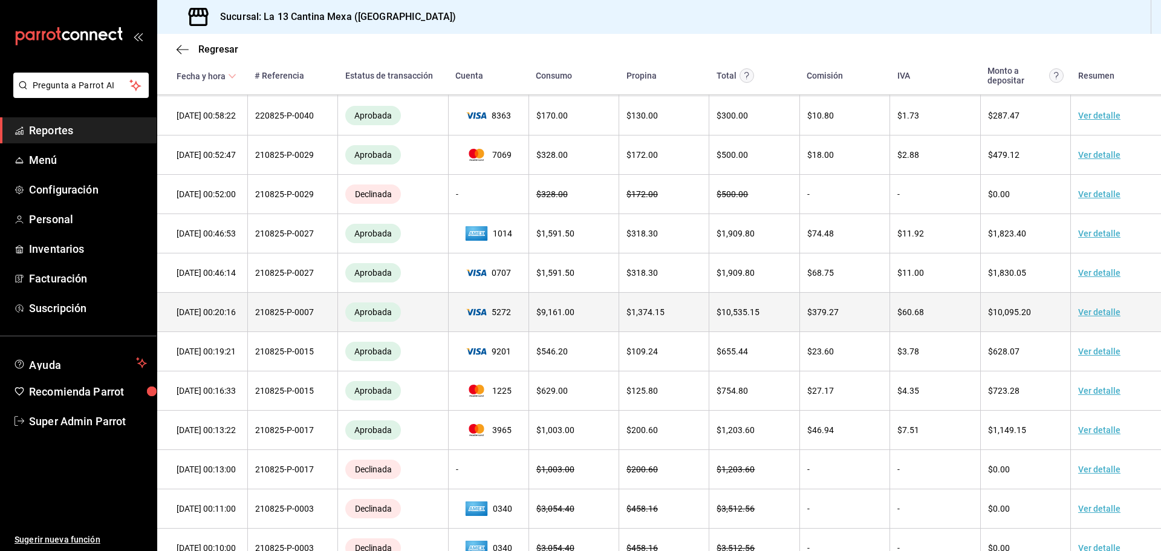
click at [286, 331] on td "210825-P-0007" at bounding box center [292, 312] width 90 height 39
drag, startPoint x: 310, startPoint y: 330, endPoint x: 1022, endPoint y: 334, distance: 712.5
click at [1022, 332] on tr "22/08/25 00:20:16 210825-P-0007 Aprobada 5272 $ 9,161.00 $ 1,374.15 $ 10,535.15…" at bounding box center [659, 312] width 1004 height 39
click at [1010, 317] on span "$ 10,095.20" at bounding box center [1009, 312] width 43 height 10
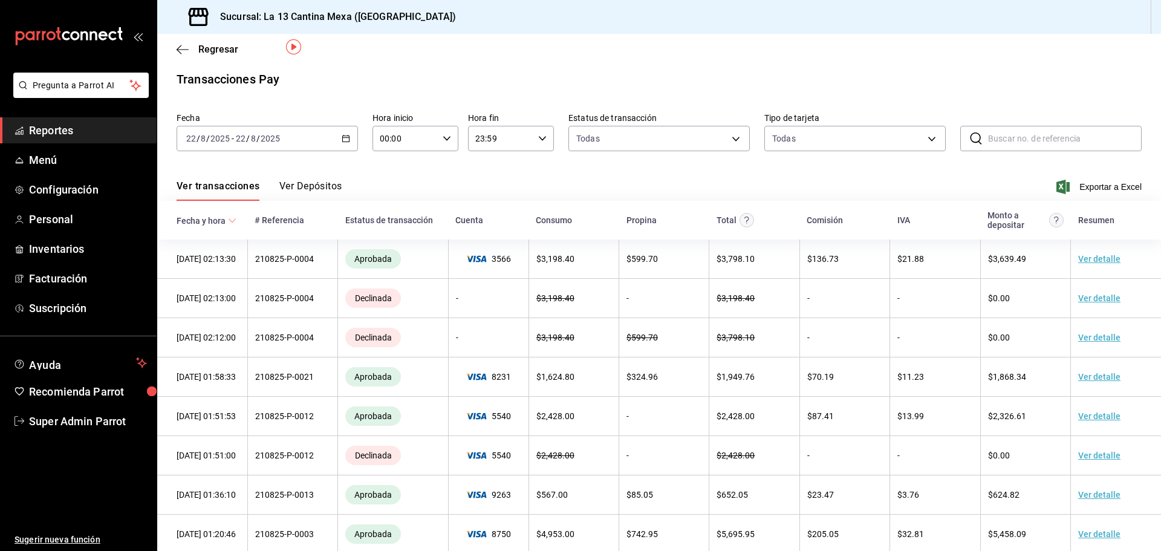
scroll to position [0, 0]
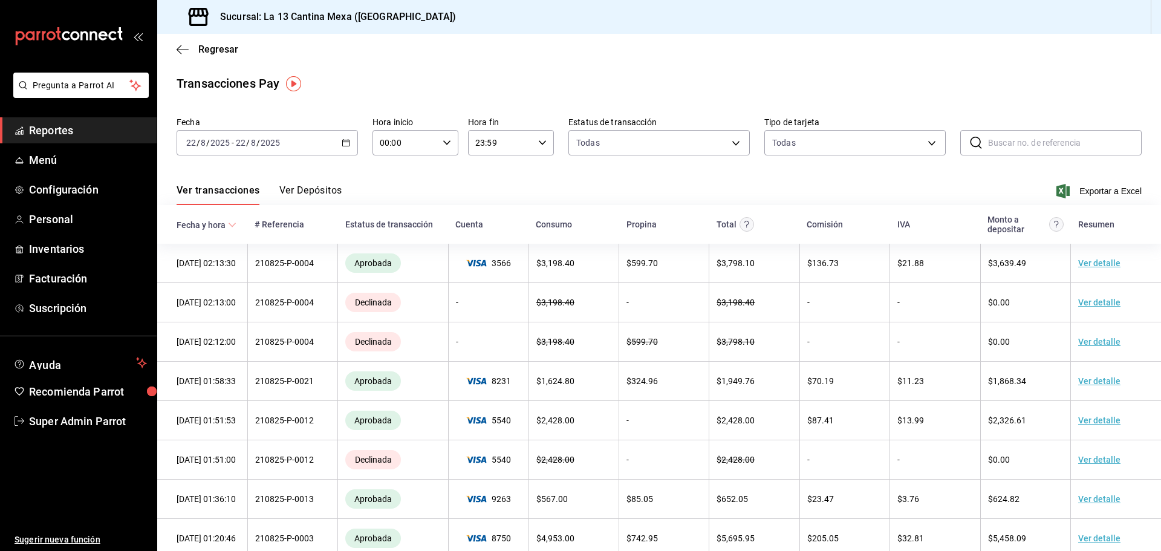
click at [336, 199] on button "Ver Depósitos" at bounding box center [310, 194] width 63 height 21
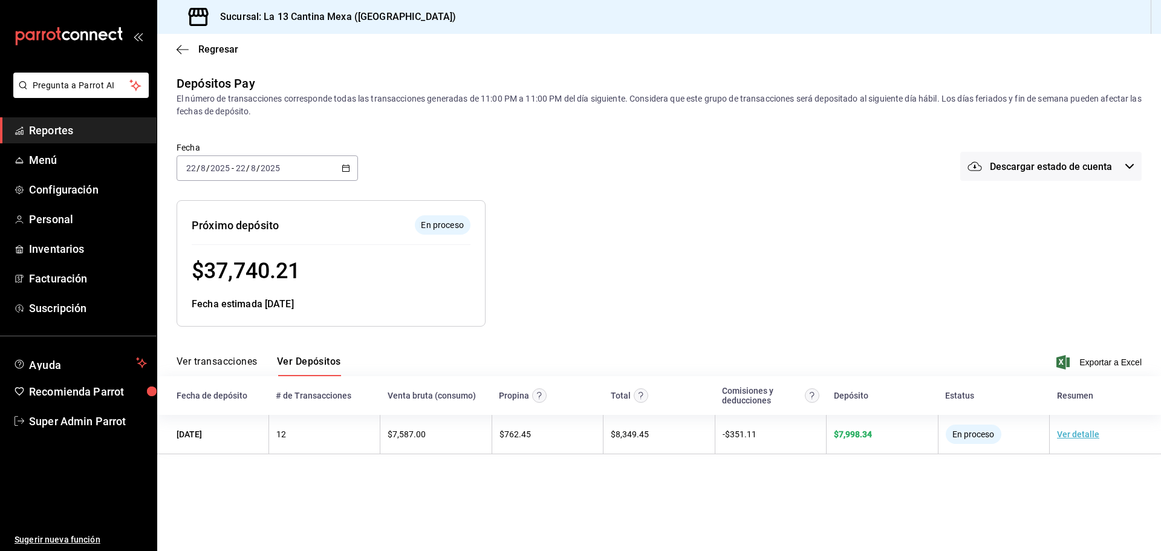
click at [1038, 163] on span "Descargar estado de cuenta" at bounding box center [1051, 166] width 122 height 11
click at [775, 169] on div at bounding box center [580, 275] width 1161 height 551
click at [1021, 175] on button "Descargar estado de cuenta" at bounding box center [1051, 166] width 181 height 29
click at [936, 187] on div at bounding box center [580, 275] width 1161 height 551
click at [194, 45] on span "Regresar" at bounding box center [208, 49] width 62 height 11
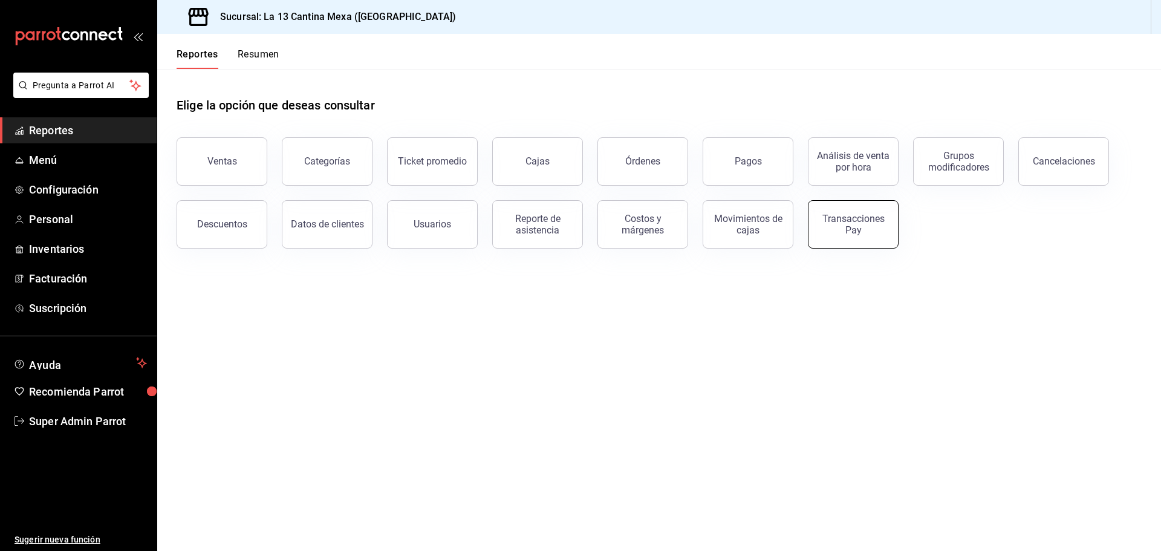
click at [878, 205] on button "Transacciones Pay" at bounding box center [853, 224] width 91 height 48
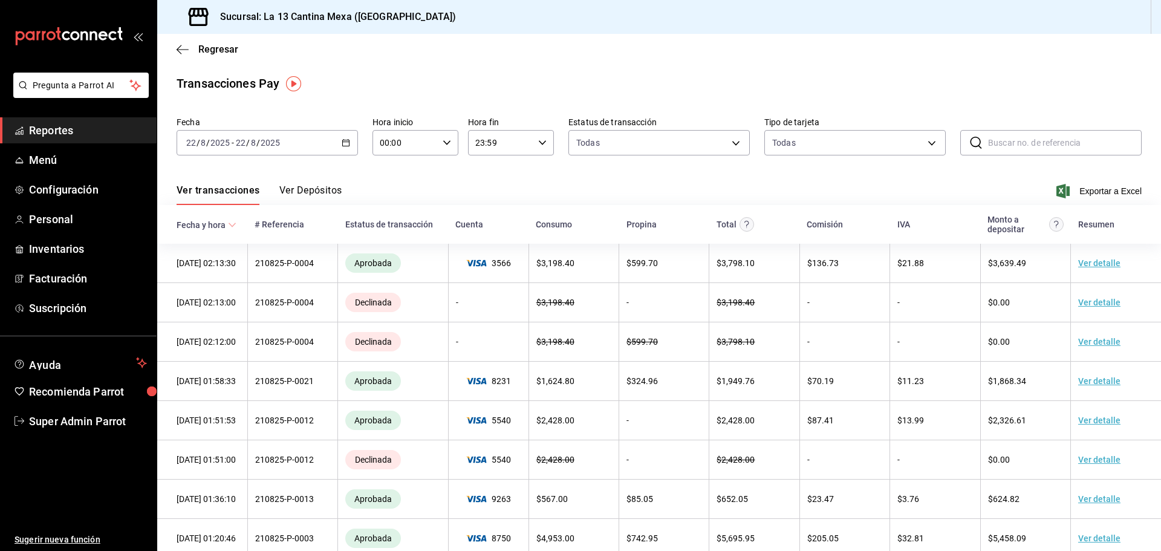
click at [297, 85] on img "button" at bounding box center [293, 83] width 15 height 15
click at [301, 83] on img "button" at bounding box center [293, 83] width 15 height 15
click at [295, 82] on img "button" at bounding box center [293, 83] width 15 height 15
click at [374, 106] on icon "close" at bounding box center [372, 109] width 10 height 10
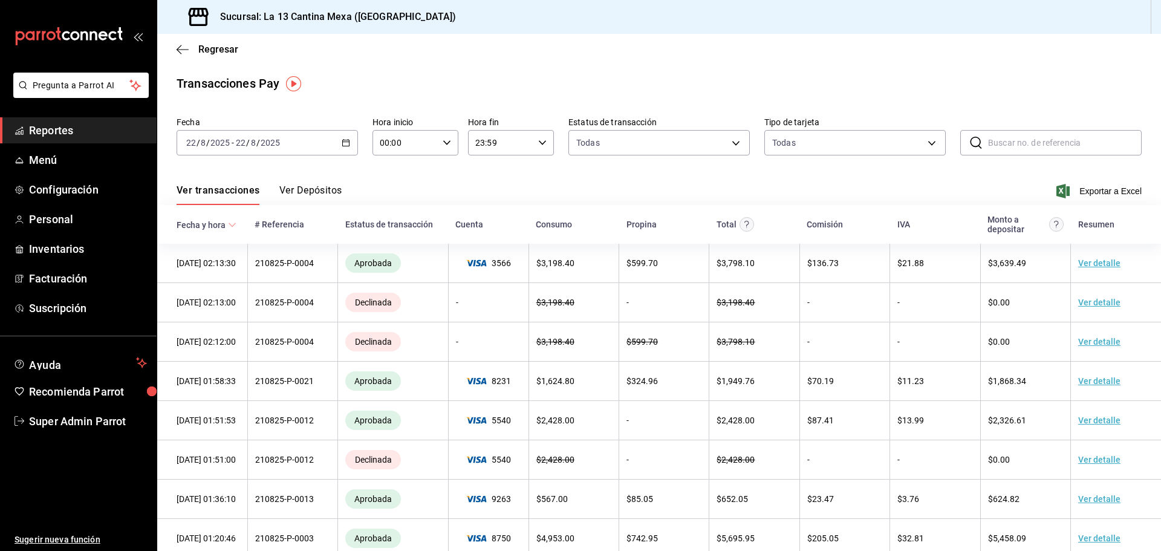
drag, startPoint x: 288, startPoint y: 87, endPoint x: 285, endPoint y: 104, distance: 17.1
click at [289, 87] on img "button" at bounding box center [293, 83] width 15 height 15
click at [288, 131] on span "Ir a video" at bounding box center [294, 134] width 36 height 13
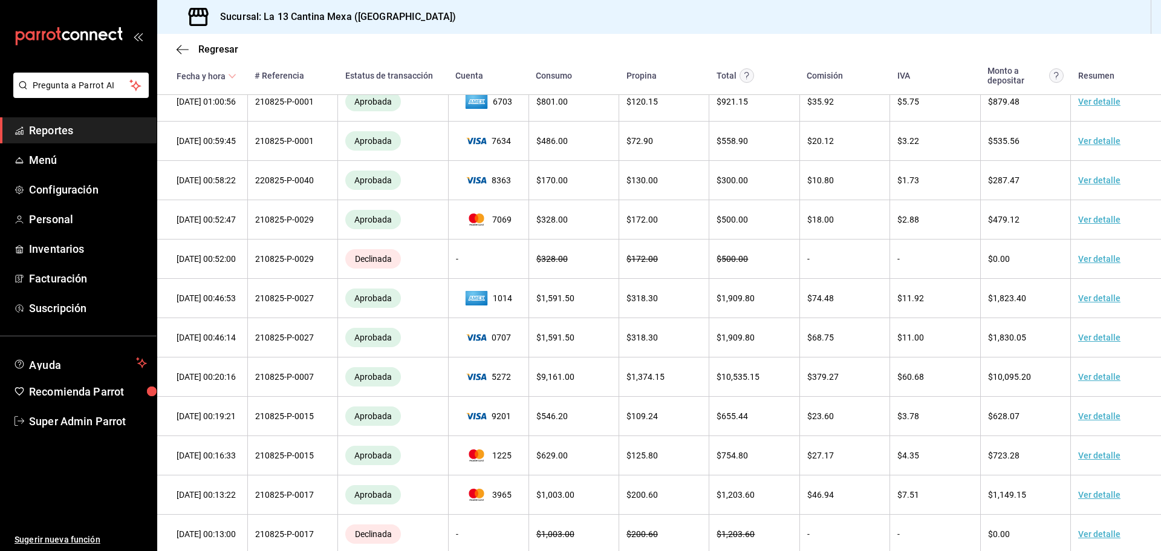
scroll to position [567, 0]
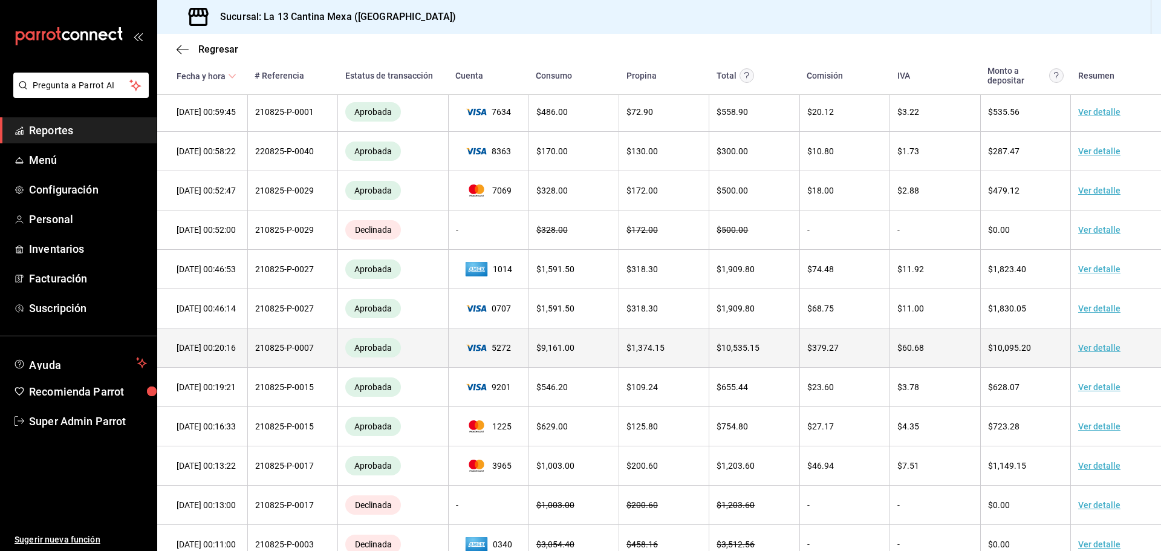
click at [244, 367] on td "22/08/25 00:20:16" at bounding box center [202, 347] width 90 height 39
click at [281, 368] on td "210825-P-0007" at bounding box center [292, 347] width 90 height 39
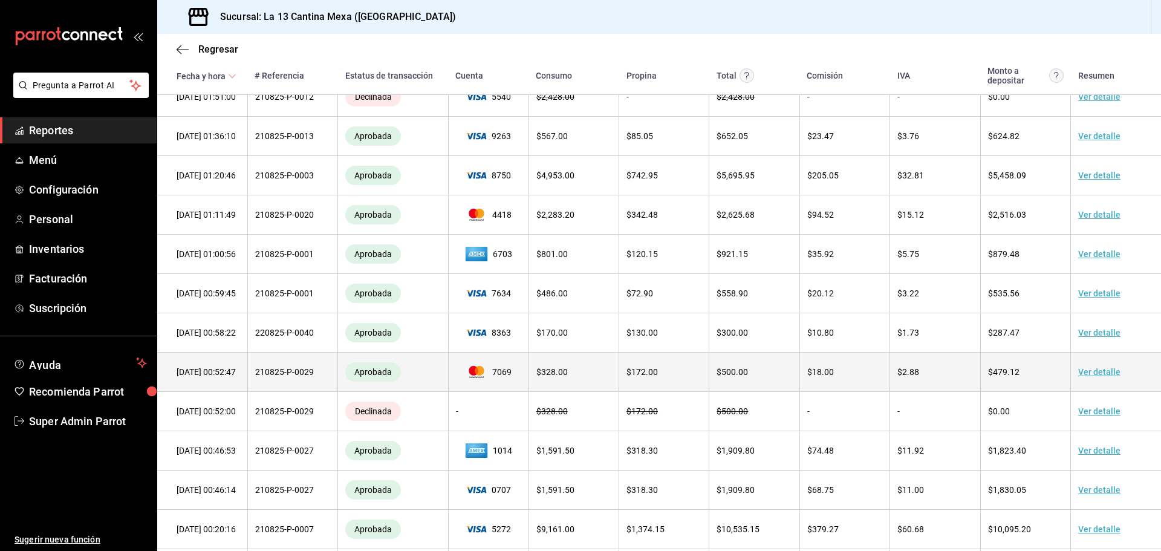
scroll to position [83, 0]
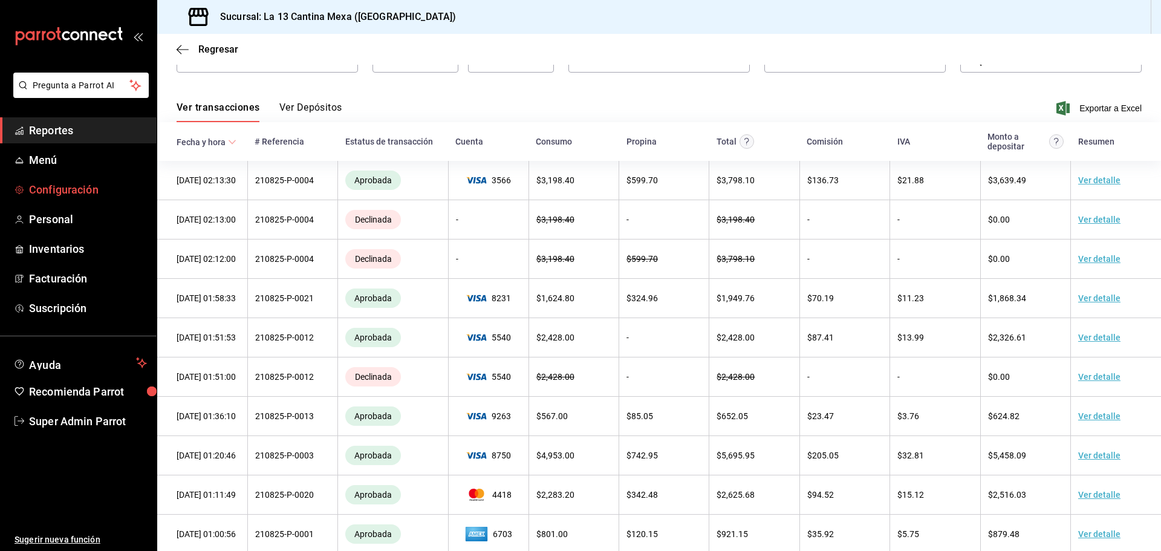
click at [92, 195] on span "Configuración" at bounding box center [88, 189] width 118 height 16
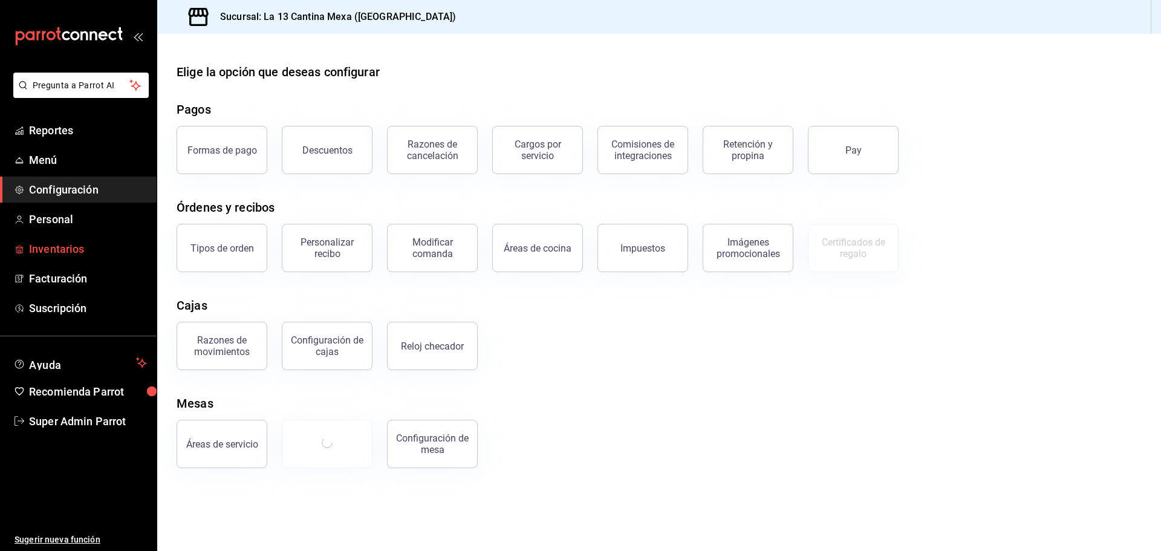
click at [93, 252] on span "Inventarios" at bounding box center [88, 249] width 118 height 16
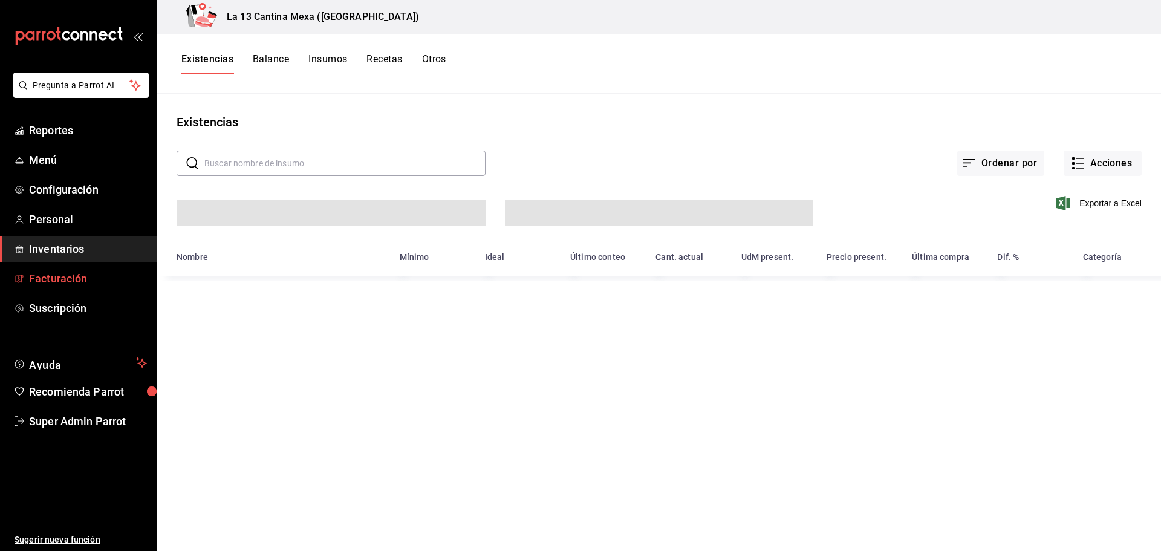
click at [82, 281] on span "Facturación" at bounding box center [88, 278] width 118 height 16
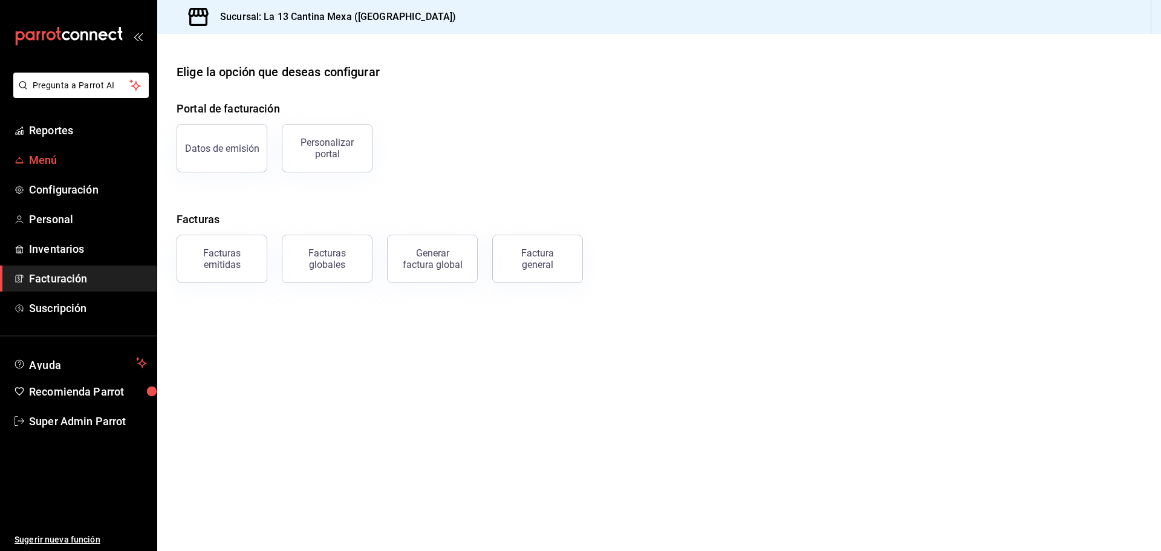
click at [85, 162] on span "Menú" at bounding box center [88, 160] width 118 height 16
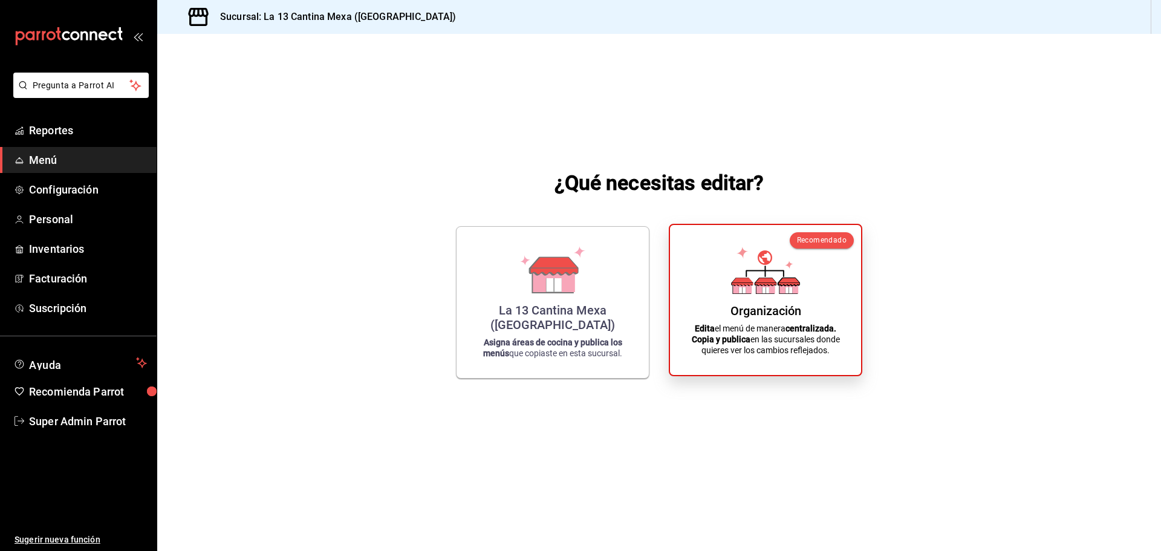
click at [716, 299] on div "Organización Edita el menú de manera centralizada. Copia y publica en las sucur…" at bounding box center [766, 300] width 162 height 131
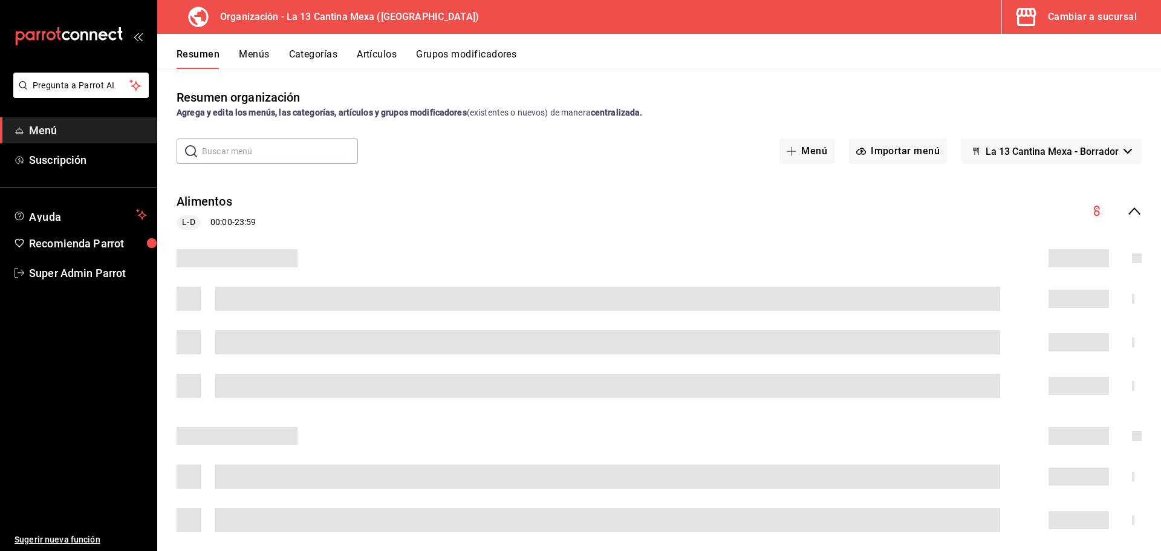
click at [373, 53] on button "Artículos" at bounding box center [377, 58] width 40 height 21
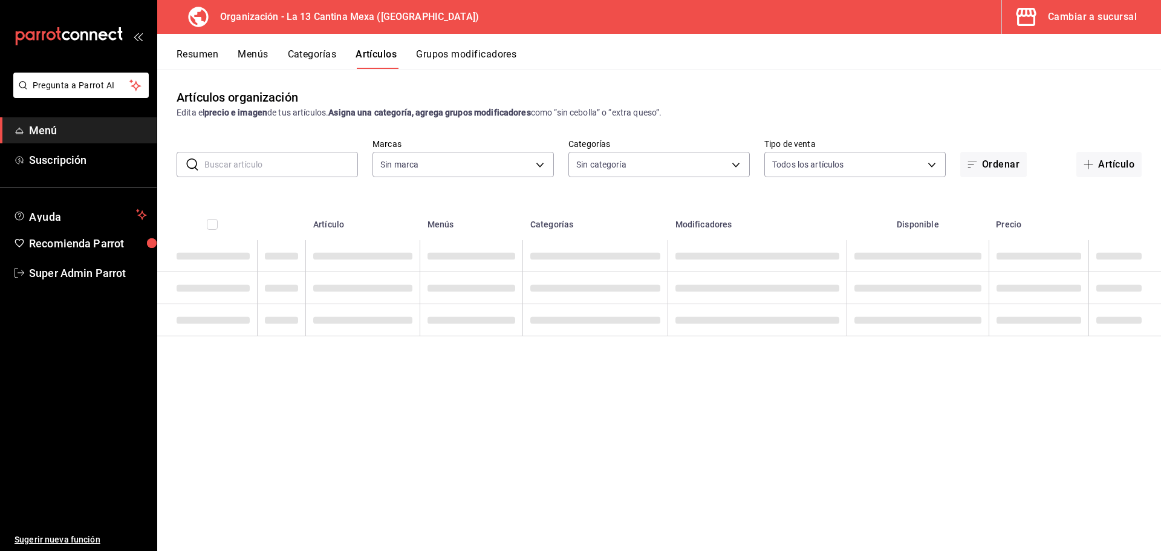
type input "dbe8581c-1280-494b-ad64-b739ecbe67bd"
type input "3bc9c094-1b3f-4e8e-b897-107629f9a6bb,ac37f21a-217c-4c04-b4ac-5e20de405565,628f7…"
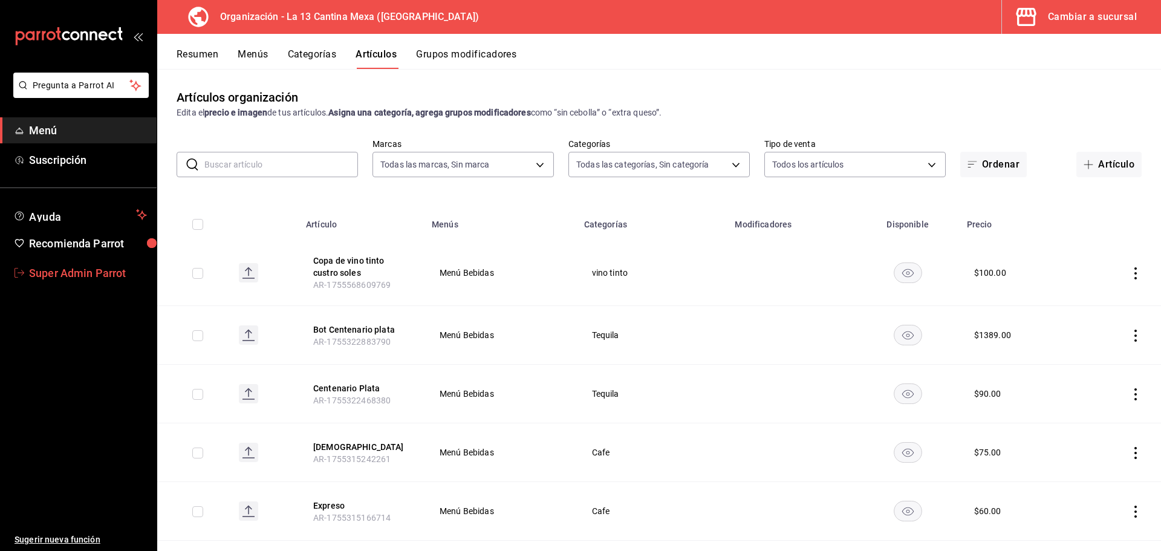
click at [100, 266] on span "Super Admin Parrot" at bounding box center [88, 273] width 118 height 16
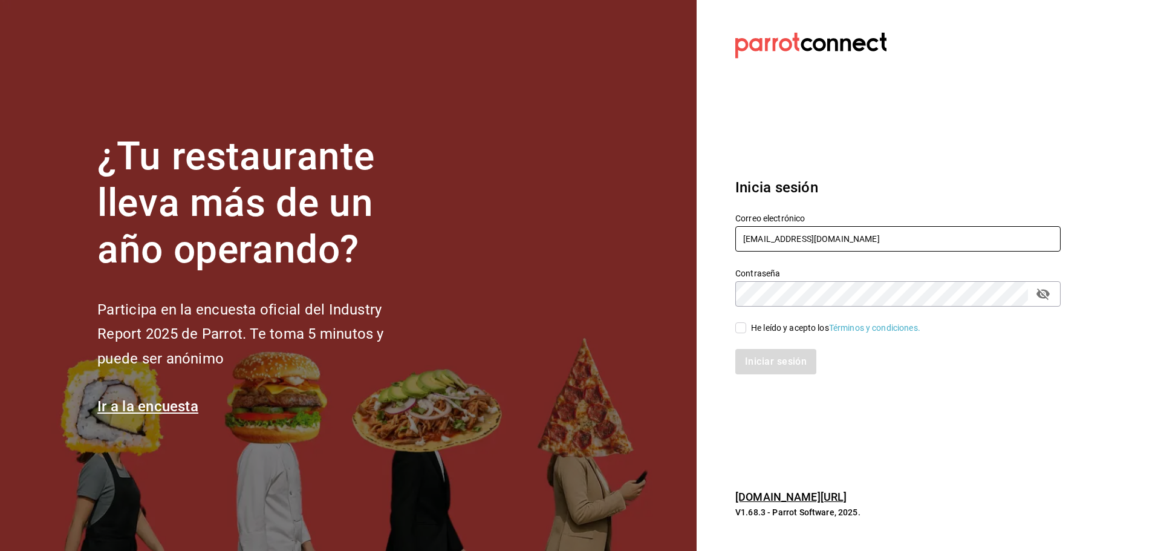
click at [830, 233] on input "la13cantinamexa@cancun.com" at bounding box center [898, 238] width 325 height 25
click at [820, 232] on input "la13cantinamexa@cancun.com" at bounding box center [898, 238] width 325 height 25
click at [765, 233] on input "la13cantinamexa@cancun.com" at bounding box center [898, 238] width 325 height 25
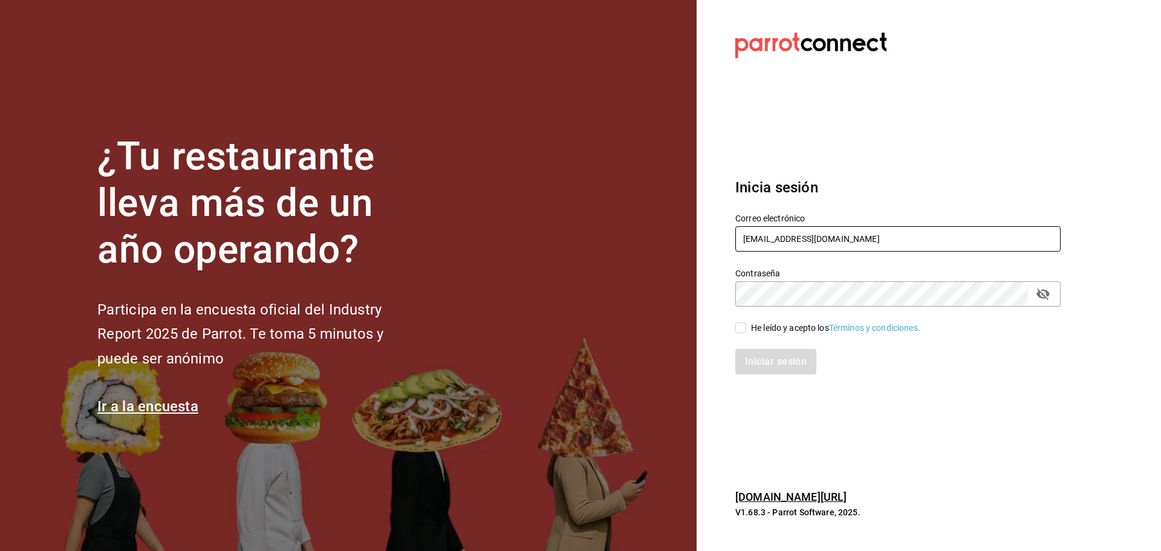
click at [765, 233] on input "la13cantinamexa@cancun.com" at bounding box center [898, 238] width 325 height 25
paste input "saladedesquite@coacalco"
type input "[EMAIL_ADDRESS][DOMAIN_NAME]"
click at [769, 324] on div "He leído y acepto los Términos y condiciones." at bounding box center [835, 328] width 169 height 13
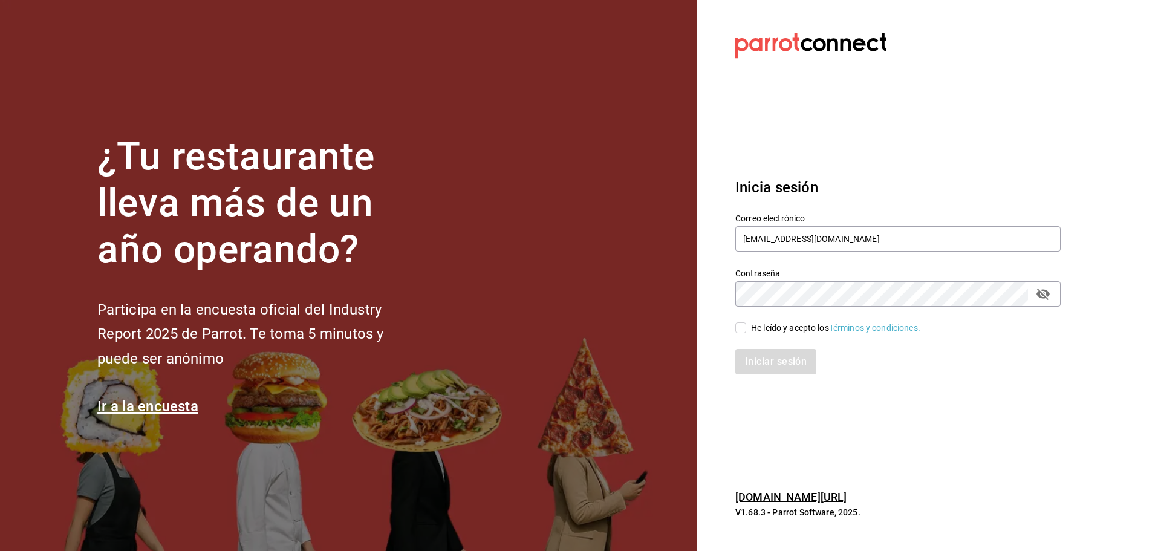
click at [746, 324] on input "He leído y acepto los Términos y condiciones." at bounding box center [741, 327] width 11 height 11
checkbox input "true"
click at [775, 361] on button "Iniciar sesión" at bounding box center [777, 361] width 82 height 25
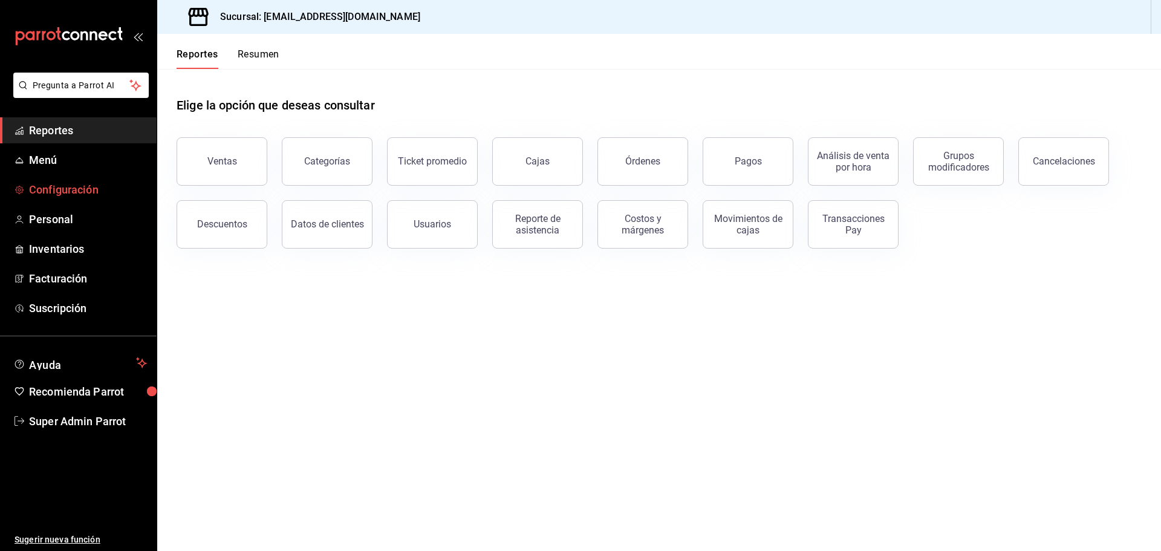
click at [72, 184] on span "Configuración" at bounding box center [88, 189] width 118 height 16
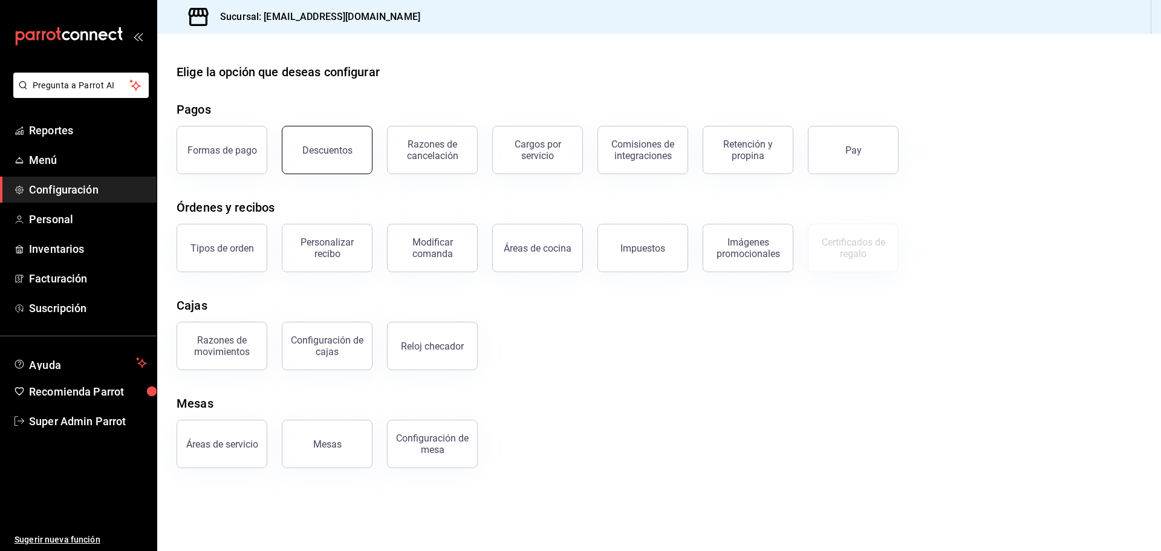
click at [328, 149] on div "Descuentos" at bounding box center [327, 150] width 50 height 11
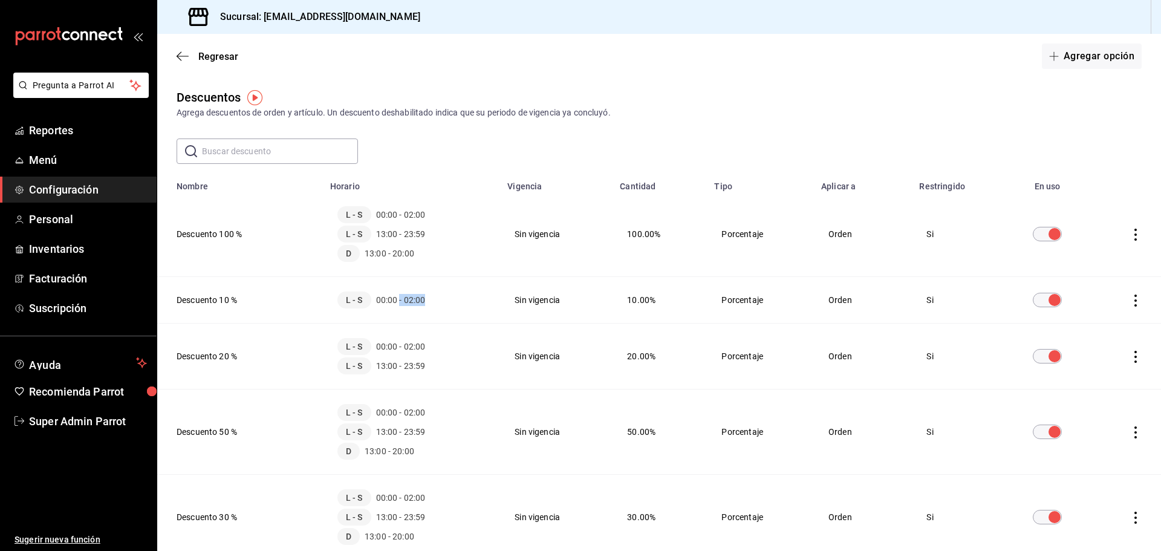
drag, startPoint x: 401, startPoint y: 300, endPoint x: 444, endPoint y: 307, distance: 43.6
click at [444, 307] on div "L - S 00:00 - 02:00" at bounding box center [412, 300] width 148 height 17
click at [406, 304] on span "00:00 - 02:00" at bounding box center [401, 300] width 50 height 12
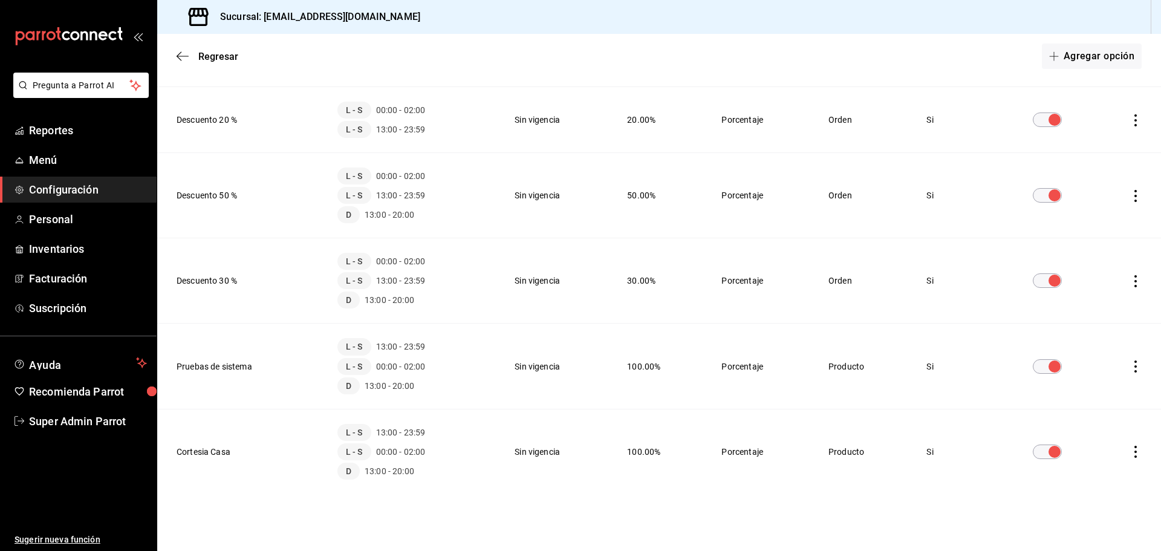
scroll to position [243, 0]
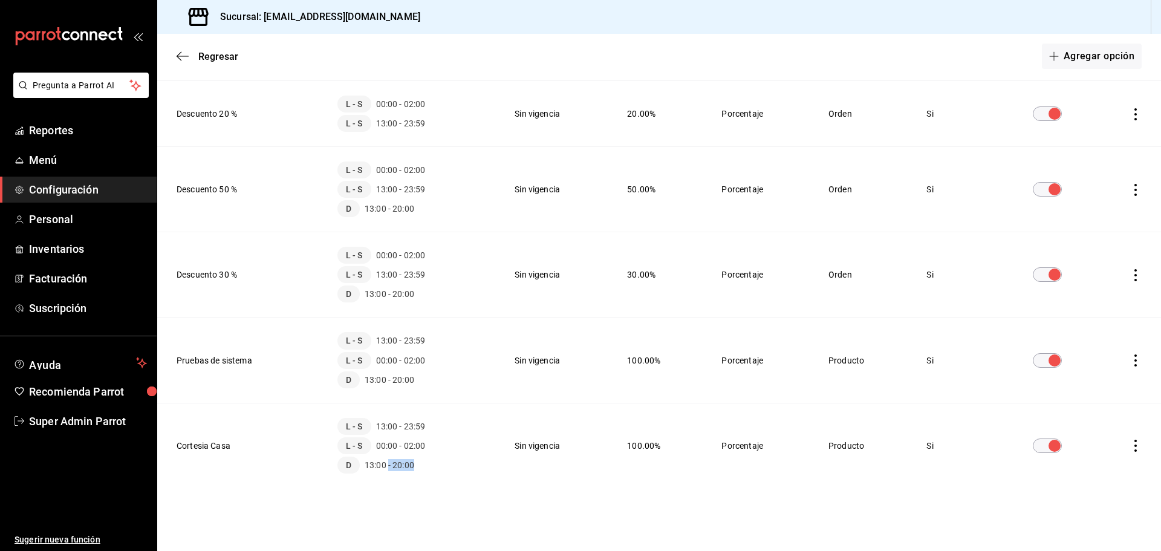
drag, startPoint x: 388, startPoint y: 468, endPoint x: 443, endPoint y: 479, distance: 56.8
click at [442, 474] on td "L - S 13:00 - 23:59 L - S 00:00 - 02:00 D 13:00 - 20:00" at bounding box center [411, 445] width 177 height 85
click at [434, 486] on td "L - S 13:00 - 23:59 L - S 00:00 - 02:00 D 13:00 - 20:00" at bounding box center [411, 445] width 177 height 85
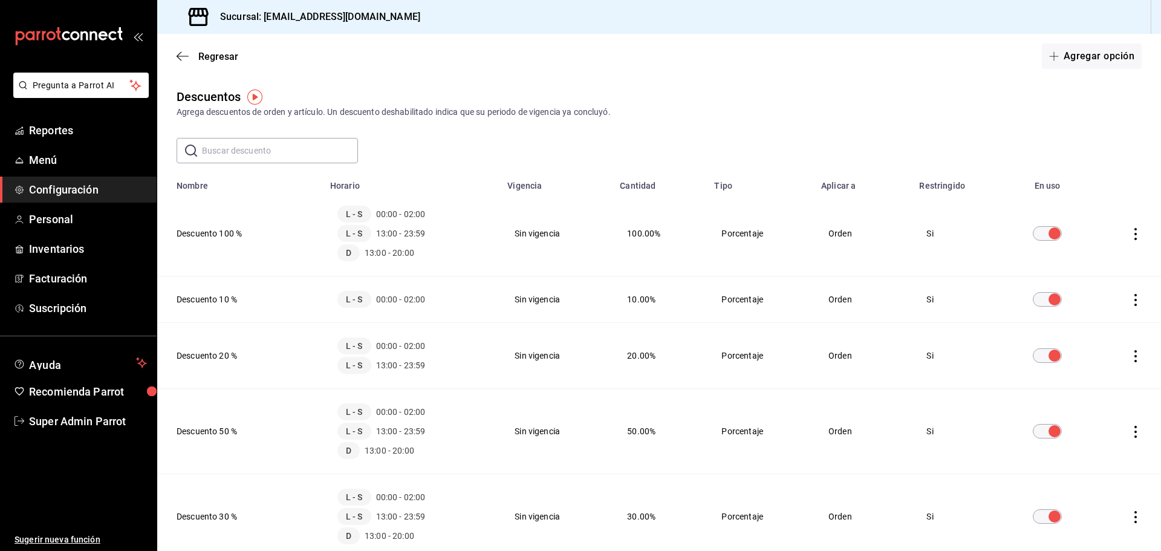
scroll to position [0, 0]
click at [1131, 226] on td "discountsTable" at bounding box center [1127, 234] width 70 height 85
click at [1130, 230] on icon "actions" at bounding box center [1136, 235] width 12 height 12
click at [937, 136] on div at bounding box center [580, 275] width 1161 height 551
click at [221, 236] on th "Descuento 100 %" at bounding box center [240, 234] width 166 height 85
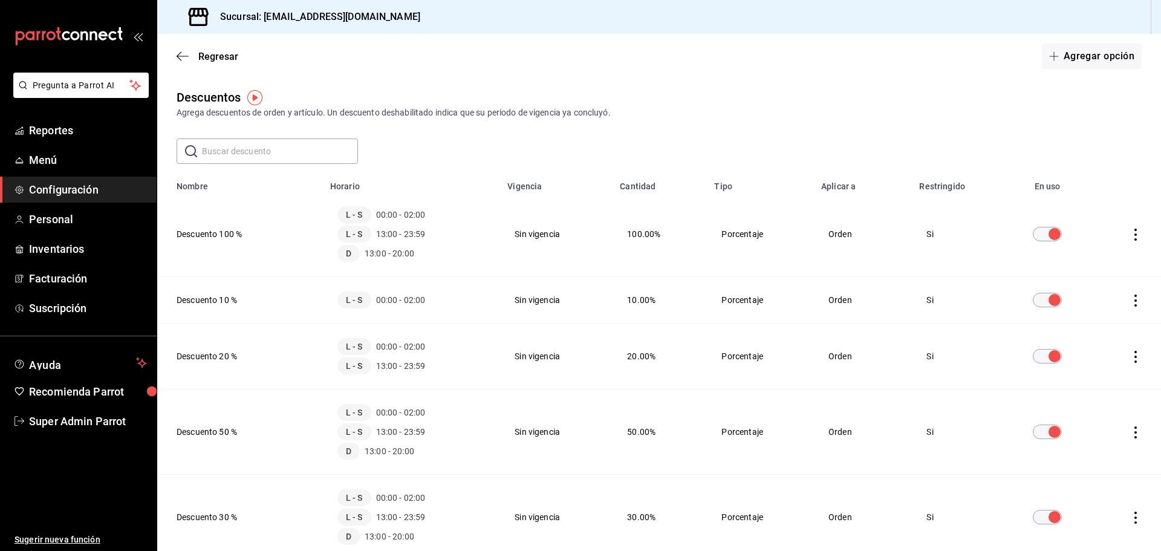
click at [211, 301] on th "Descuento 10 %" at bounding box center [240, 300] width 166 height 47
click at [217, 246] on th "Descuento 100 %" at bounding box center [240, 234] width 166 height 85
click at [209, 236] on th "Descuento 100 %" at bounding box center [240, 234] width 166 height 85
click at [798, 226] on td "Porcentaje" at bounding box center [760, 234] width 107 height 85
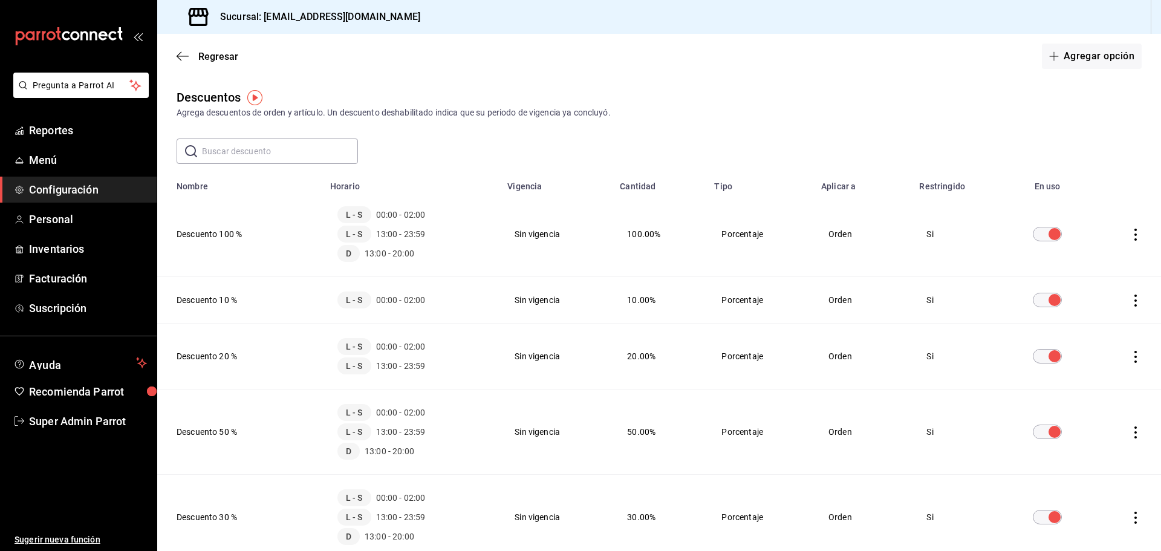
click at [1135, 233] on icon "actions" at bounding box center [1136, 235] width 2 height 12
click at [1022, 139] on div at bounding box center [580, 275] width 1161 height 551
click at [339, 221] on span "L - S" at bounding box center [355, 214] width 34 height 17
click at [182, 59] on icon "button" at bounding box center [183, 56] width 12 height 11
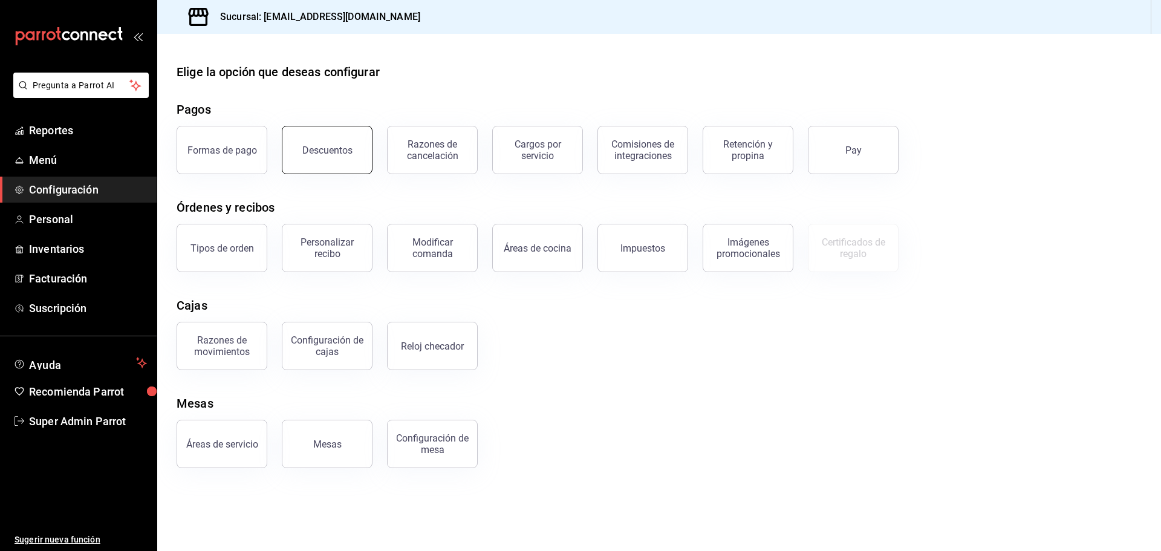
click at [353, 156] on button "Descuentos" at bounding box center [327, 150] width 91 height 48
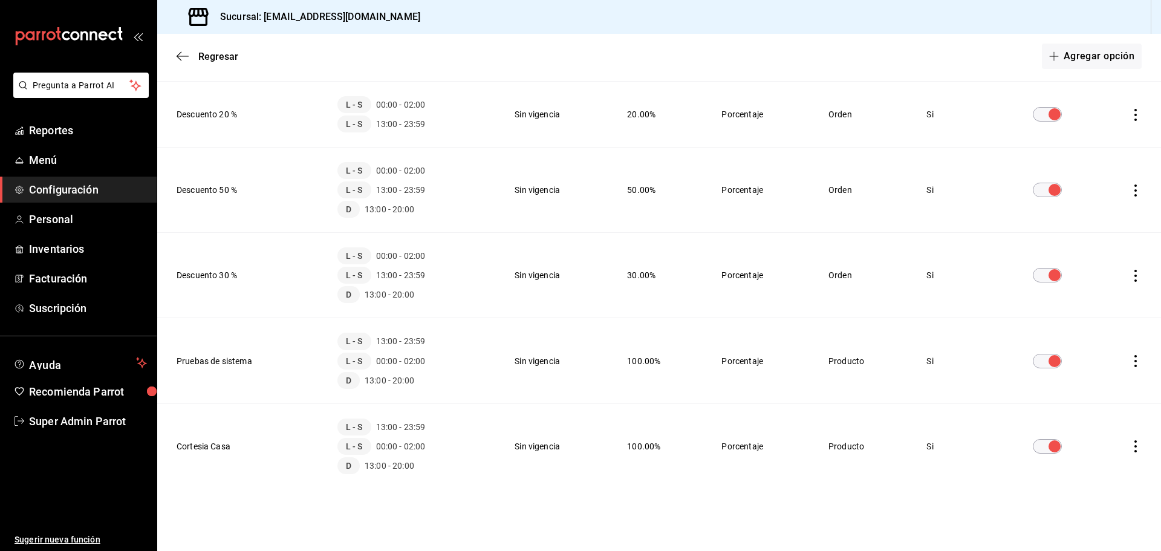
scroll to position [243, 0]
drag, startPoint x: 339, startPoint y: 257, endPoint x: 382, endPoint y: 253, distance: 43.1
click at [382, 253] on div "L - S 00:00 - 02:00" at bounding box center [412, 255] width 148 height 17
click at [376, 282] on div "L - S 13:00 - 23:59" at bounding box center [412, 274] width 148 height 17
drag, startPoint x: 345, startPoint y: 272, endPoint x: 370, endPoint y: 274, distance: 24.3
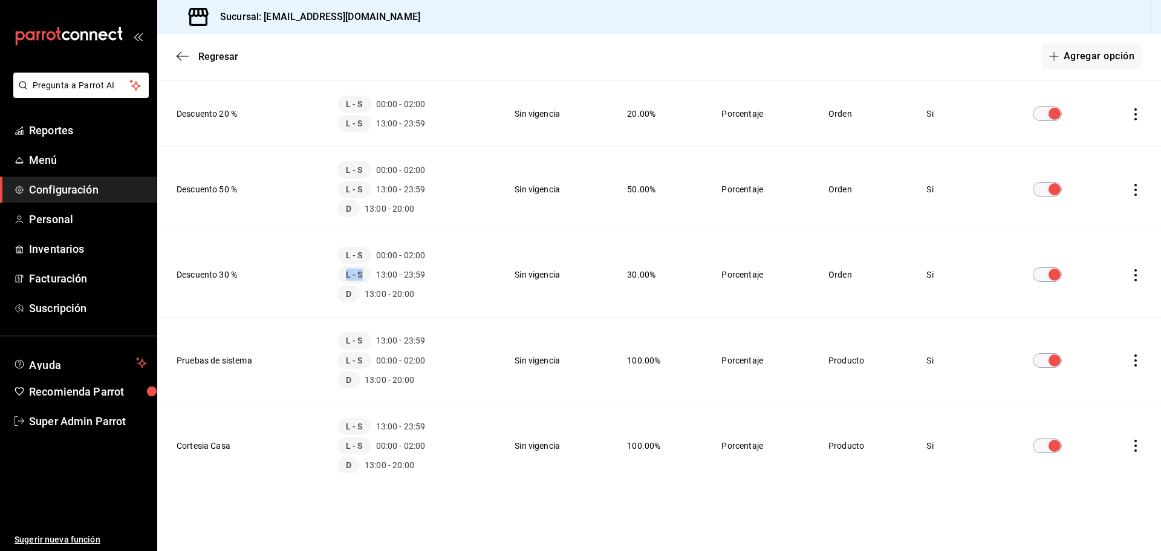
click at [370, 274] on span "L - S" at bounding box center [355, 274] width 34 height 17
click at [408, 280] on span "13:00 - 23:59" at bounding box center [401, 275] width 50 height 12
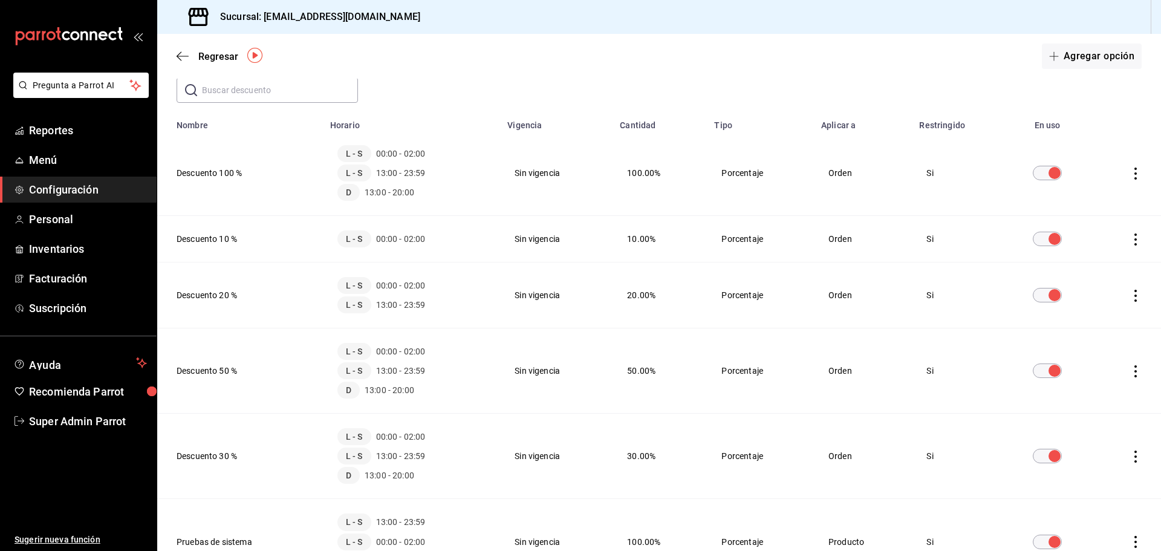
scroll to position [0, 0]
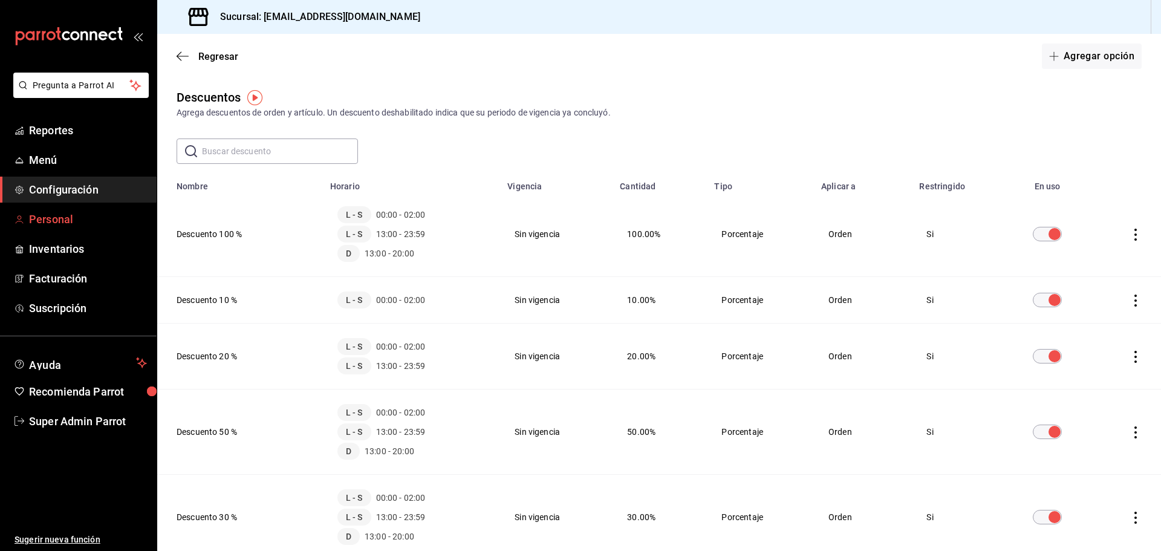
click at [65, 221] on span "Personal" at bounding box center [88, 219] width 118 height 16
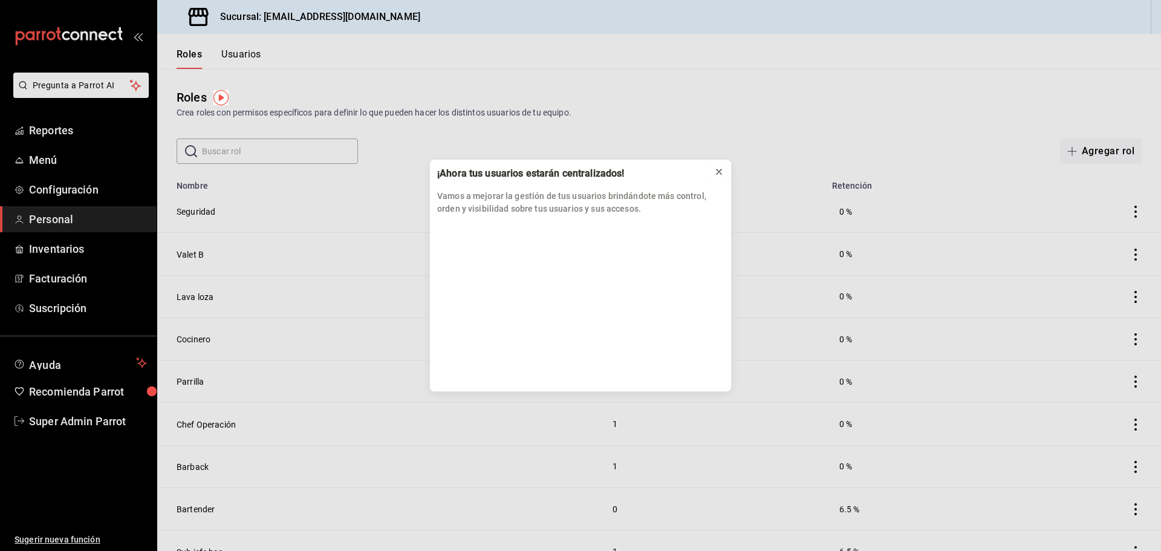
click at [717, 174] on icon at bounding box center [719, 171] width 5 height 5
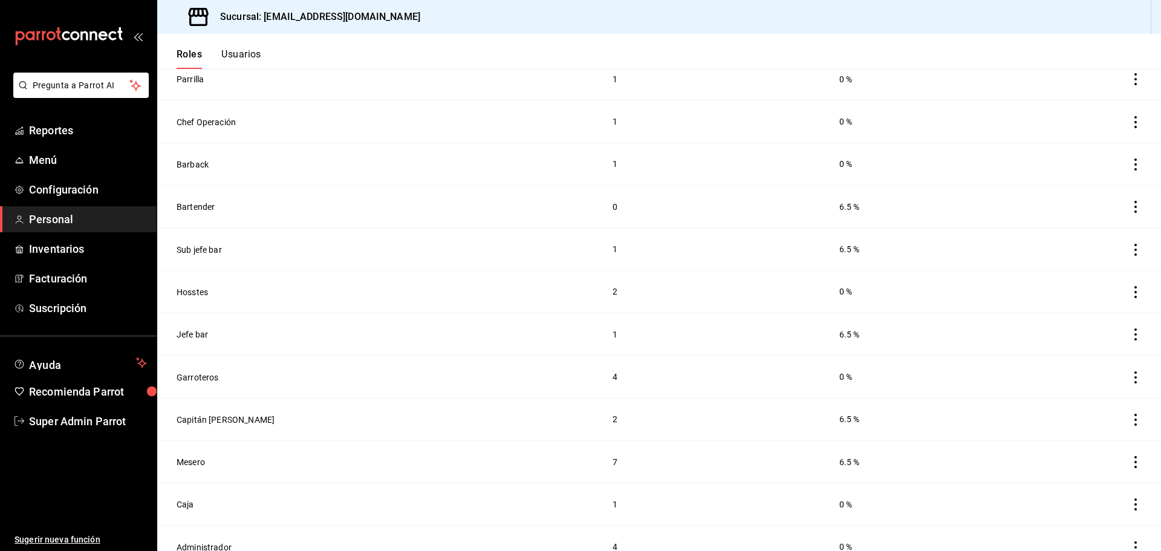
scroll to position [310, 0]
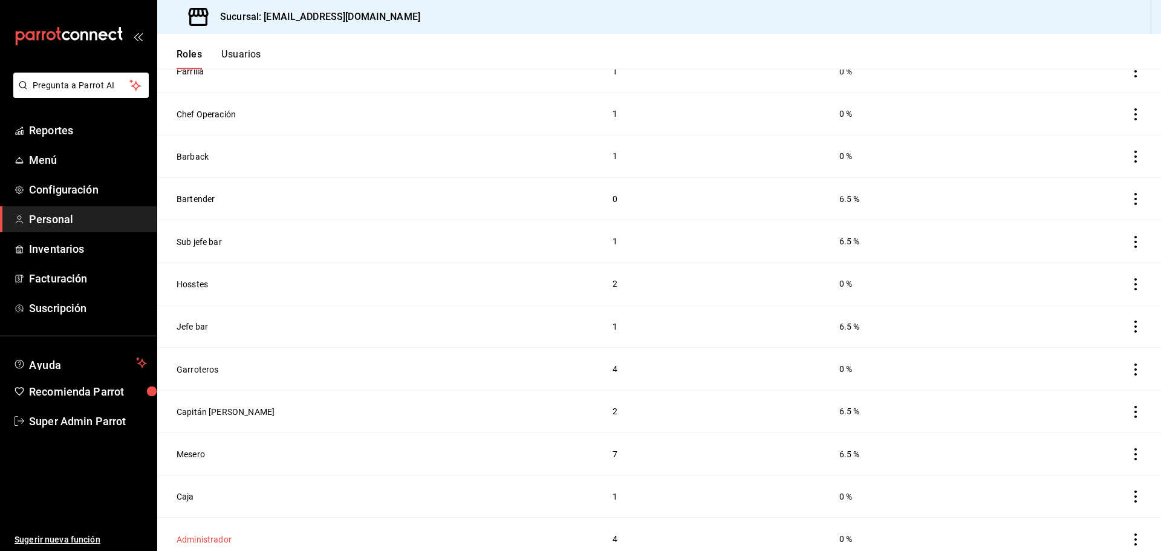
click at [230, 533] on button "Administrador" at bounding box center [204, 539] width 55 height 12
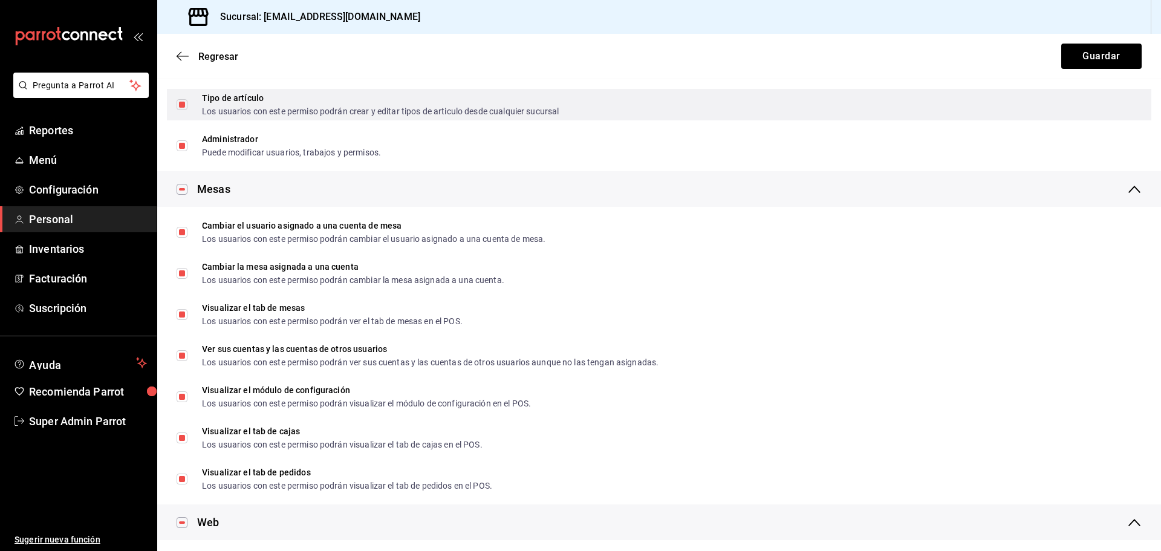
scroll to position [363, 0]
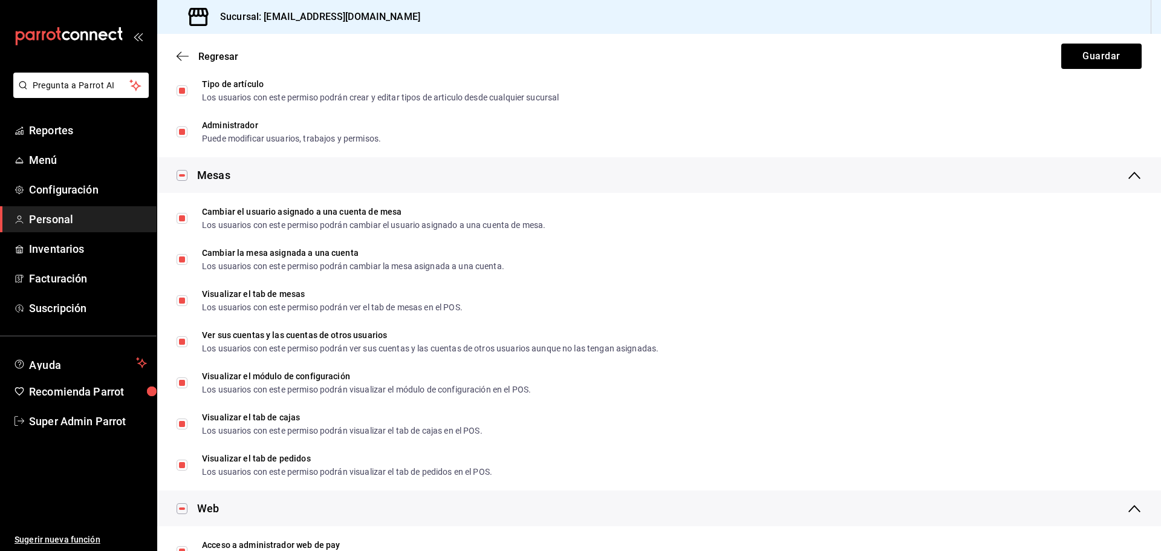
click at [185, 50] on div "Regresar Guardar" at bounding box center [659, 56] width 1004 height 45
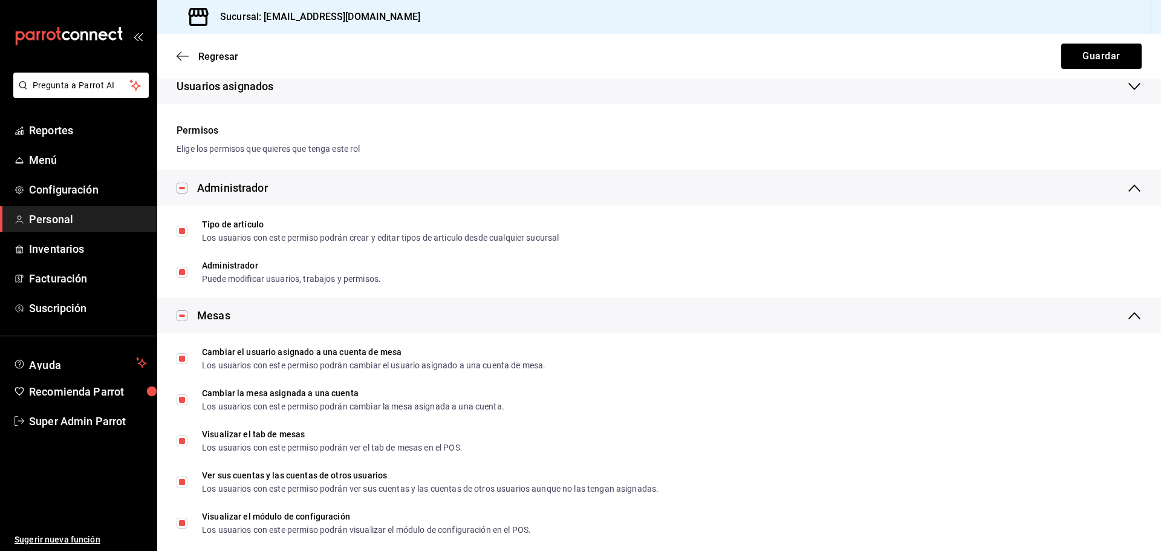
scroll to position [60, 0]
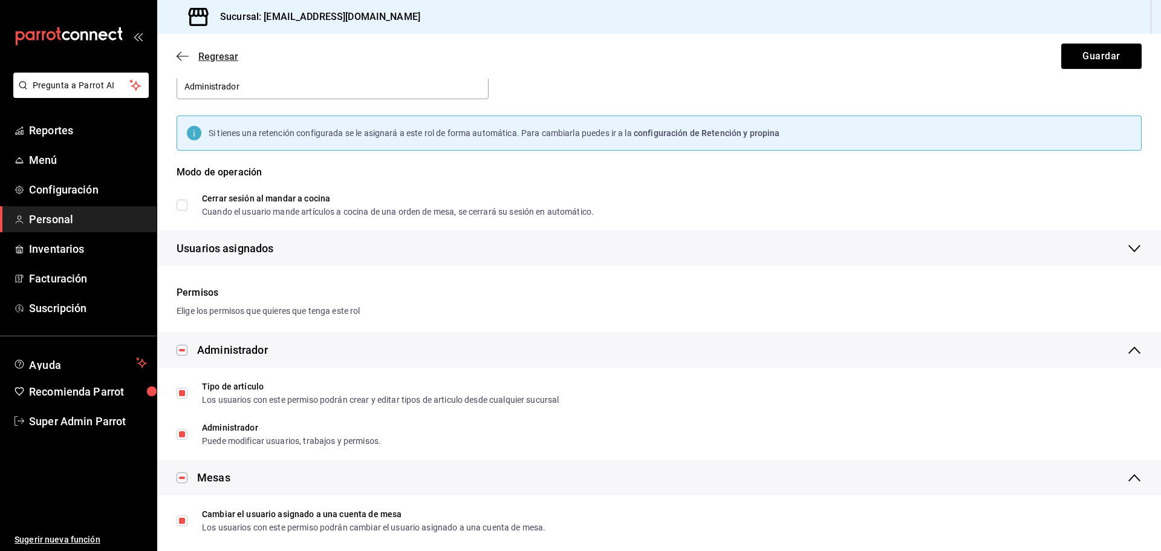
click at [181, 53] on icon "button" at bounding box center [183, 56] width 12 height 11
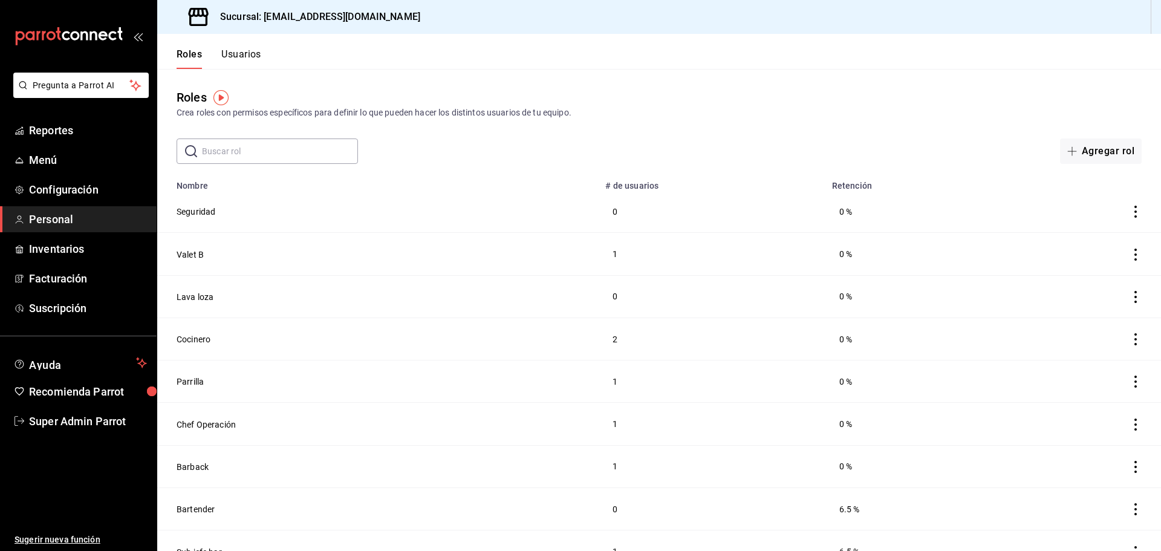
click at [245, 52] on button "Usuarios" at bounding box center [241, 58] width 40 height 21
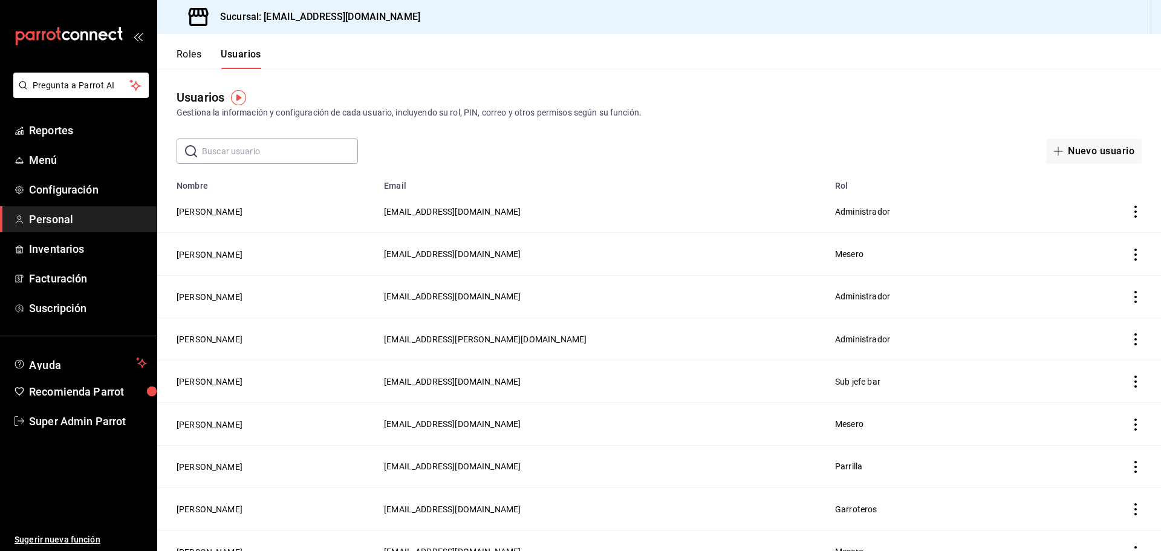
click at [1130, 206] on icon "actions" at bounding box center [1136, 212] width 12 height 12
drag, startPoint x: 413, startPoint y: 207, endPoint x: 238, endPoint y: 207, distance: 174.8
click at [403, 207] on div at bounding box center [580, 275] width 1161 height 551
click at [236, 207] on body "Pregunta a Parrot AI Reportes Menú Configuración Personal Inventarios Facturaci…" at bounding box center [580, 275] width 1161 height 551
click at [197, 207] on button "[PERSON_NAME]" at bounding box center [210, 212] width 66 height 12
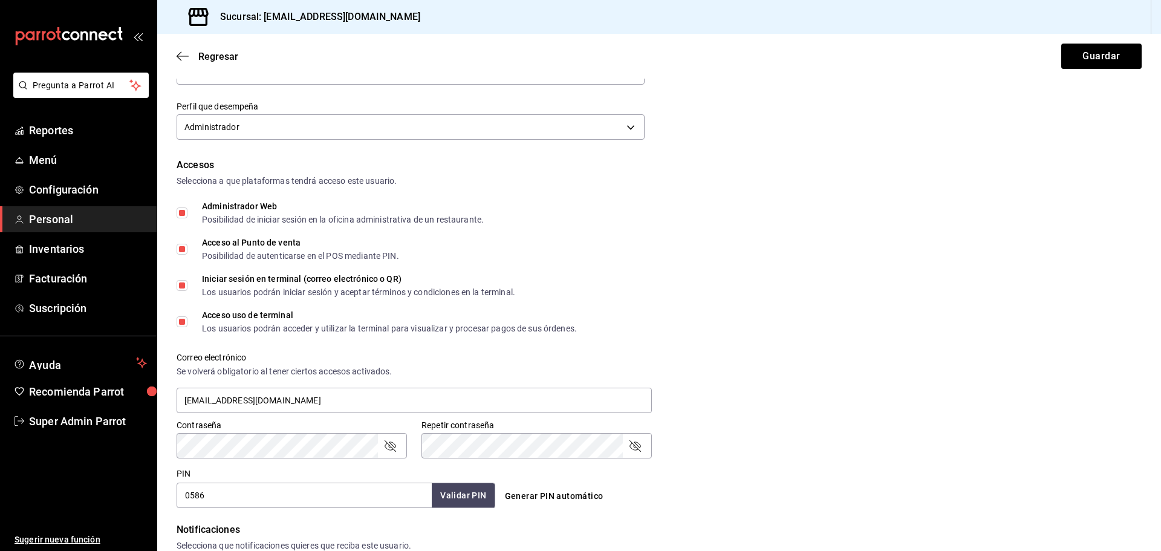
scroll to position [302, 0]
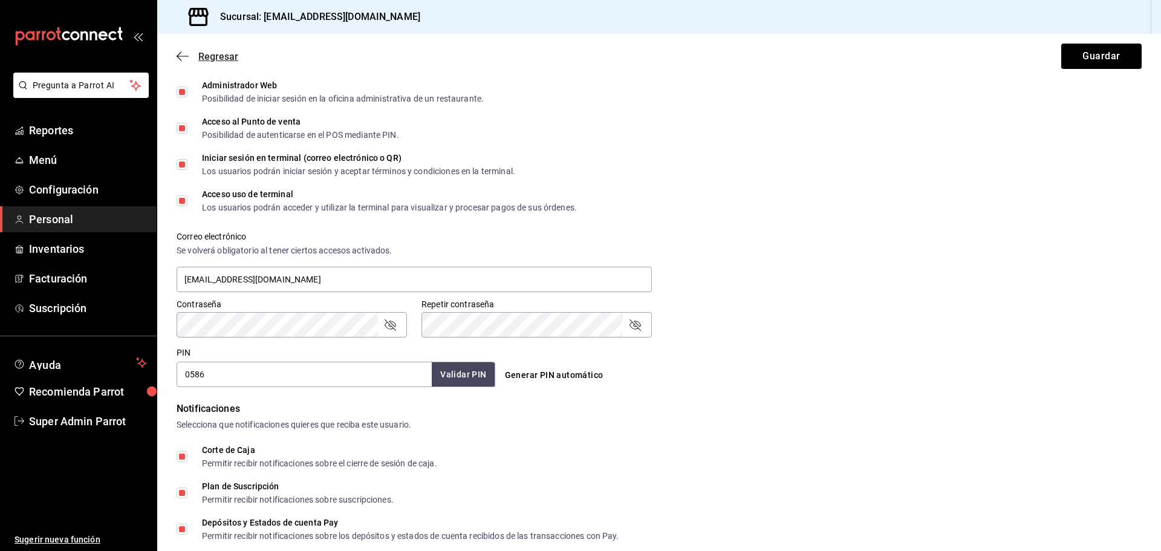
click at [192, 58] on span "Regresar" at bounding box center [208, 56] width 62 height 11
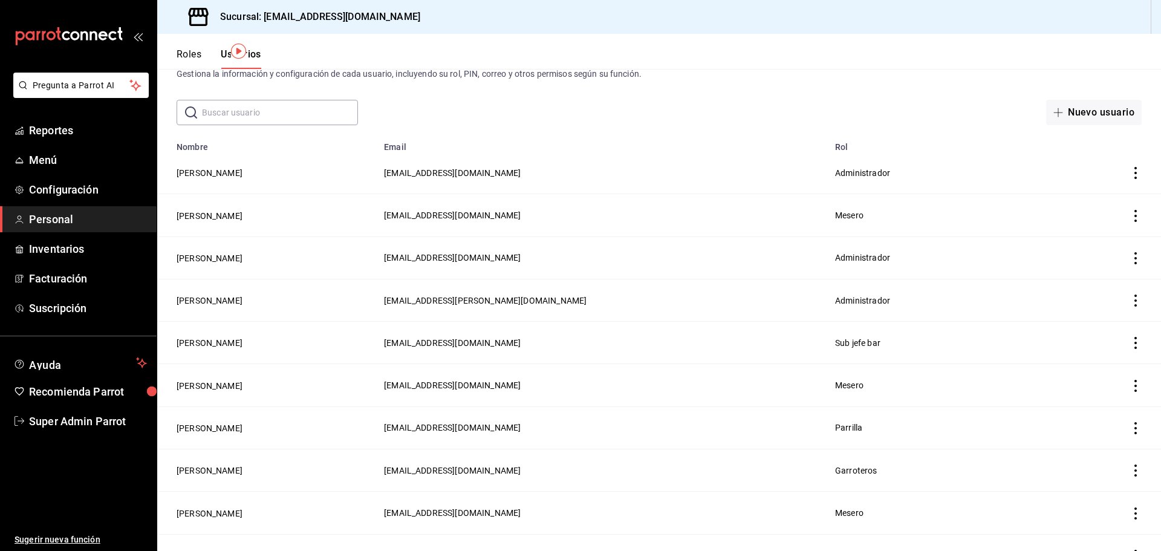
scroll to position [60, 0]
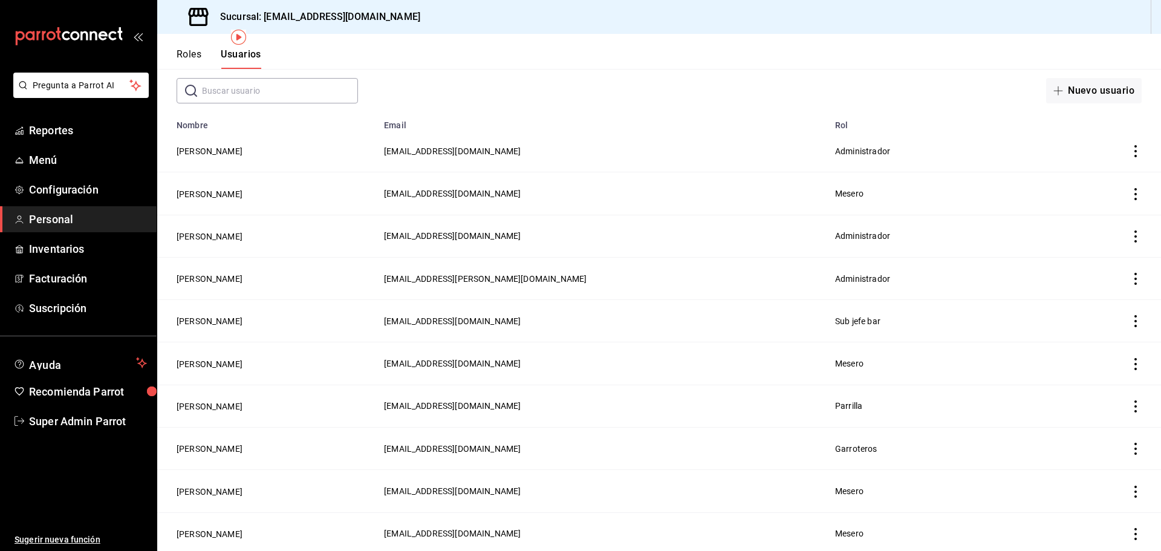
click at [199, 58] on button "Roles" at bounding box center [189, 58] width 25 height 21
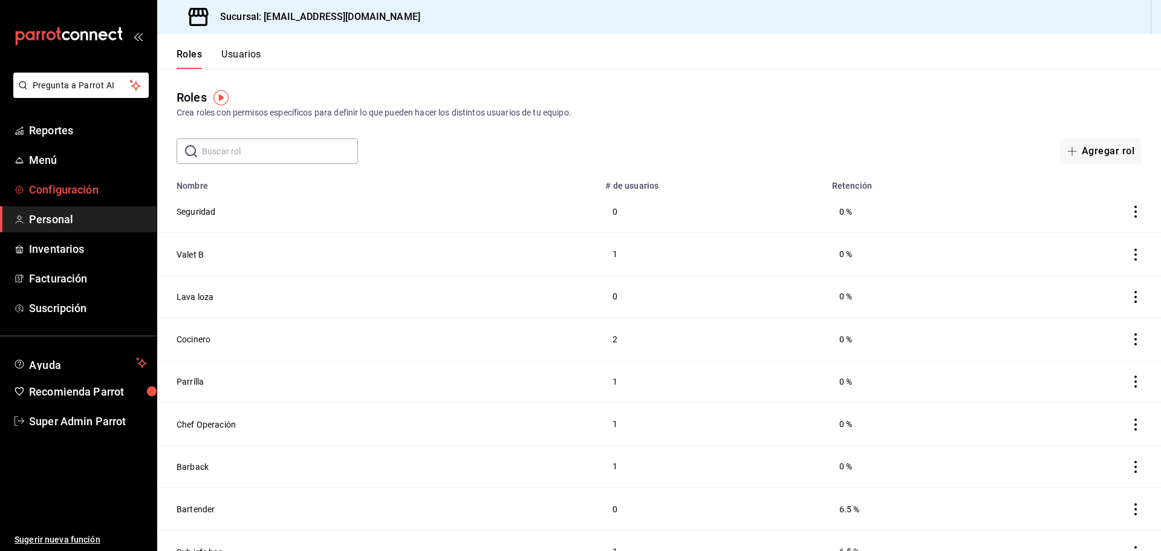
click at [79, 200] on link "Configuración" at bounding box center [78, 190] width 157 height 26
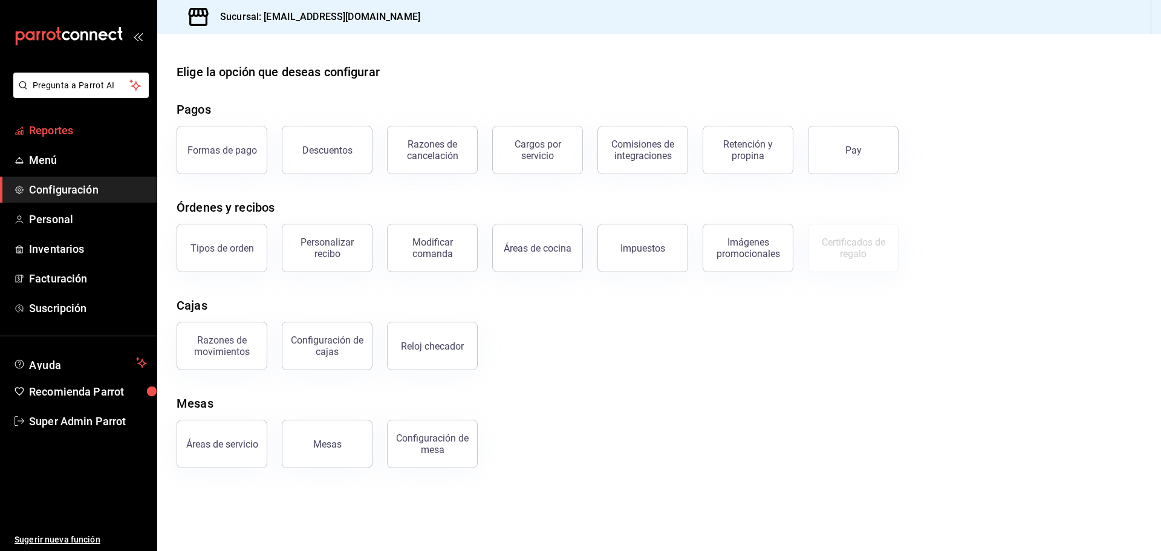
click at [105, 119] on link "Reportes" at bounding box center [78, 130] width 157 height 26
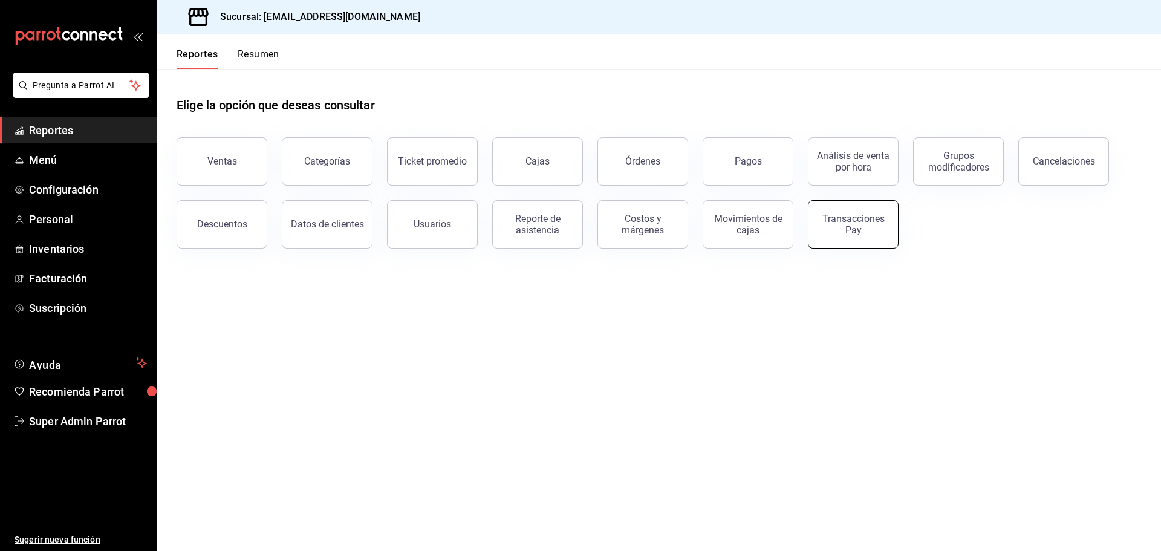
click at [833, 237] on button "Transacciones Pay" at bounding box center [853, 224] width 91 height 48
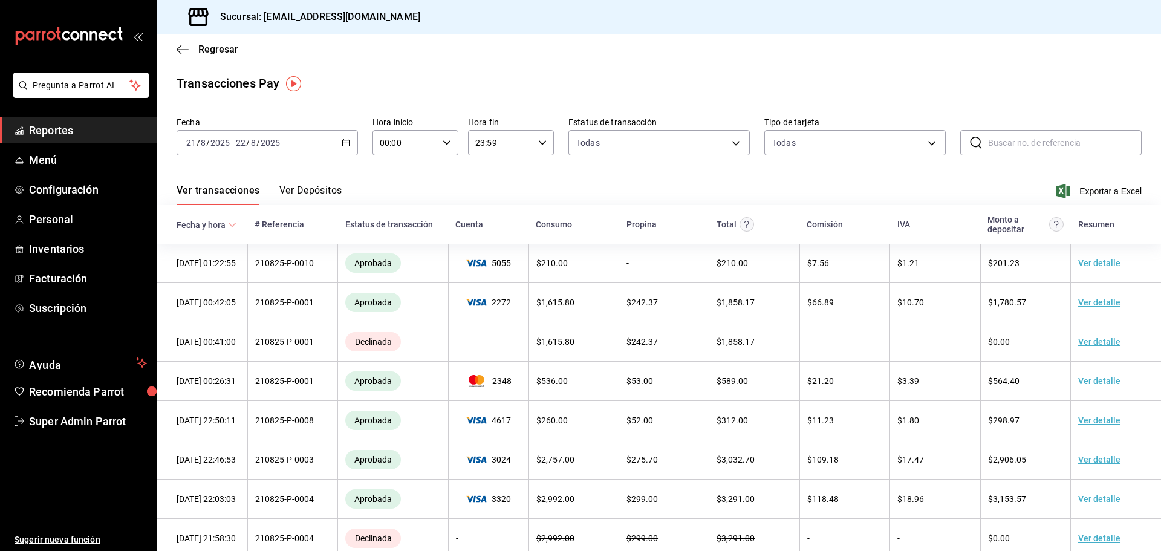
click at [309, 182] on div "Ver transacciones Ver Depósitos Exportar a Excel" at bounding box center [659, 187] width 965 height 35
click at [312, 190] on button "Ver Depósitos" at bounding box center [310, 194] width 63 height 21
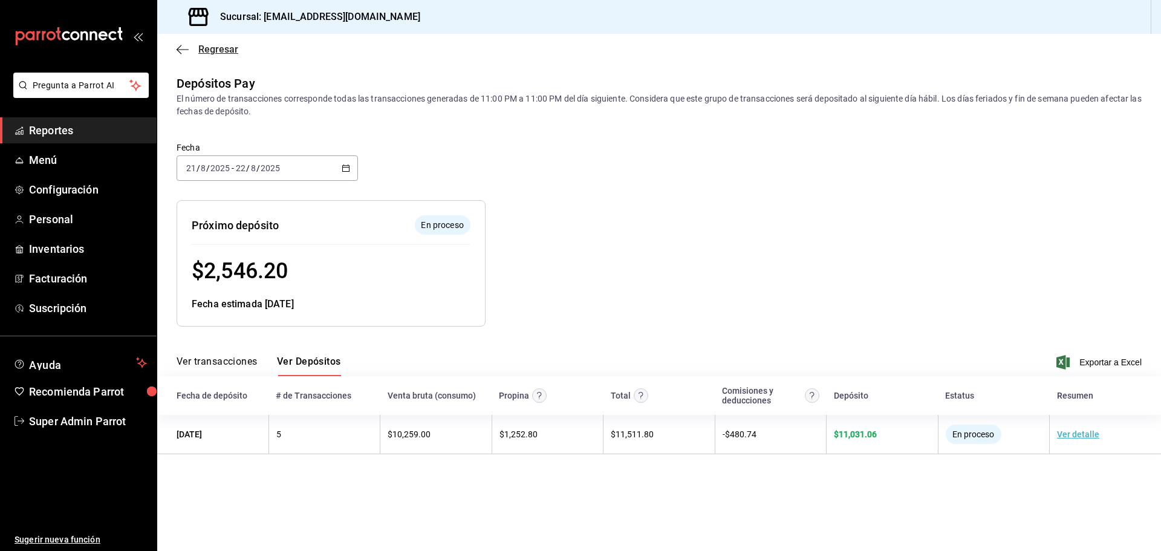
click at [188, 53] on icon "button" at bounding box center [183, 49] width 12 height 11
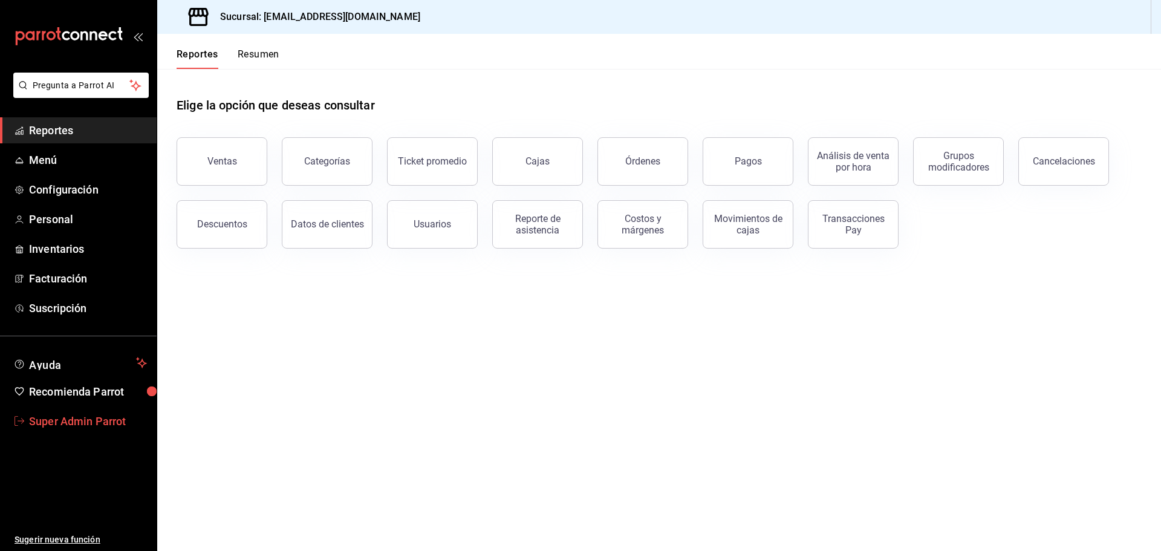
click at [83, 420] on span "Super Admin Parrot" at bounding box center [88, 421] width 118 height 16
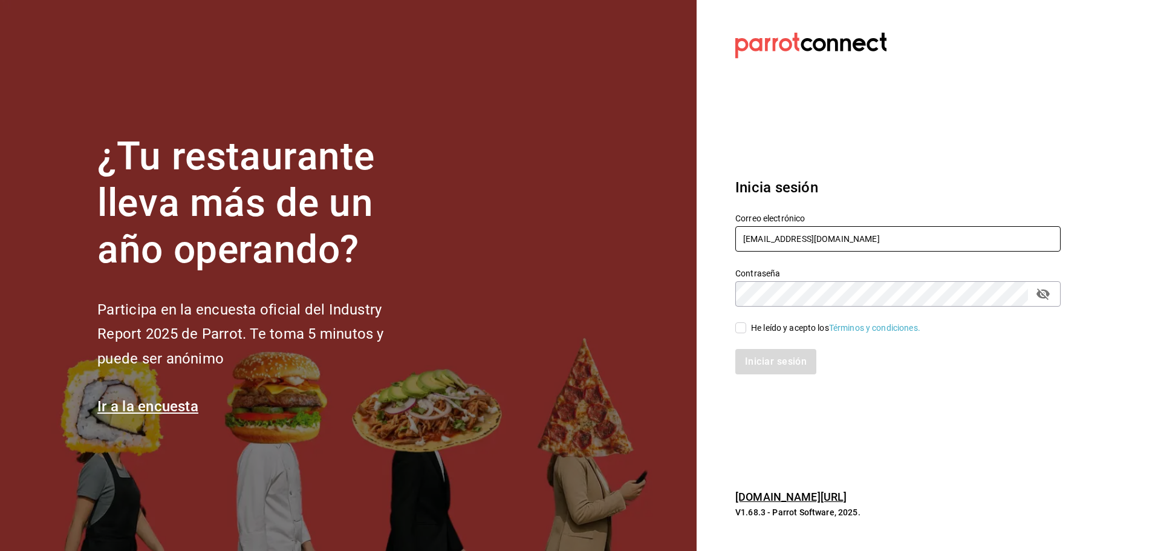
click at [818, 248] on input "[EMAIL_ADDRESS][DOMAIN_NAME]" at bounding box center [898, 238] width 325 height 25
click at [331, 116] on section "¿Tu restaurante lleva más de un año operando? Participa en la encuesta oficial …" at bounding box center [348, 275] width 697 height 551
click at [844, 225] on div "Correo electrónico [EMAIL_ADDRESS][DOMAIN_NAME]" at bounding box center [898, 233] width 325 height 41
click at [838, 236] on input "[EMAIL_ADDRESS][DOMAIN_NAME]" at bounding box center [898, 238] width 325 height 25
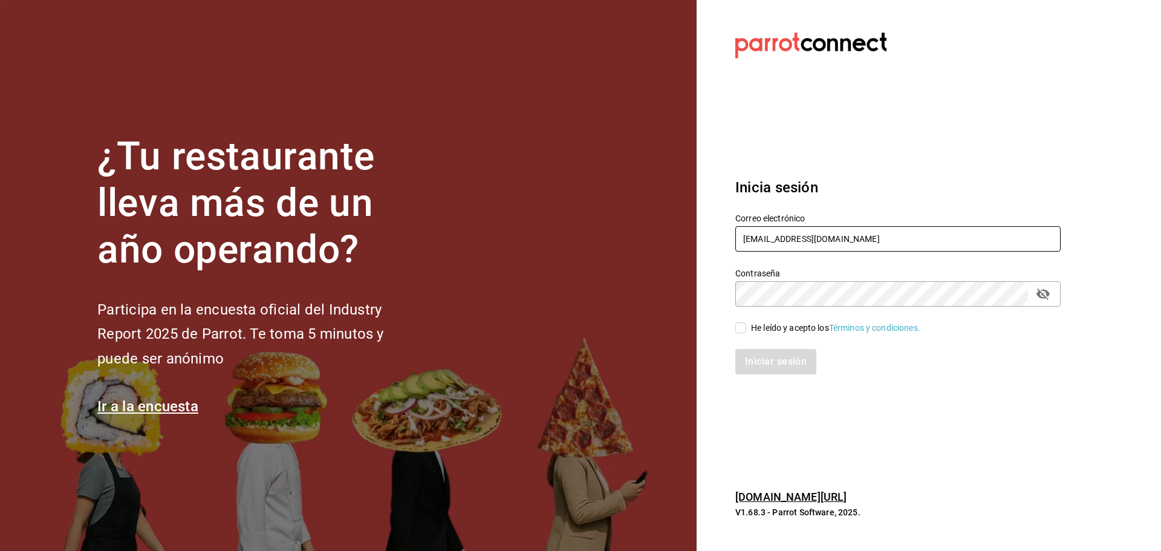
click at [838, 236] on input "[EMAIL_ADDRESS][DOMAIN_NAME]" at bounding box center [898, 238] width 325 height 25
click at [837, 236] on input "[EMAIL_ADDRESS][DOMAIN_NAME]" at bounding box center [898, 238] width 325 height 25
paste input "jantaasianpub@lapaz"
type input "[EMAIL_ADDRESS][DOMAIN_NAME]"
click at [738, 321] on div "He leído y acepto los Términos y condiciones." at bounding box center [891, 321] width 340 height 28
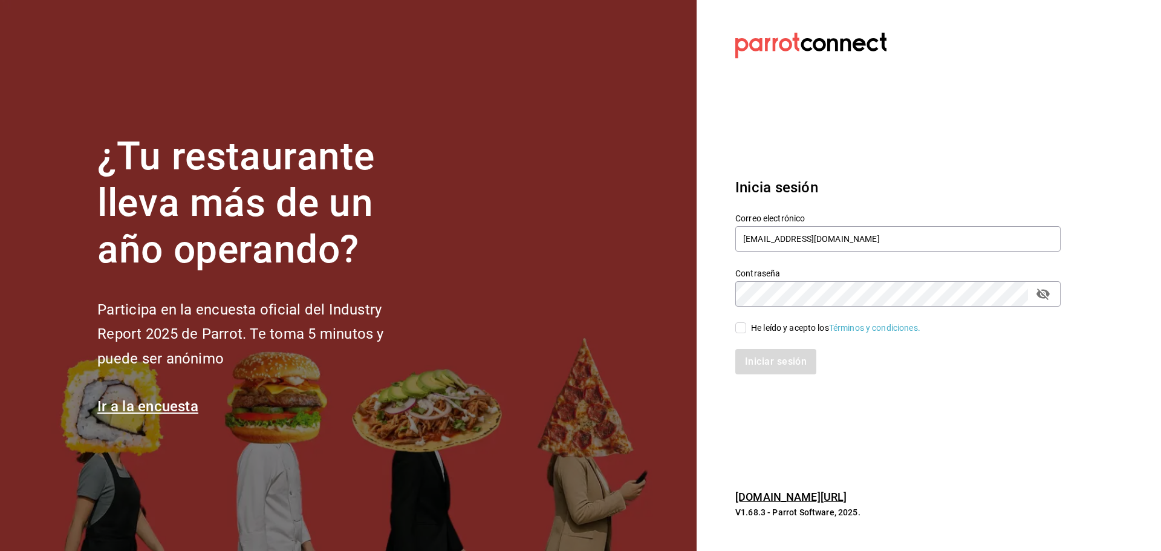
click at [740, 324] on input "He leído y acepto los Términos y condiciones." at bounding box center [741, 327] width 11 height 11
checkbox input "true"
click at [768, 368] on button "Iniciar sesión" at bounding box center [777, 361] width 82 height 25
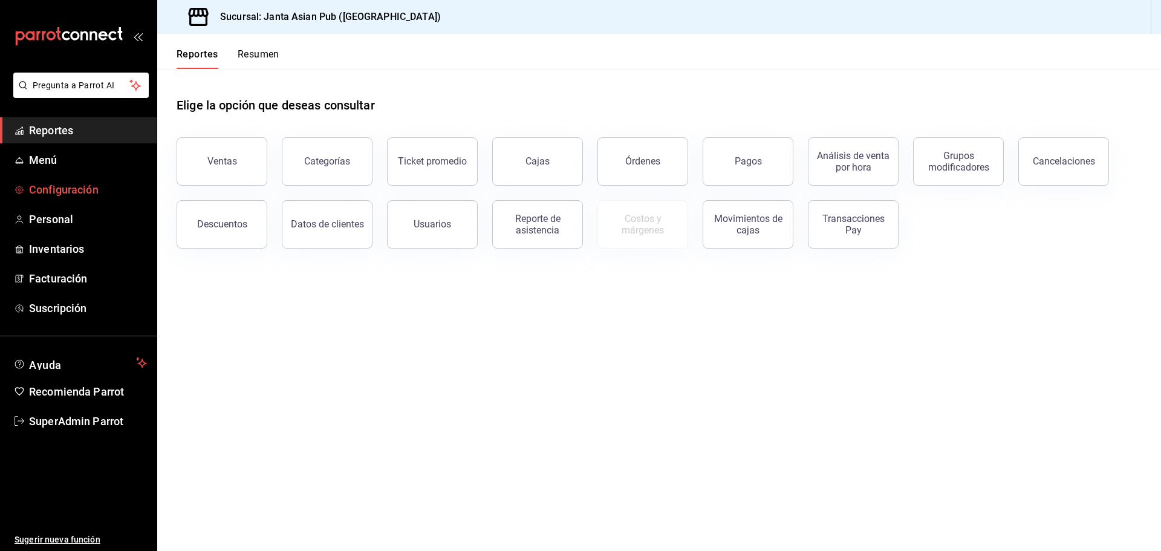
click at [109, 184] on span "Configuración" at bounding box center [88, 189] width 118 height 16
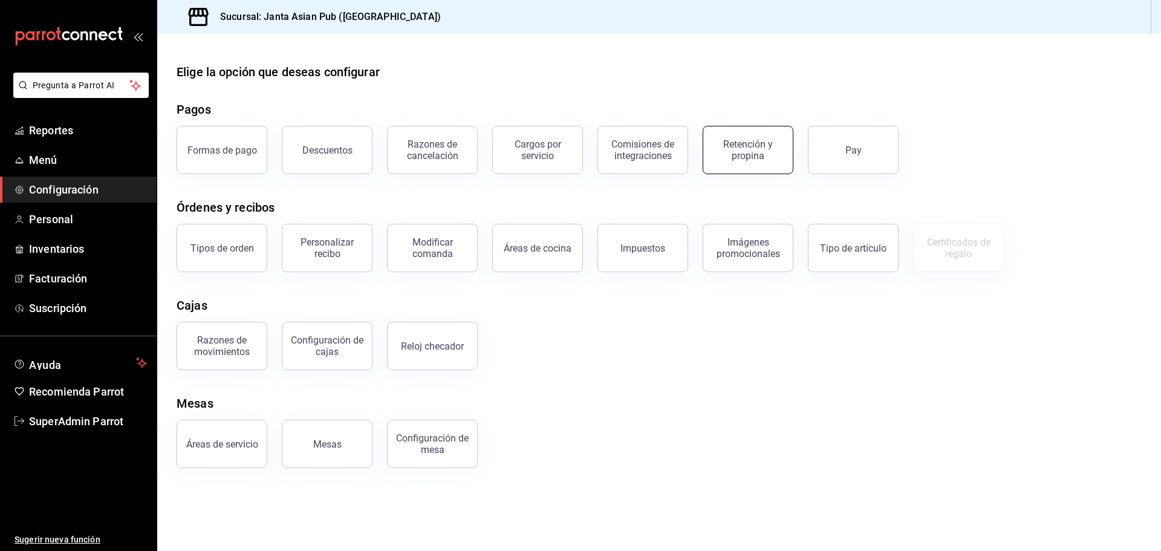
click at [787, 147] on button "Retención y propina" at bounding box center [748, 150] width 91 height 48
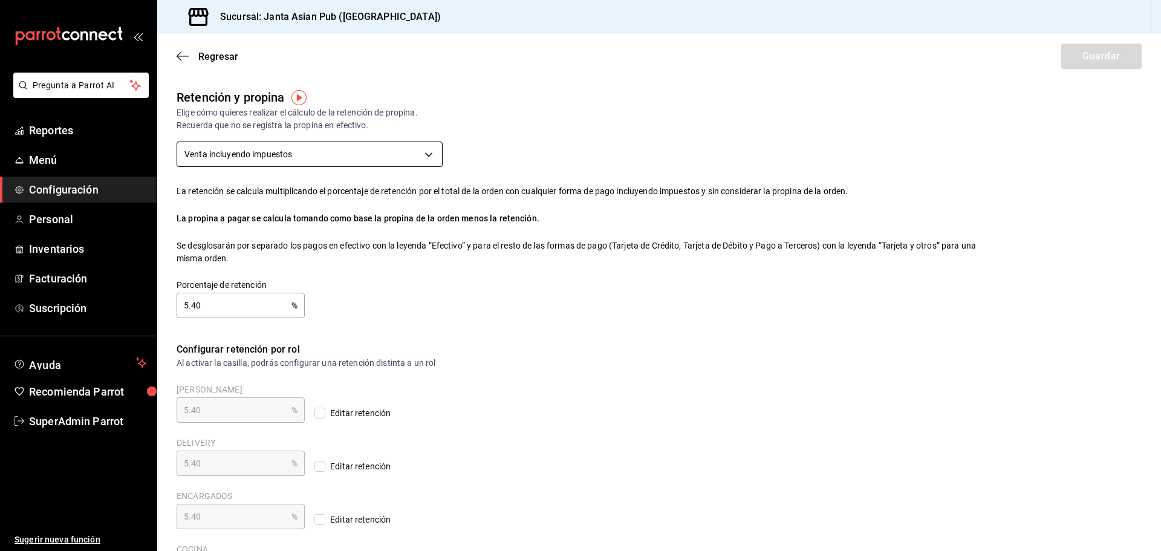
click at [319, 157] on body "Pregunta a Parrot AI Reportes Menú Configuración Personal Inventarios Facturaci…" at bounding box center [580, 275] width 1161 height 551
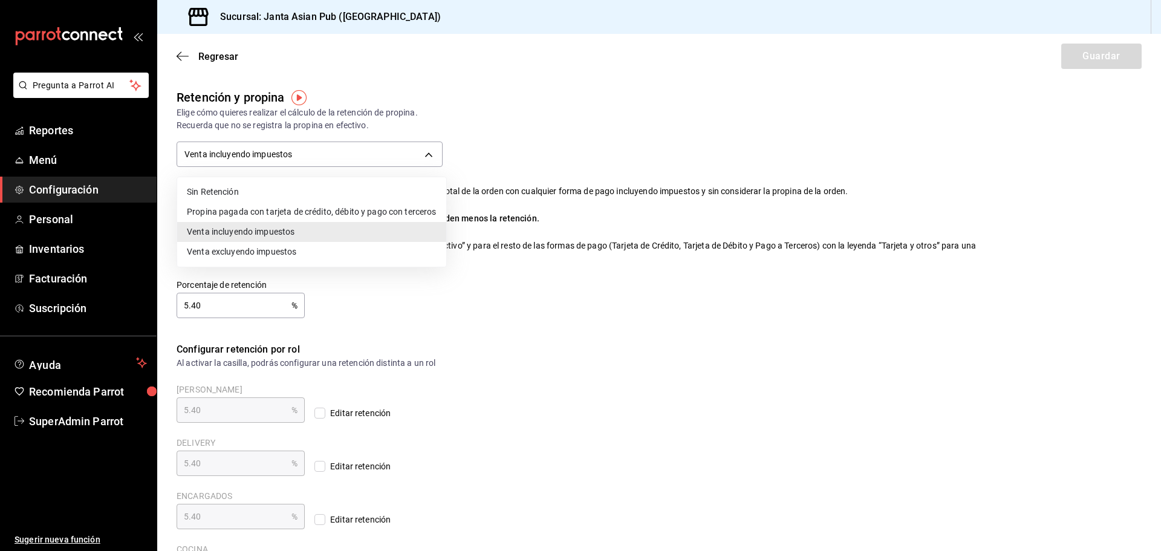
click at [267, 186] on li "Sin Retención" at bounding box center [311, 192] width 269 height 20
type input "NO_RETENTION"
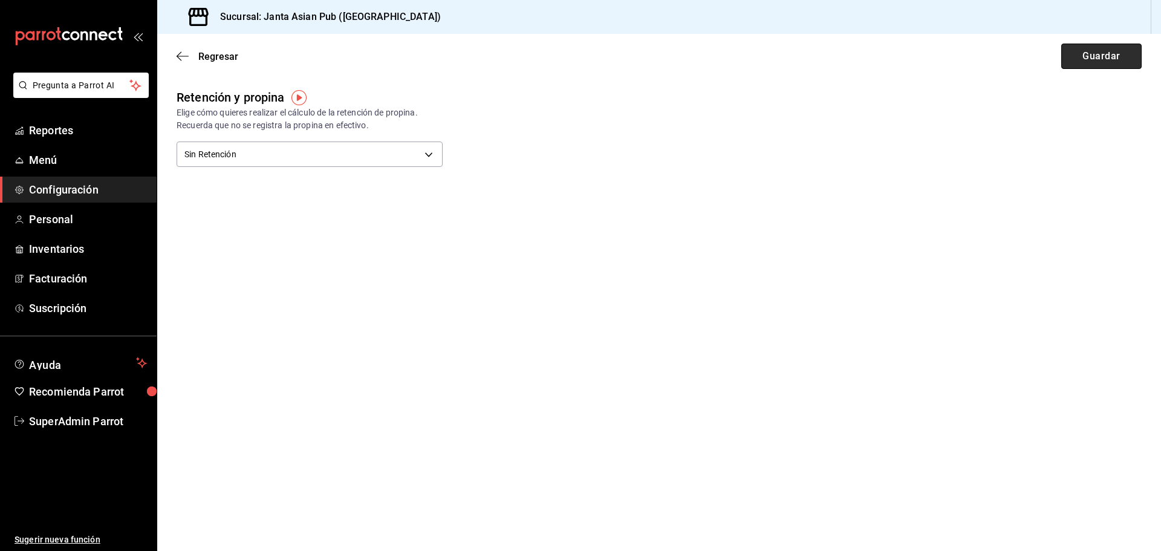
click at [1106, 59] on button "Guardar" at bounding box center [1102, 56] width 80 height 25
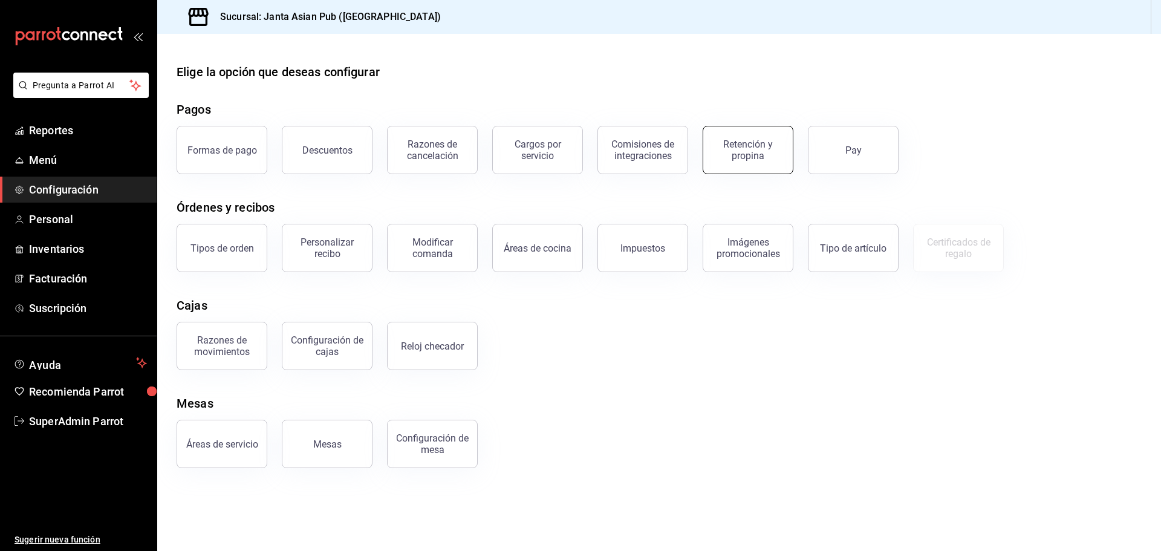
click at [739, 148] on div "Retención y propina" at bounding box center [748, 150] width 75 height 23
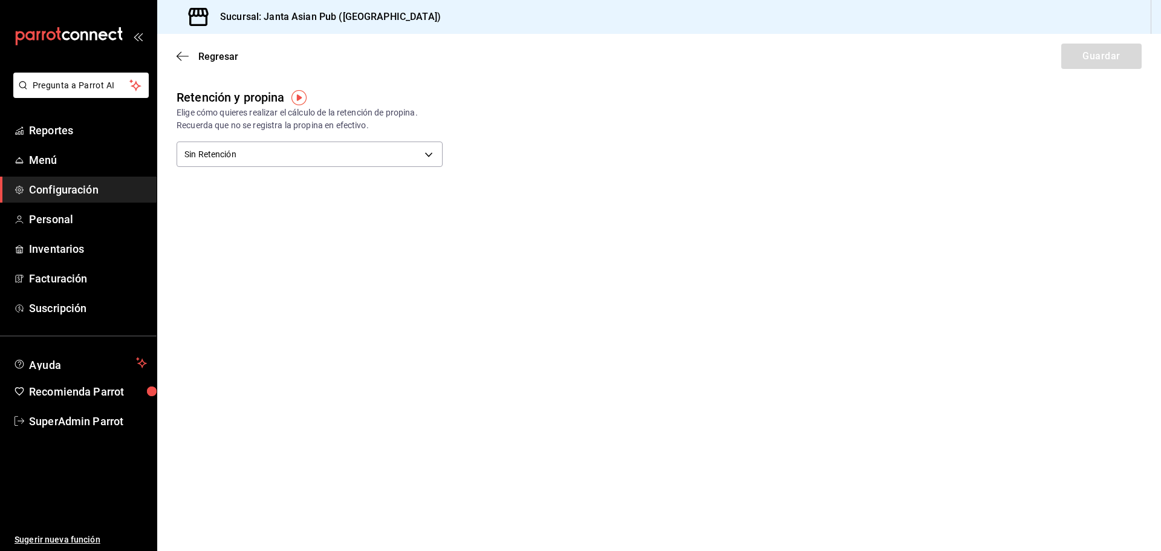
click at [298, 94] on img "button" at bounding box center [299, 97] width 15 height 15
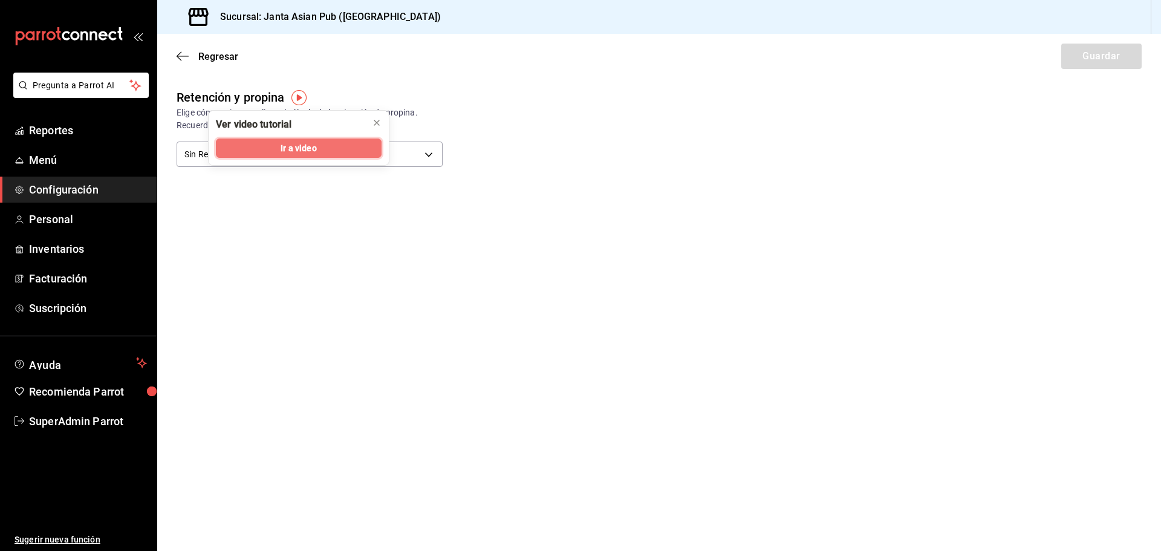
click at [311, 145] on span "Ir a video" at bounding box center [299, 148] width 36 height 13
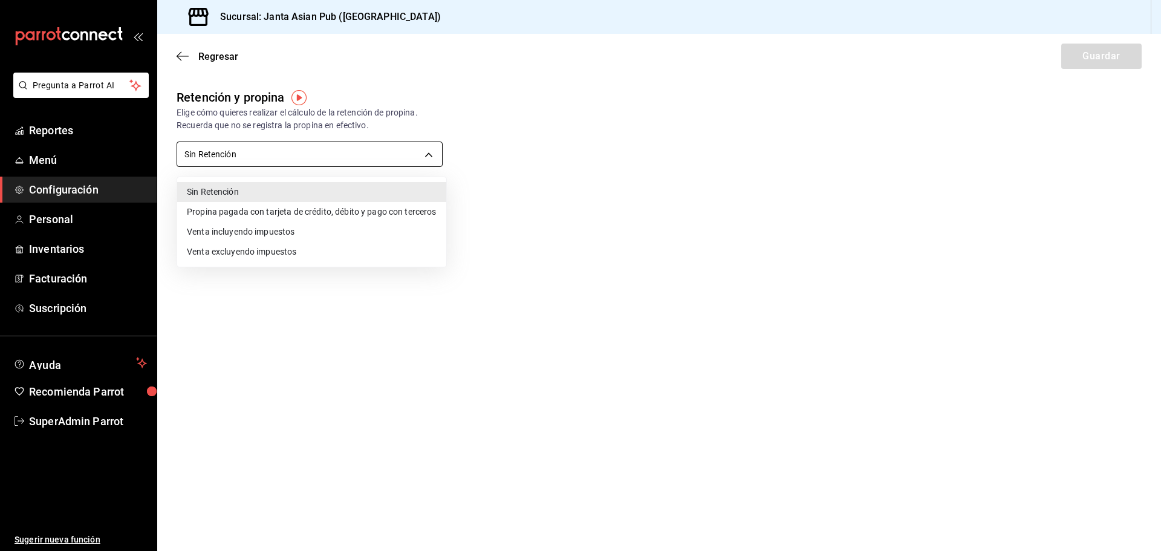
click at [354, 163] on body "Pregunta a Parrot AI Reportes Menú Configuración Personal Inventarios Facturaci…" at bounding box center [580, 275] width 1161 height 551
click at [600, 176] on div at bounding box center [580, 275] width 1161 height 551
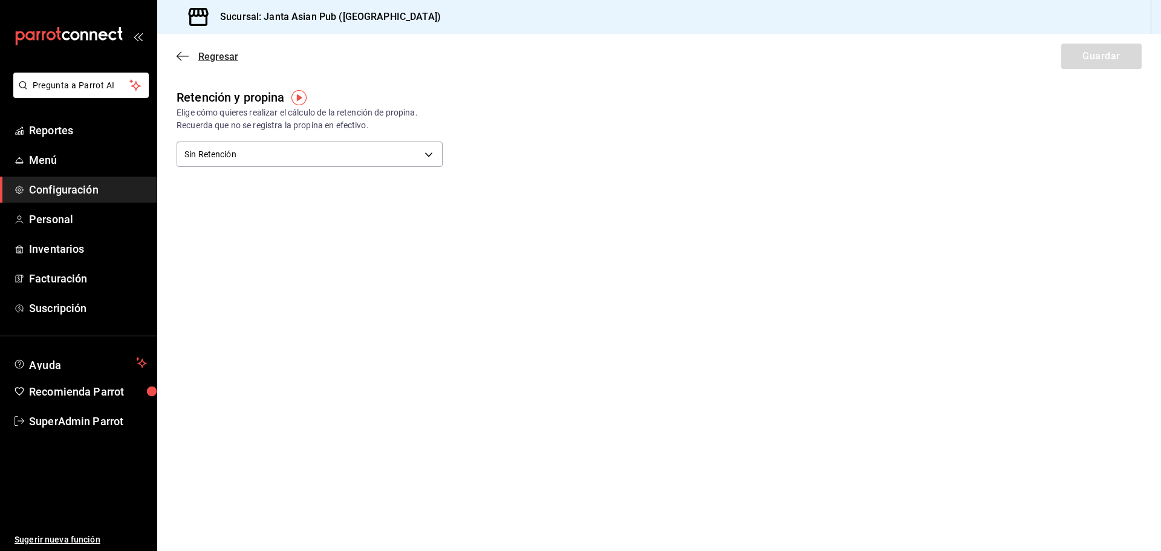
click at [196, 59] on span "Regresar" at bounding box center [208, 56] width 62 height 11
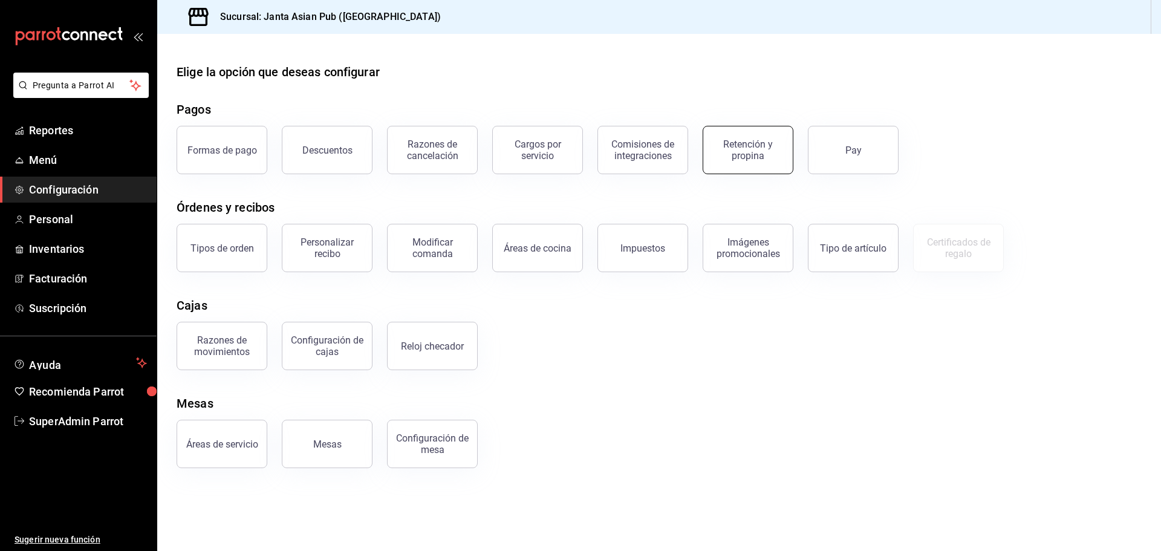
click at [746, 153] on div "Retención y propina" at bounding box center [748, 150] width 75 height 23
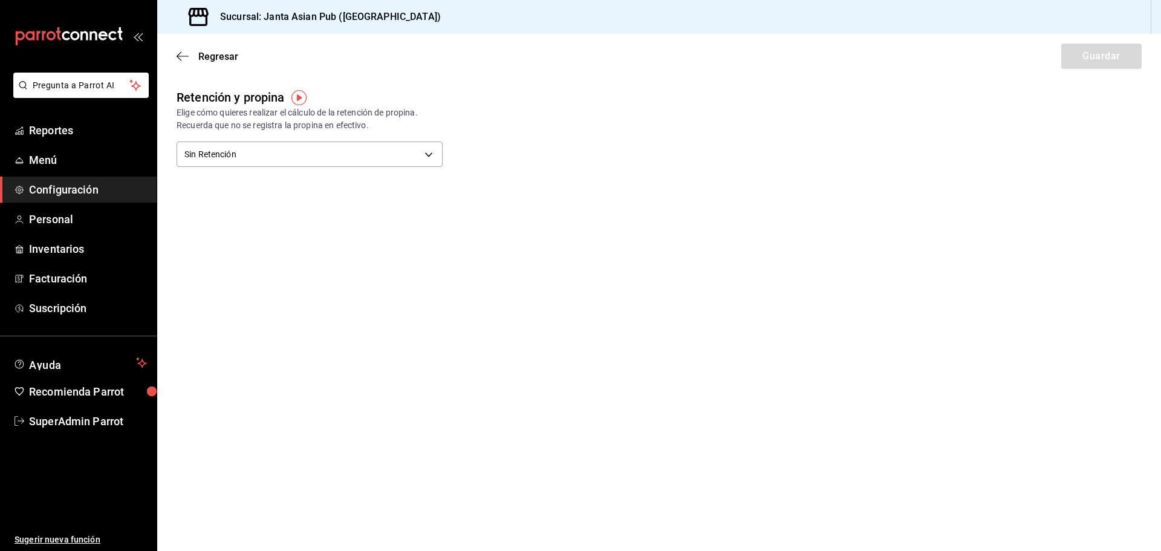
click at [269, 137] on div "Sin Retención NO_RETENTION" at bounding box center [310, 153] width 266 height 32
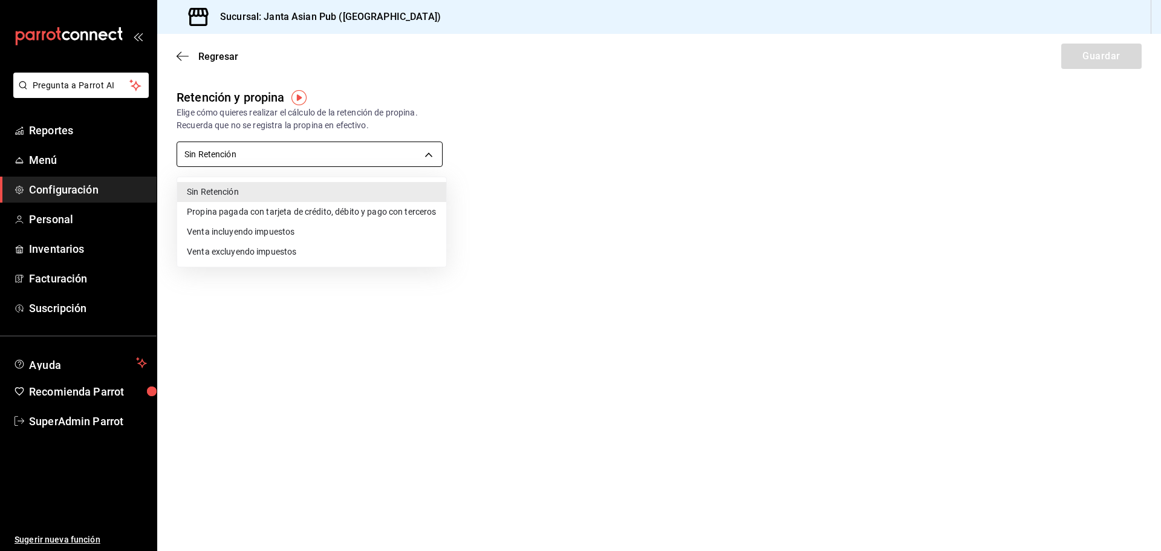
click at [269, 144] on body "Pregunta a Parrot AI Reportes Menú Configuración Personal Inventarios Facturaci…" at bounding box center [580, 275] width 1161 height 551
click at [717, 168] on div at bounding box center [580, 275] width 1161 height 551
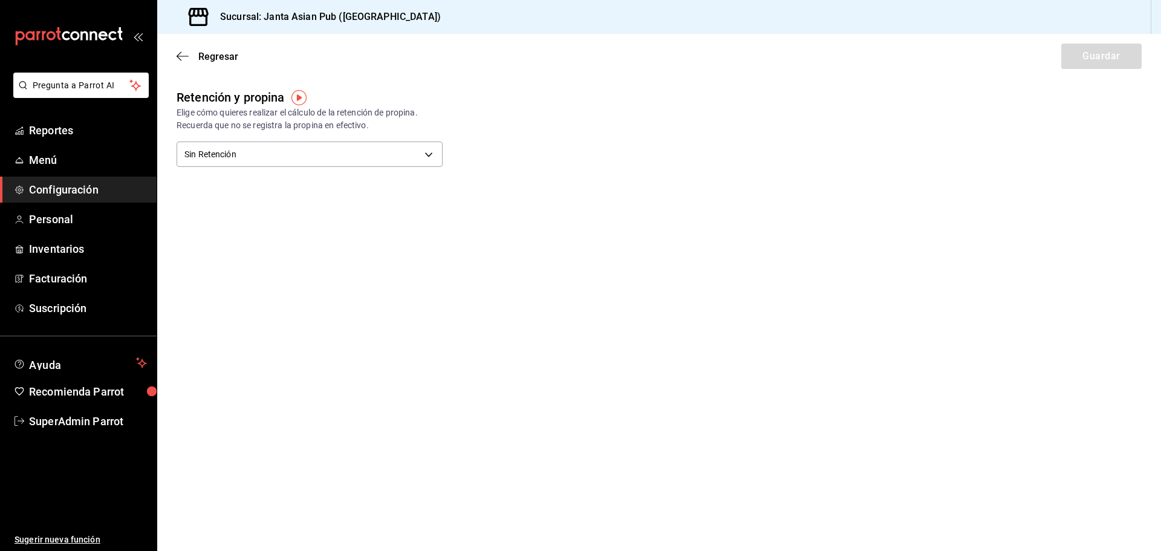
click at [301, 94] on img "button" at bounding box center [299, 97] width 15 height 15
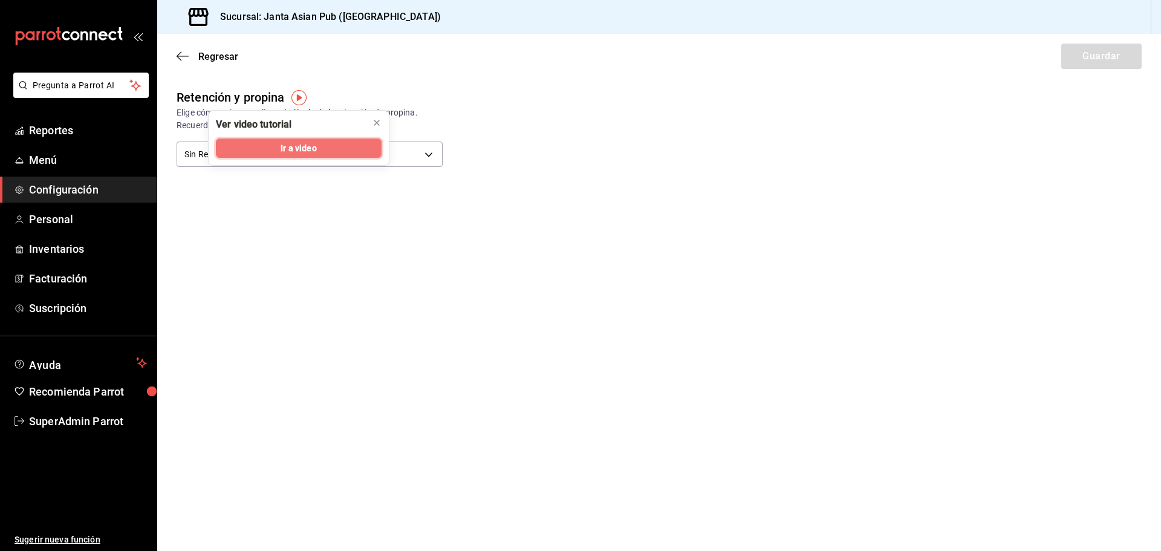
click at [297, 153] on span "Ir a video" at bounding box center [299, 148] width 36 height 13
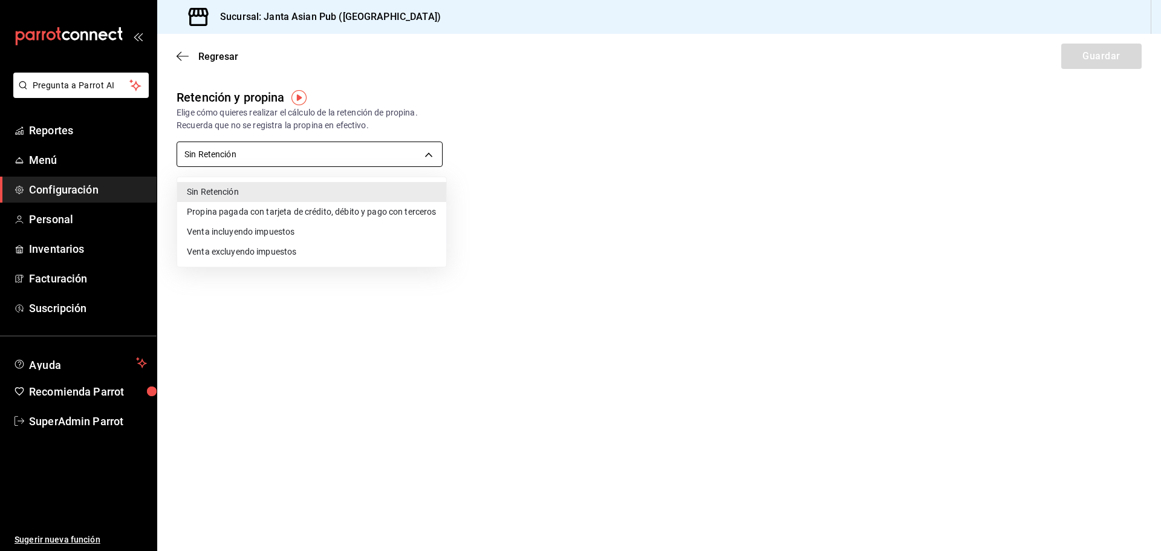
click at [294, 165] on body "Pregunta a Parrot AI Reportes Menú Configuración Personal Inventarios Facturaci…" at bounding box center [580, 275] width 1161 height 551
click at [291, 232] on li "Venta incluyendo impuestos" at bounding box center [311, 232] width 269 height 20
type input "TOTAL_SALE_WITH_TAXES"
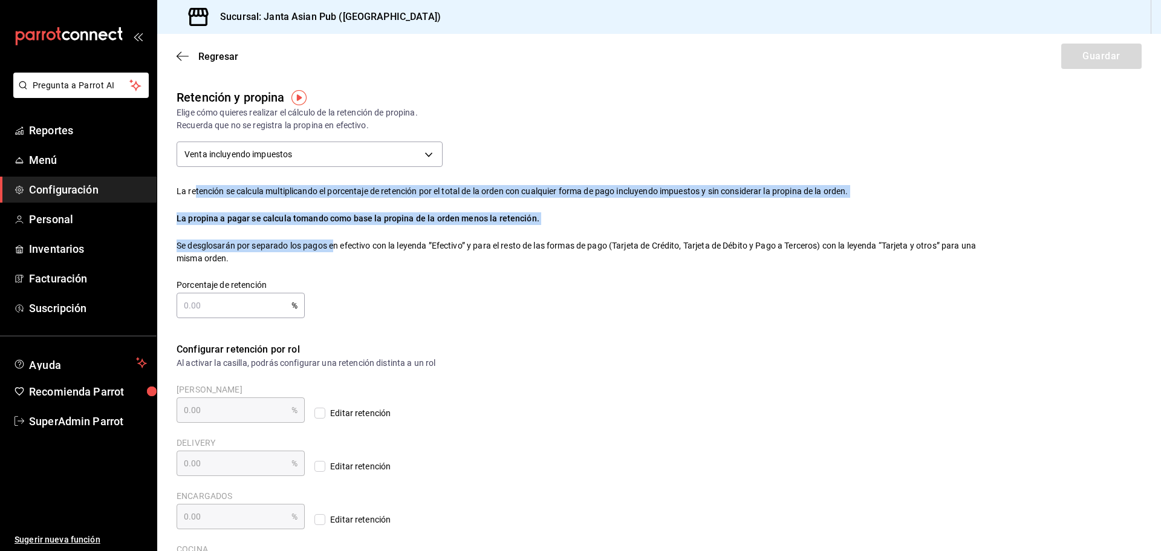
drag, startPoint x: 197, startPoint y: 195, endPoint x: 370, endPoint y: 259, distance: 185.3
click at [342, 247] on div "Retención y propina Elige cómo quieres realizar el cálculo de la retención de p…" at bounding box center [569, 193] width 824 height 249
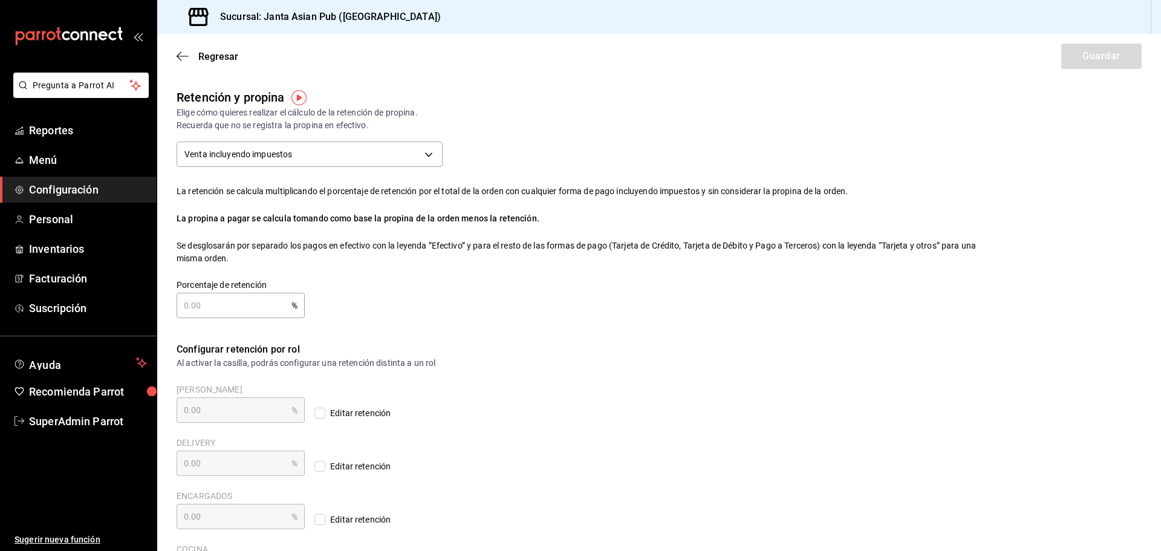
click at [478, 305] on div "Porcentaje de retención % Porcentaje de retención" at bounding box center [569, 289] width 824 height 58
click at [190, 55] on span "Regresar" at bounding box center [208, 56] width 62 height 11
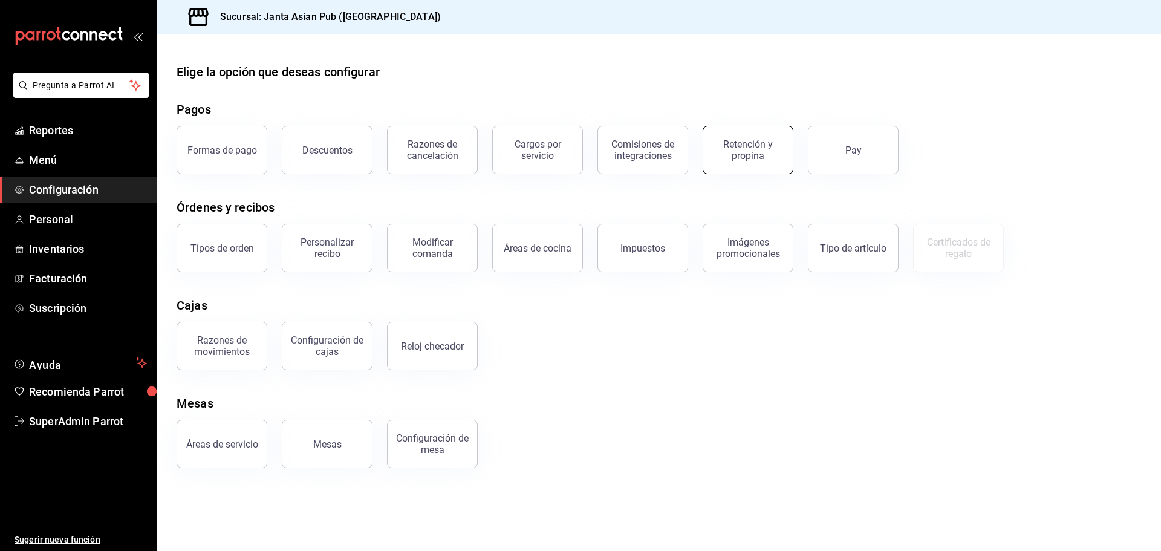
click at [753, 155] on div "Retención y propina" at bounding box center [748, 150] width 75 height 23
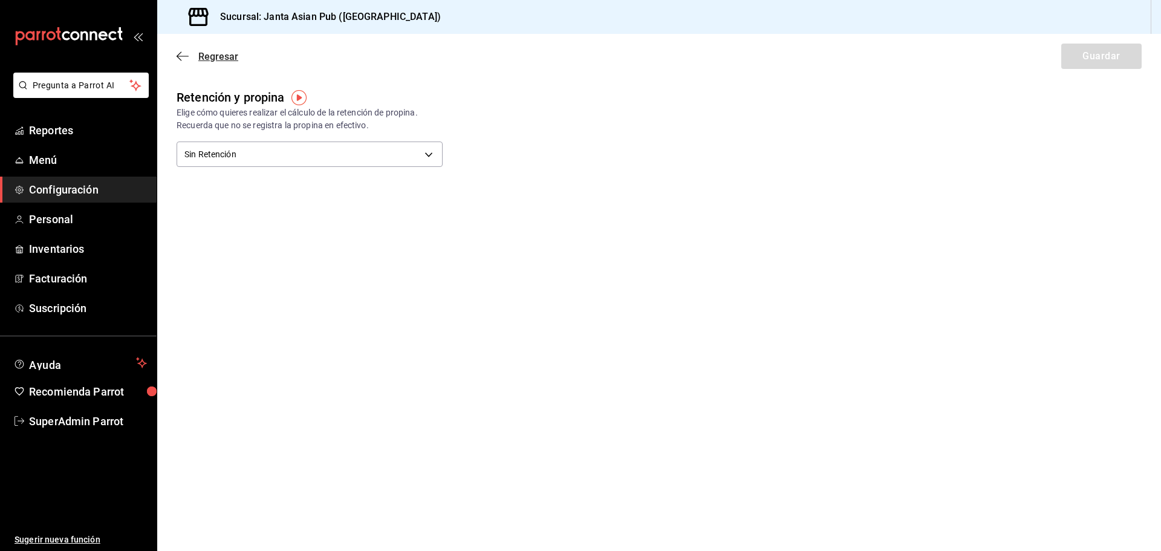
click at [205, 59] on span "Regresar" at bounding box center [218, 56] width 40 height 11
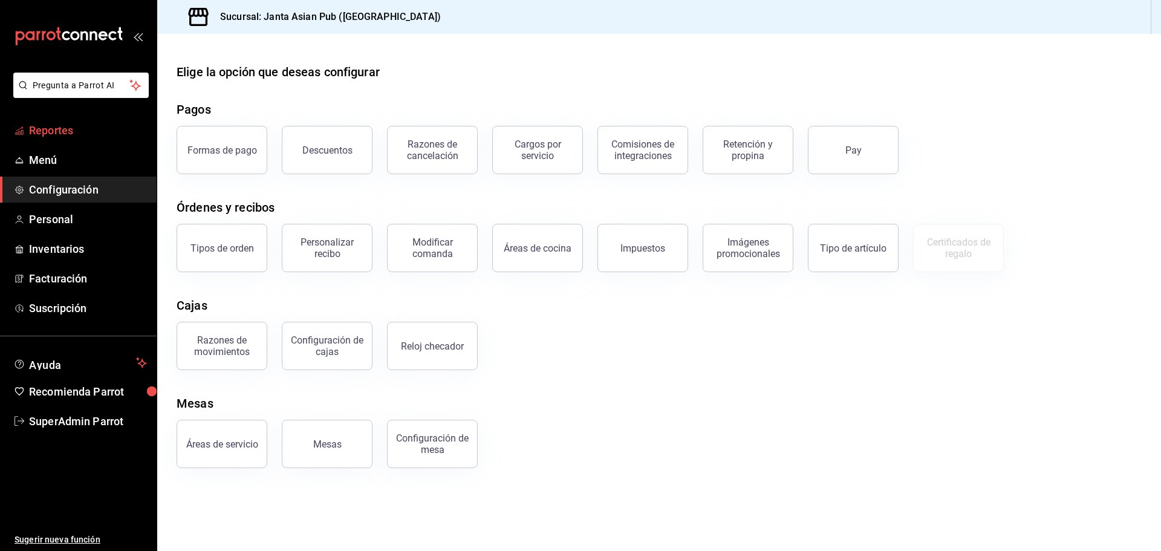
click at [58, 123] on span "Reportes" at bounding box center [88, 130] width 118 height 16
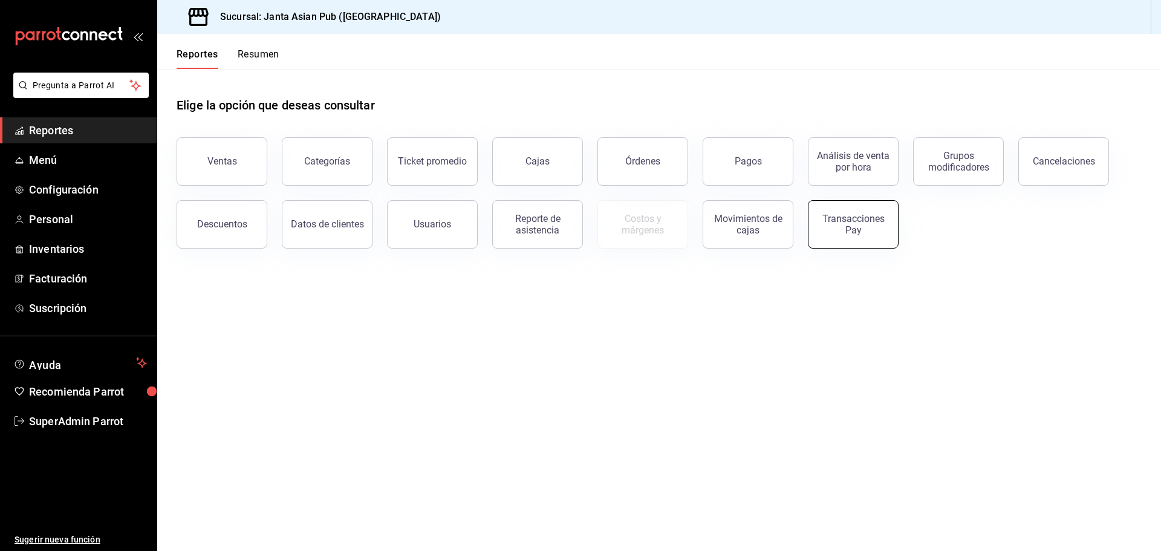
click at [824, 233] on div "Transacciones Pay" at bounding box center [853, 224] width 75 height 23
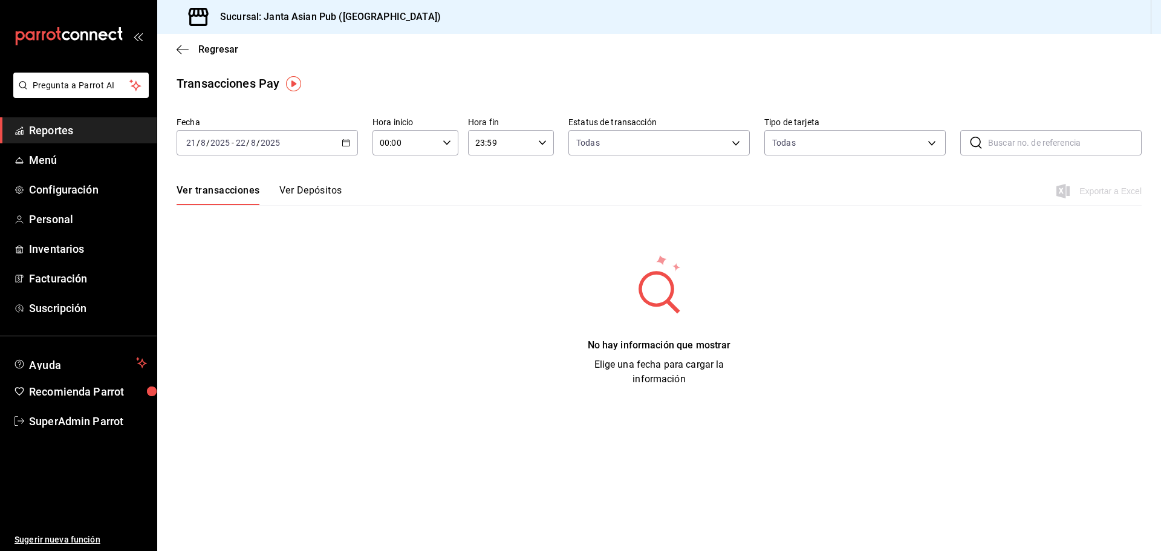
click at [339, 196] on button "Ver Depósitos" at bounding box center [310, 194] width 63 height 21
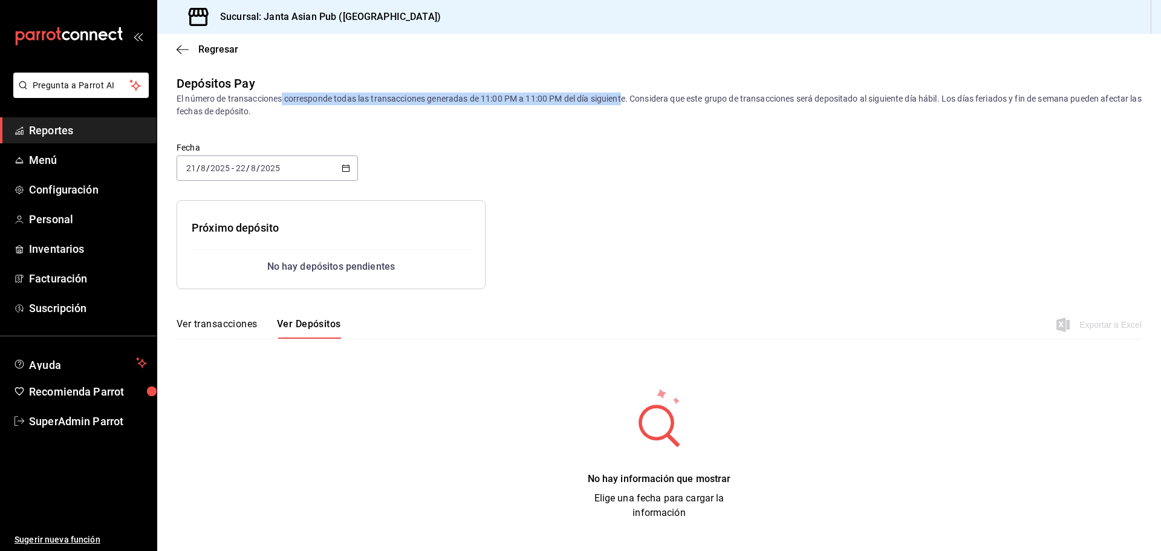
drag, startPoint x: 284, startPoint y: 100, endPoint x: 625, endPoint y: 102, distance: 341.8
click at [625, 102] on div "El número de transacciones corresponde todas las transacciones generadas de 11:…" at bounding box center [659, 105] width 965 height 25
click at [649, 117] on div "El número de transacciones corresponde todas las transacciones generadas de 11:…" at bounding box center [659, 105] width 965 height 25
drag, startPoint x: 867, startPoint y: 106, endPoint x: 889, endPoint y: 97, distance: 23.0
click at [882, 109] on div "El número de transacciones corresponde todas las transacciones generadas de 11:…" at bounding box center [659, 105] width 965 height 25
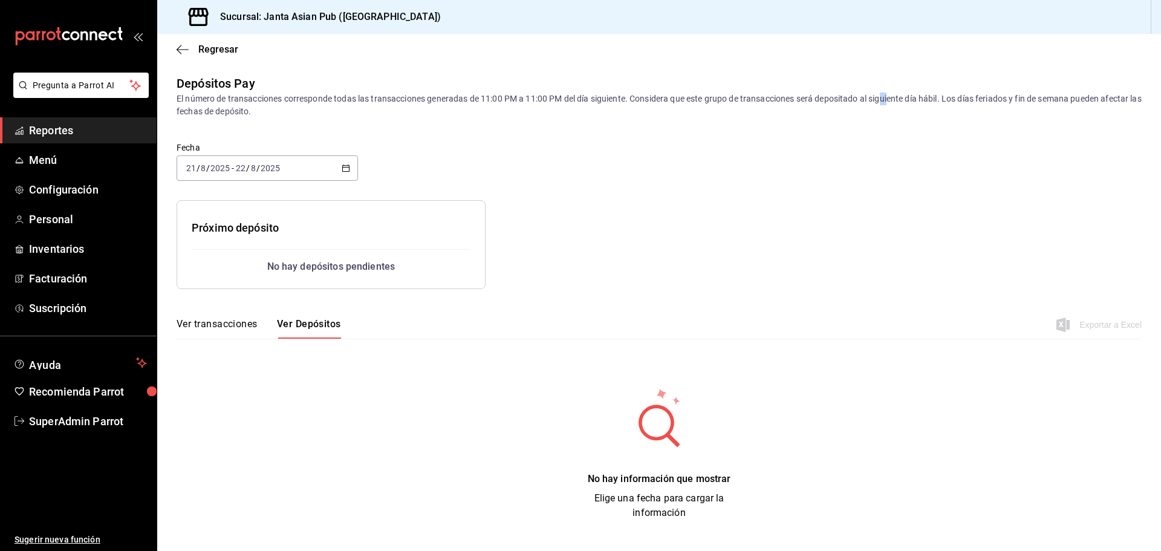
drag, startPoint x: 889, startPoint y: 97, endPoint x: 890, endPoint y: 105, distance: 7.4
click at [894, 100] on div "El número de transacciones corresponde todas las transacciones generadas de 11:…" at bounding box center [659, 105] width 965 height 25
click at [844, 120] on div "Depósitos Pay El número de transacciones corresponde todas las transacciones ge…" at bounding box center [659, 297] width 1004 height 446
drag, startPoint x: 951, startPoint y: 93, endPoint x: 969, endPoint y: 111, distance: 25.2
click at [969, 111] on div "El número de transacciones corresponde todas las transacciones generadas de 11:…" at bounding box center [659, 105] width 965 height 25
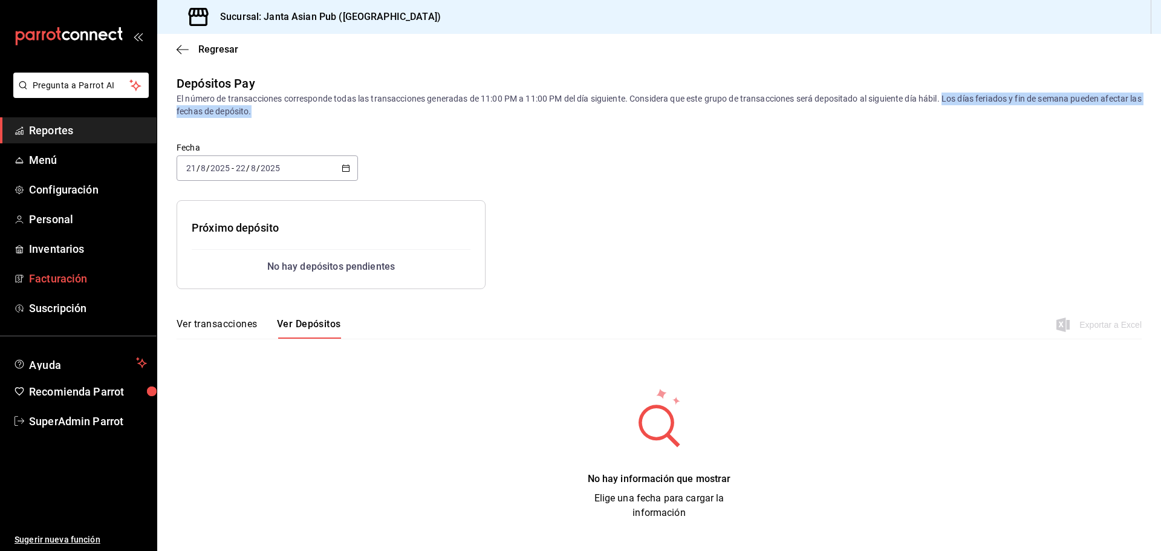
copy div "Los días feriados y fin de semana pueden afectar las fechas de depósito."
click at [185, 50] on icon "button" at bounding box center [183, 49] width 12 height 1
